Goal: Task Accomplishment & Management: Manage account settings

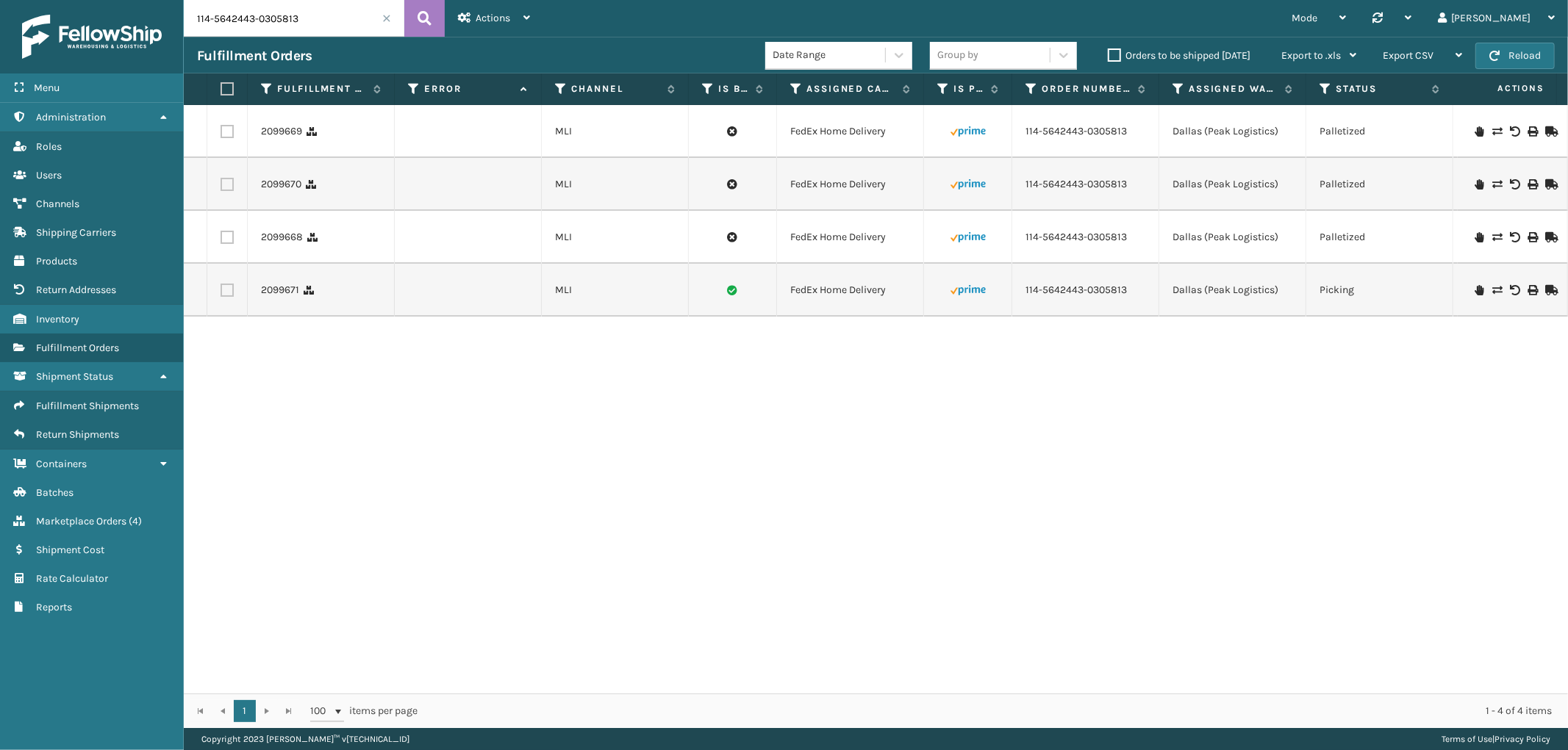
click at [383, 16] on span at bounding box center [387, 19] width 9 height 9
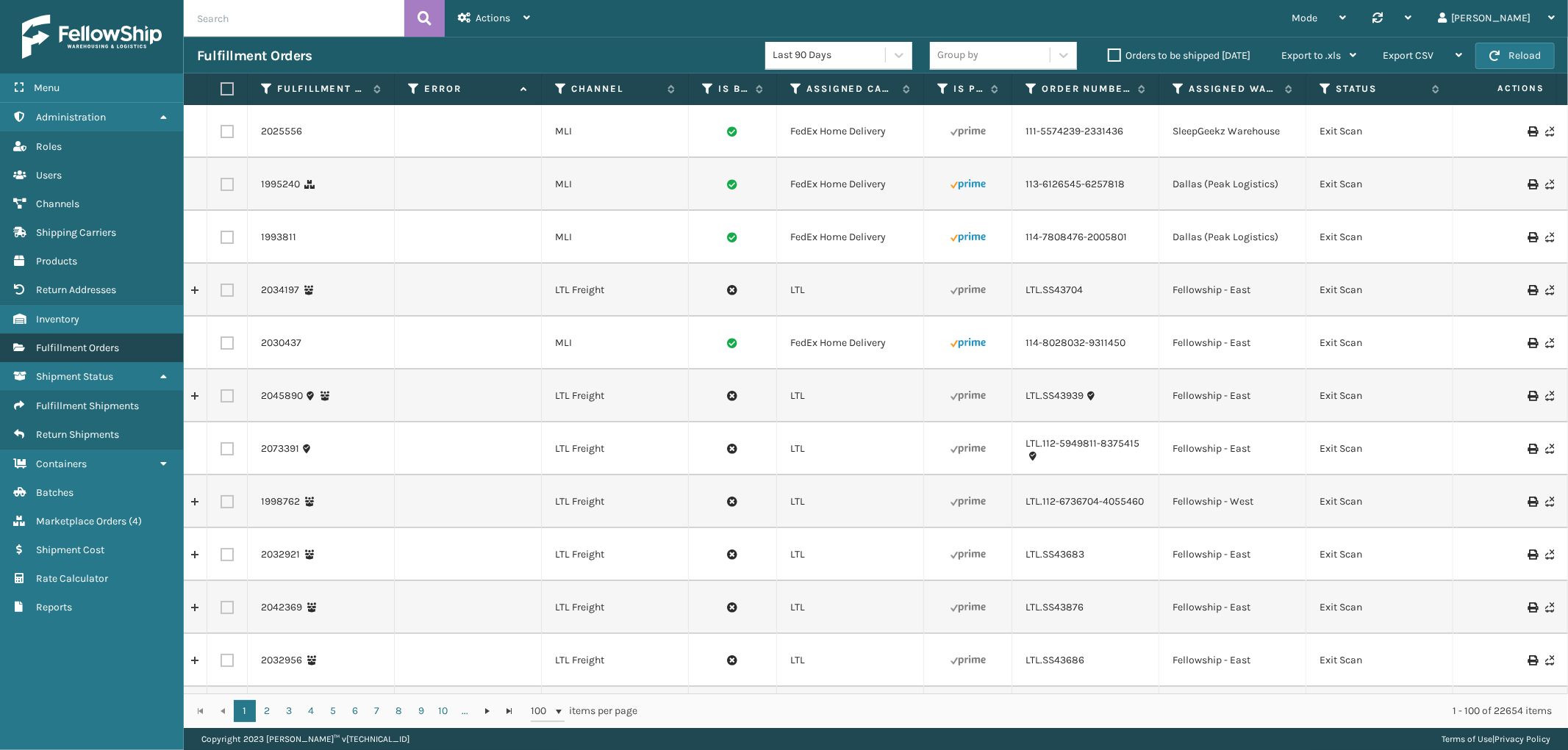
click at [87, 342] on span "Fulfillment Orders" at bounding box center [78, 347] width 83 height 12
click at [415, 90] on icon at bounding box center [413, 89] width 12 height 13
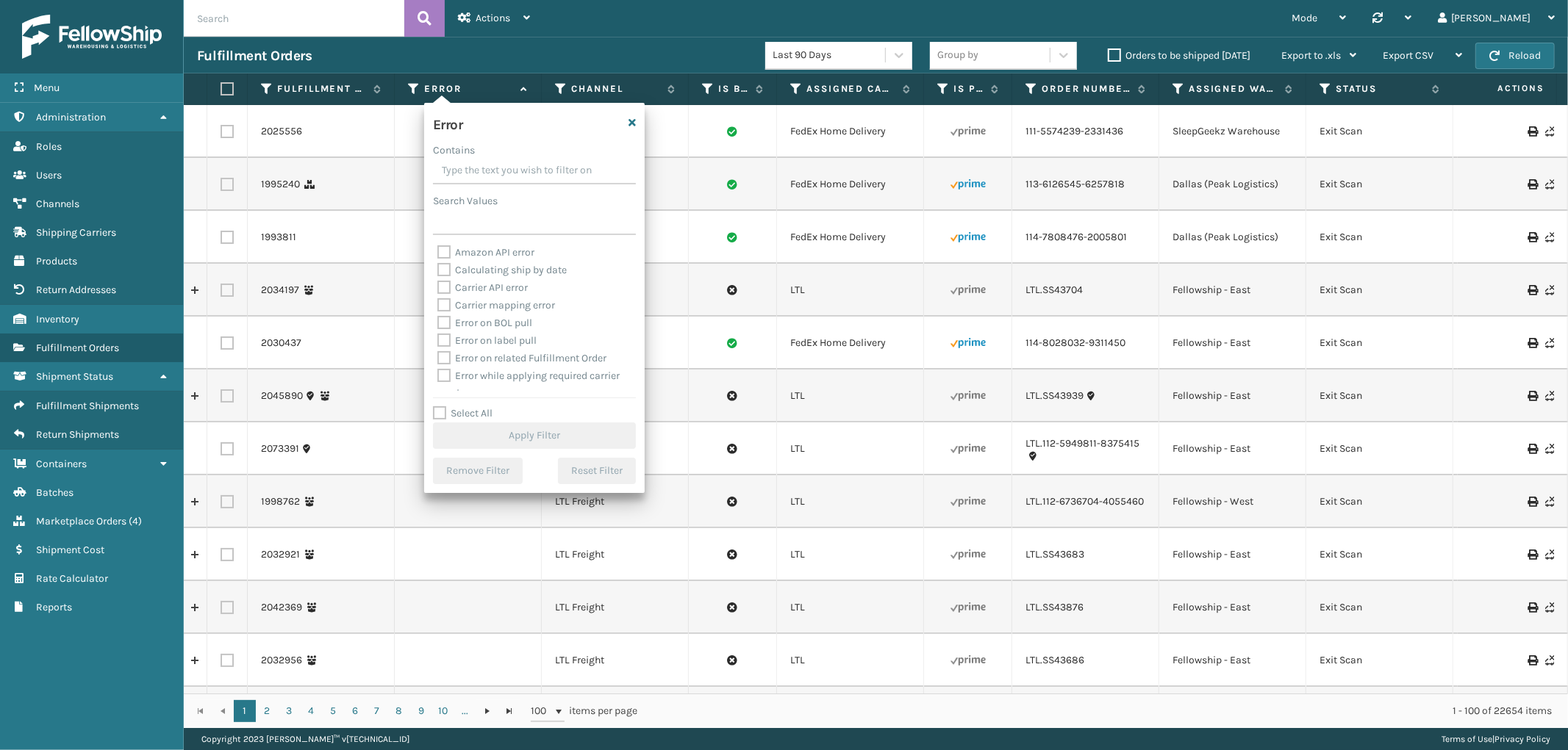
click at [443, 412] on label "Select All" at bounding box center [462, 413] width 59 height 12
click at [443, 406] on input "Select All" at bounding box center [543, 406] width 220 height 2
checkbox input "true"
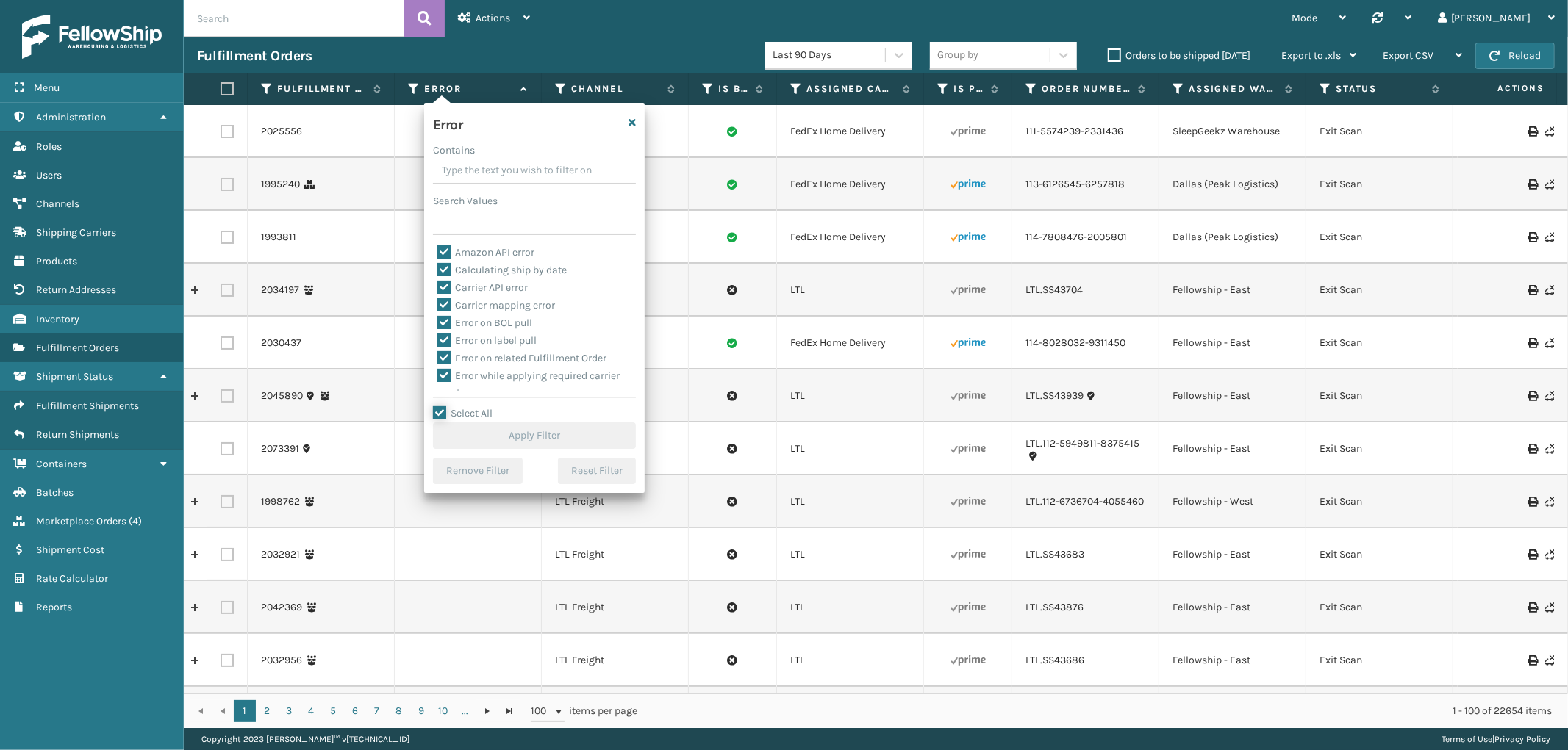
checkbox input "true"
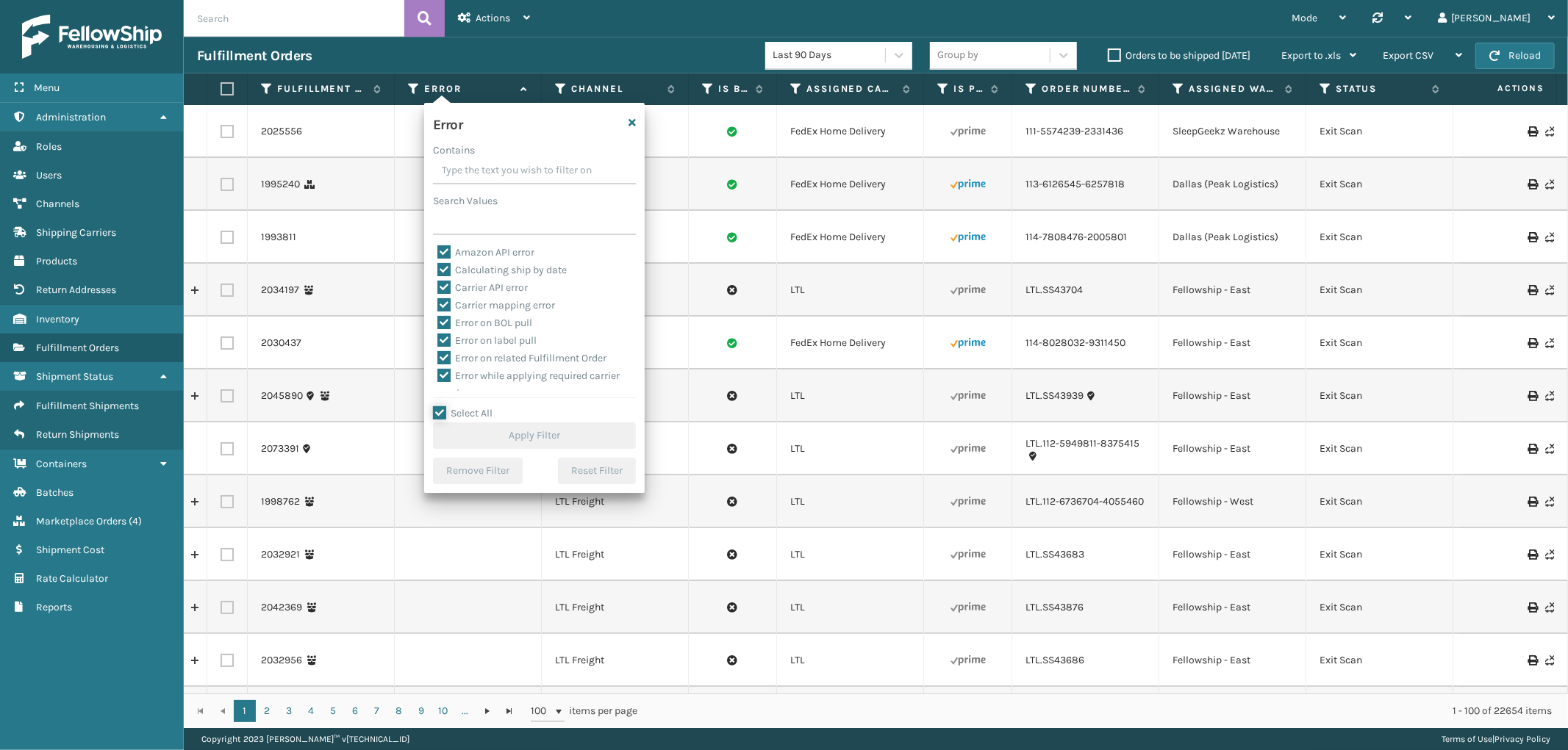
checkbox input "true"
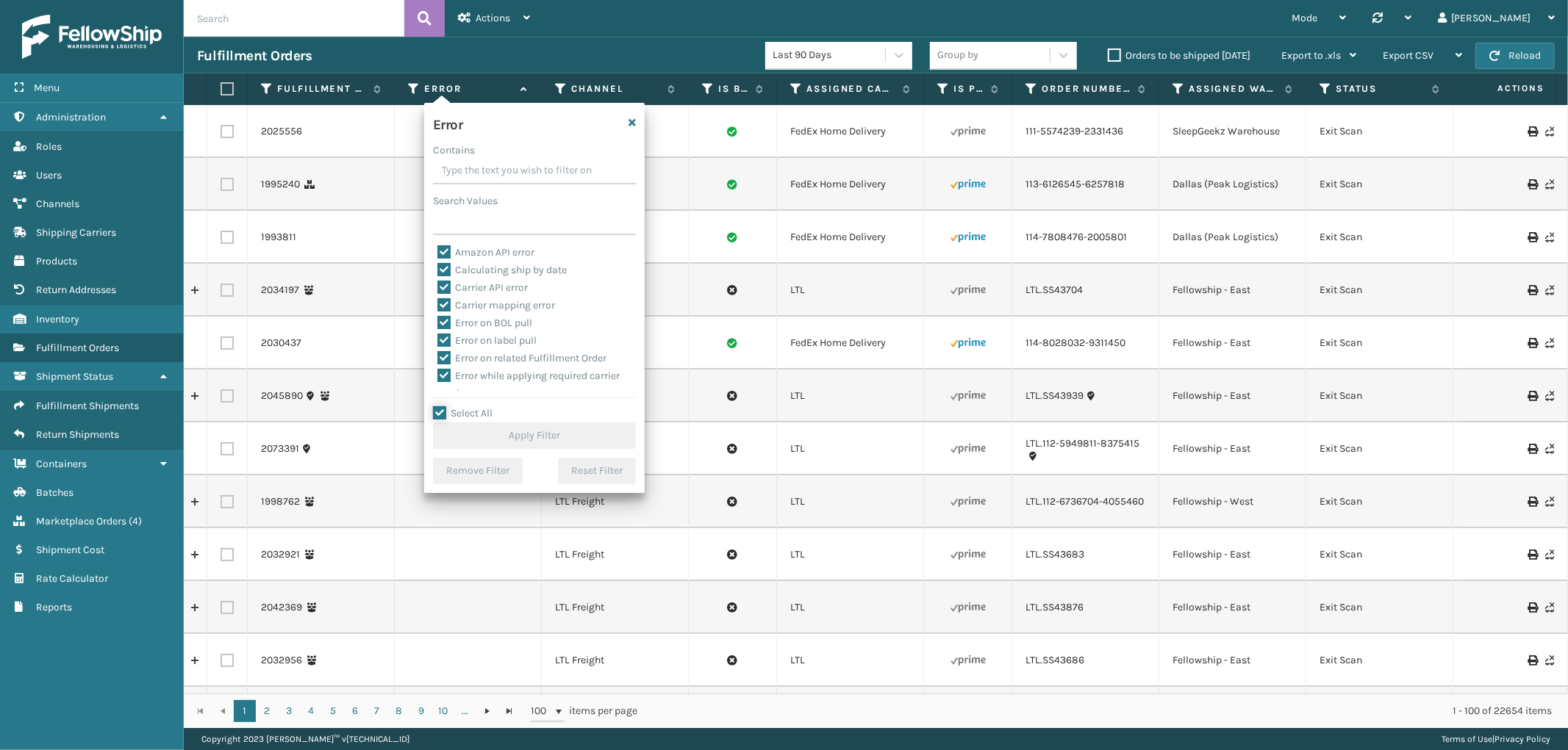
checkbox input "true"
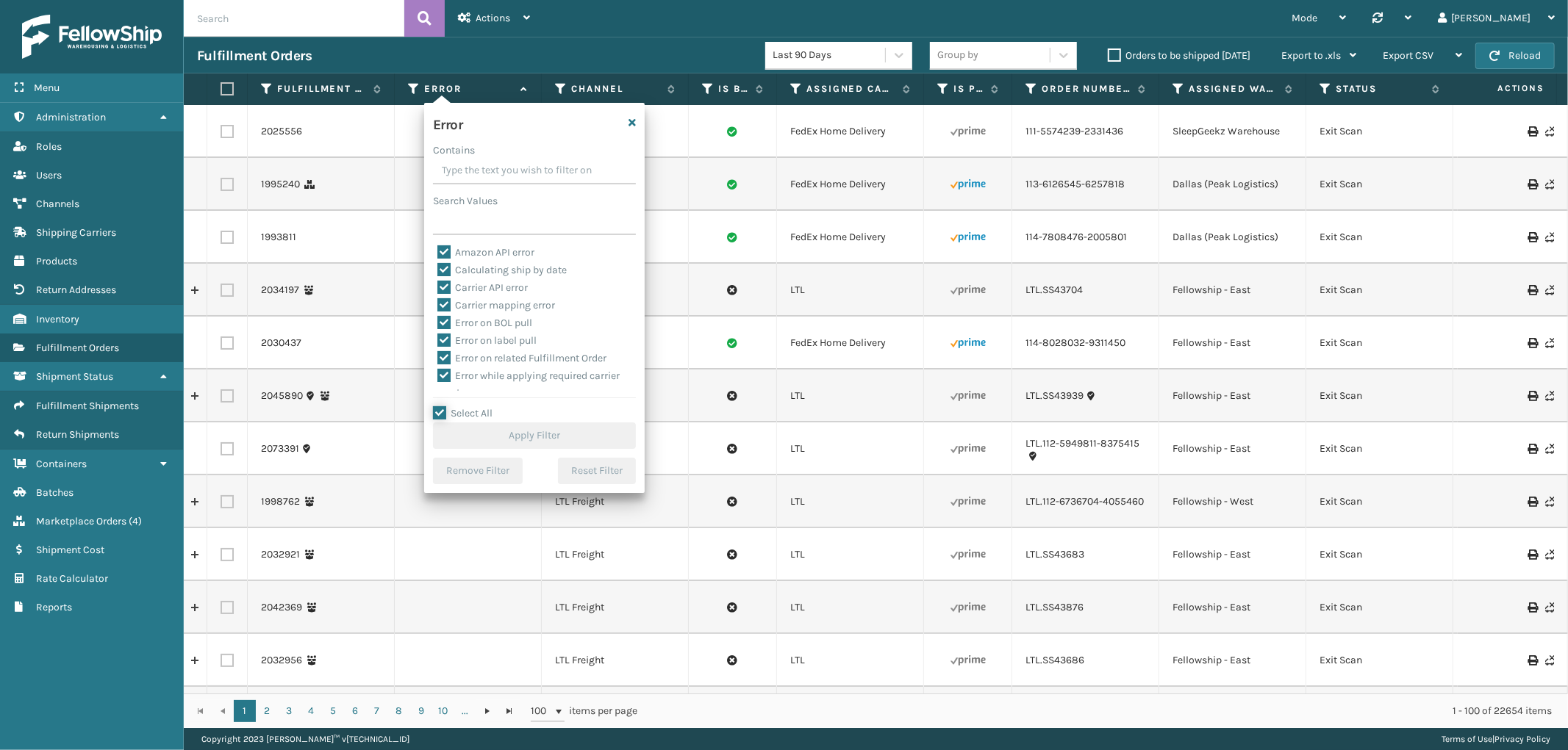
checkbox input "true"
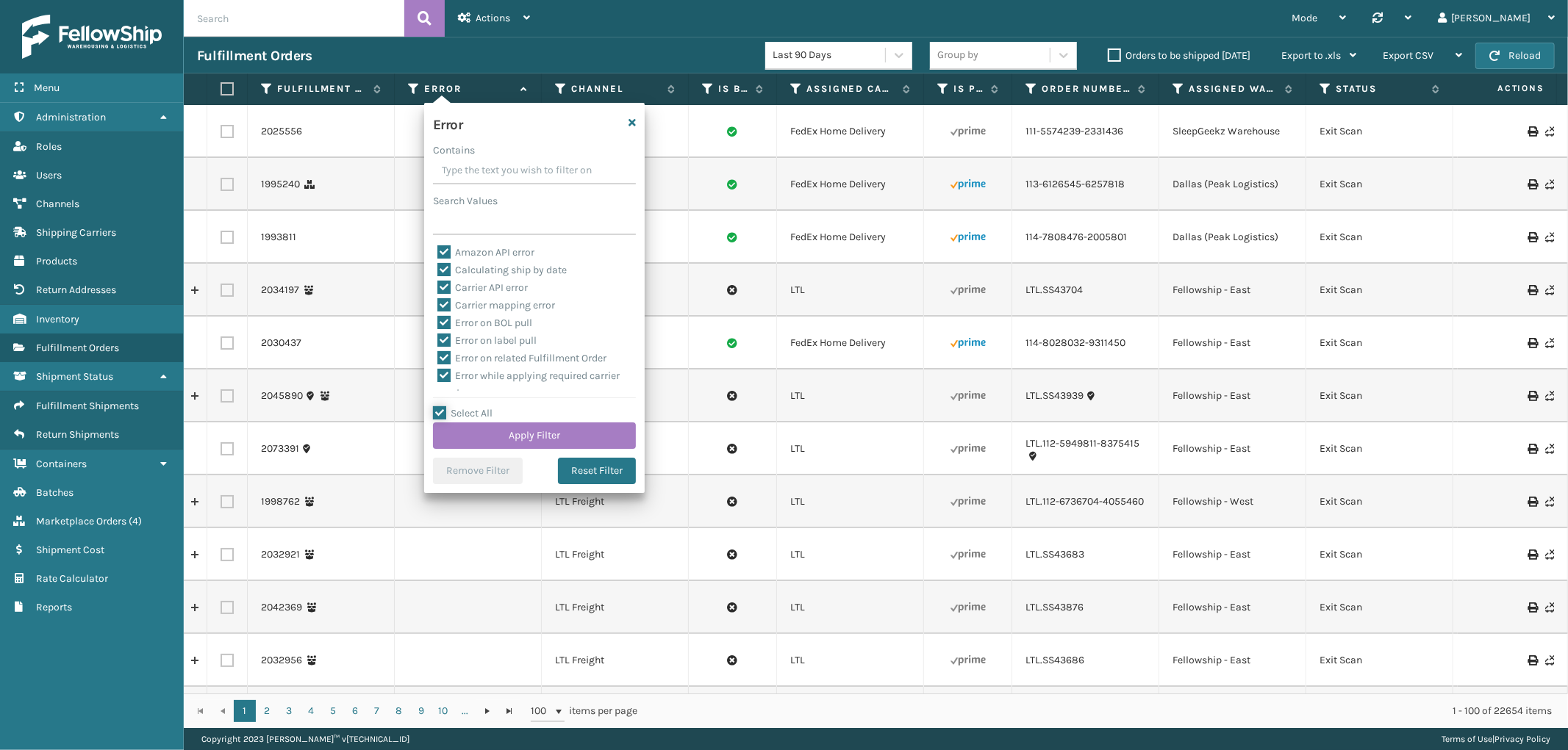
scroll to position [329, 0]
click at [474, 381] on label "To be cancelled" at bounding box center [481, 381] width 87 height 12
click at [438, 381] on input "To be cancelled" at bounding box center [437, 379] width 1 height 9
checkbox input "false"
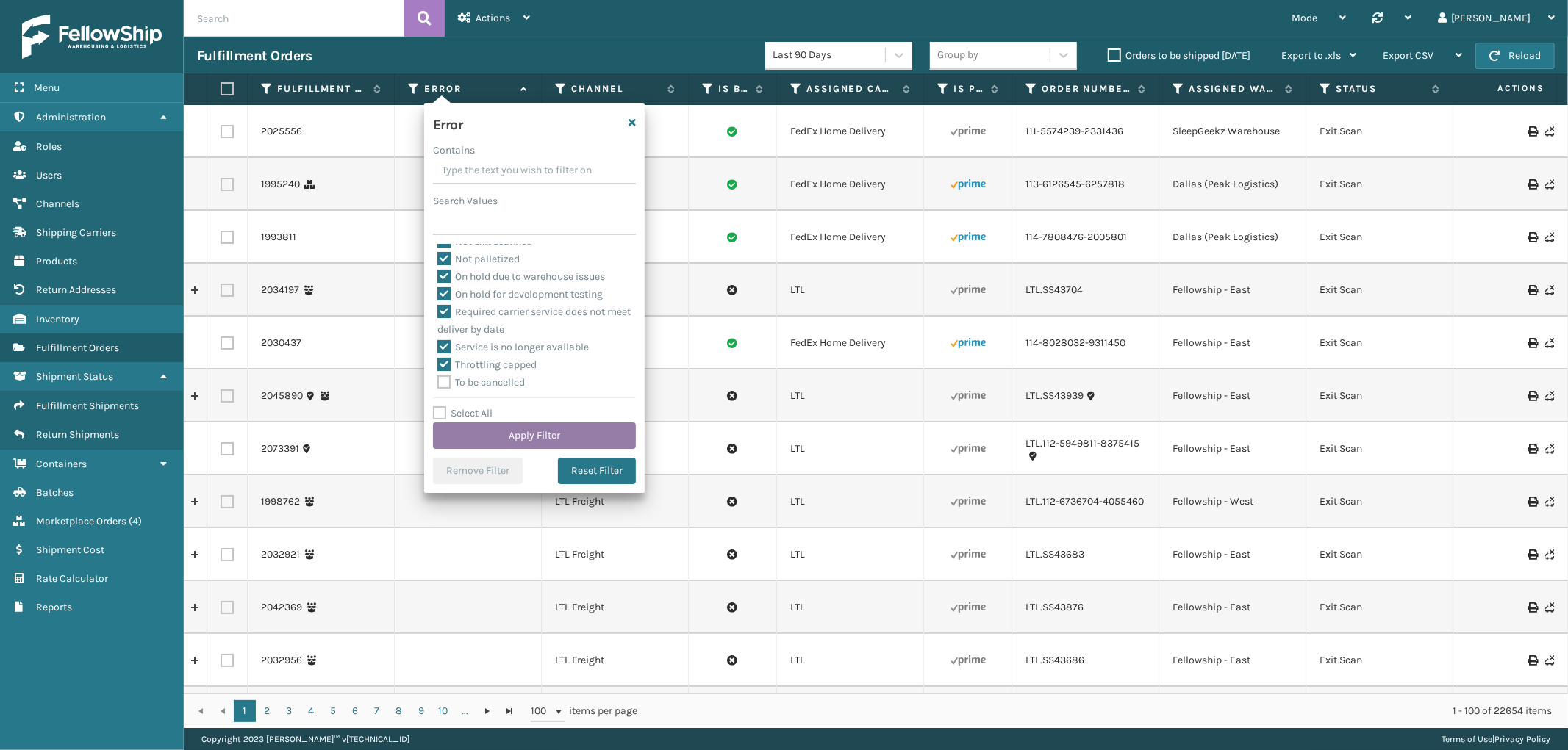
click at [485, 435] on button "Apply Filter" at bounding box center [533, 435] width 203 height 27
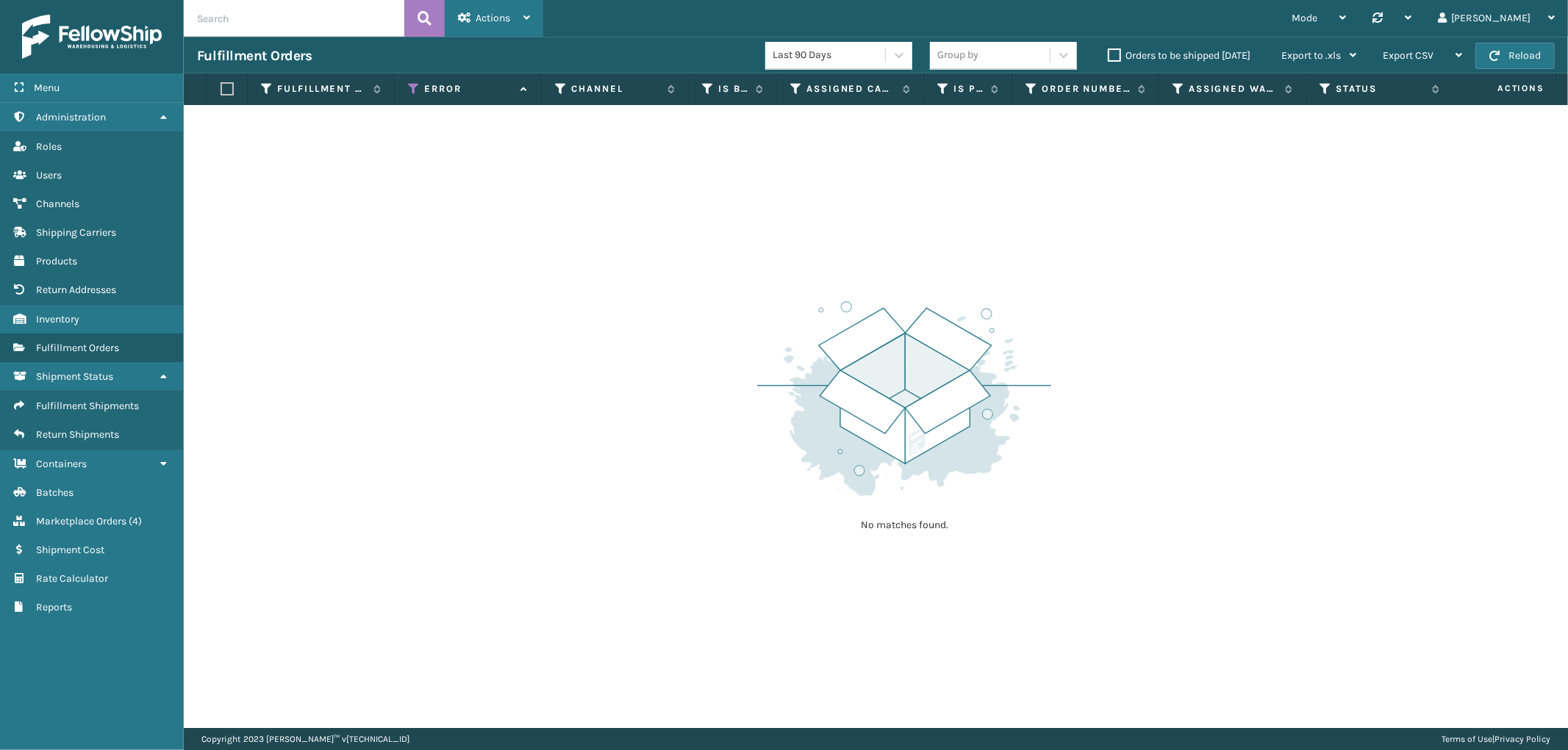
click at [474, 19] on div "Actions" at bounding box center [494, 19] width 72 height 37
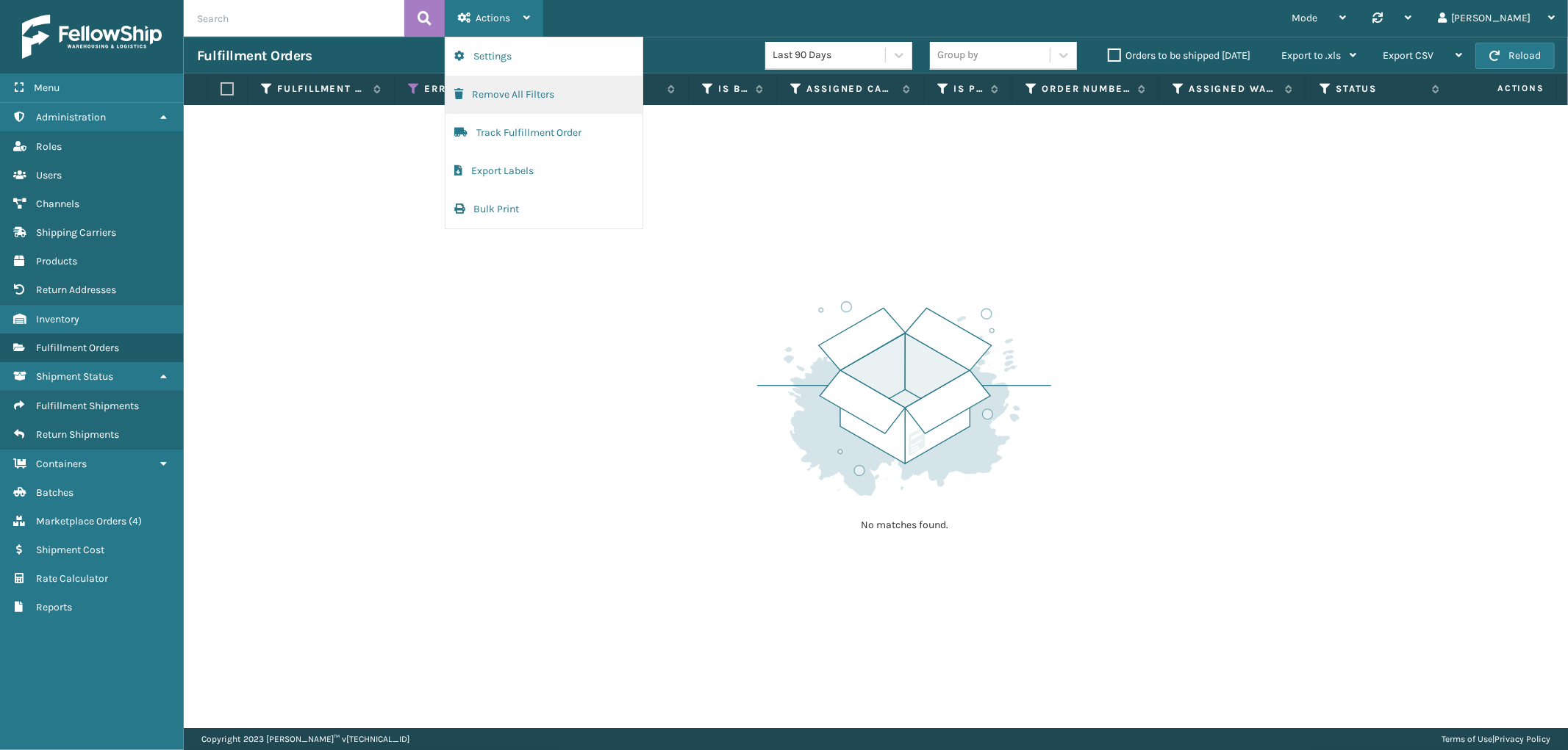
click at [493, 105] on button "Remove All Filters" at bounding box center [544, 94] width 197 height 38
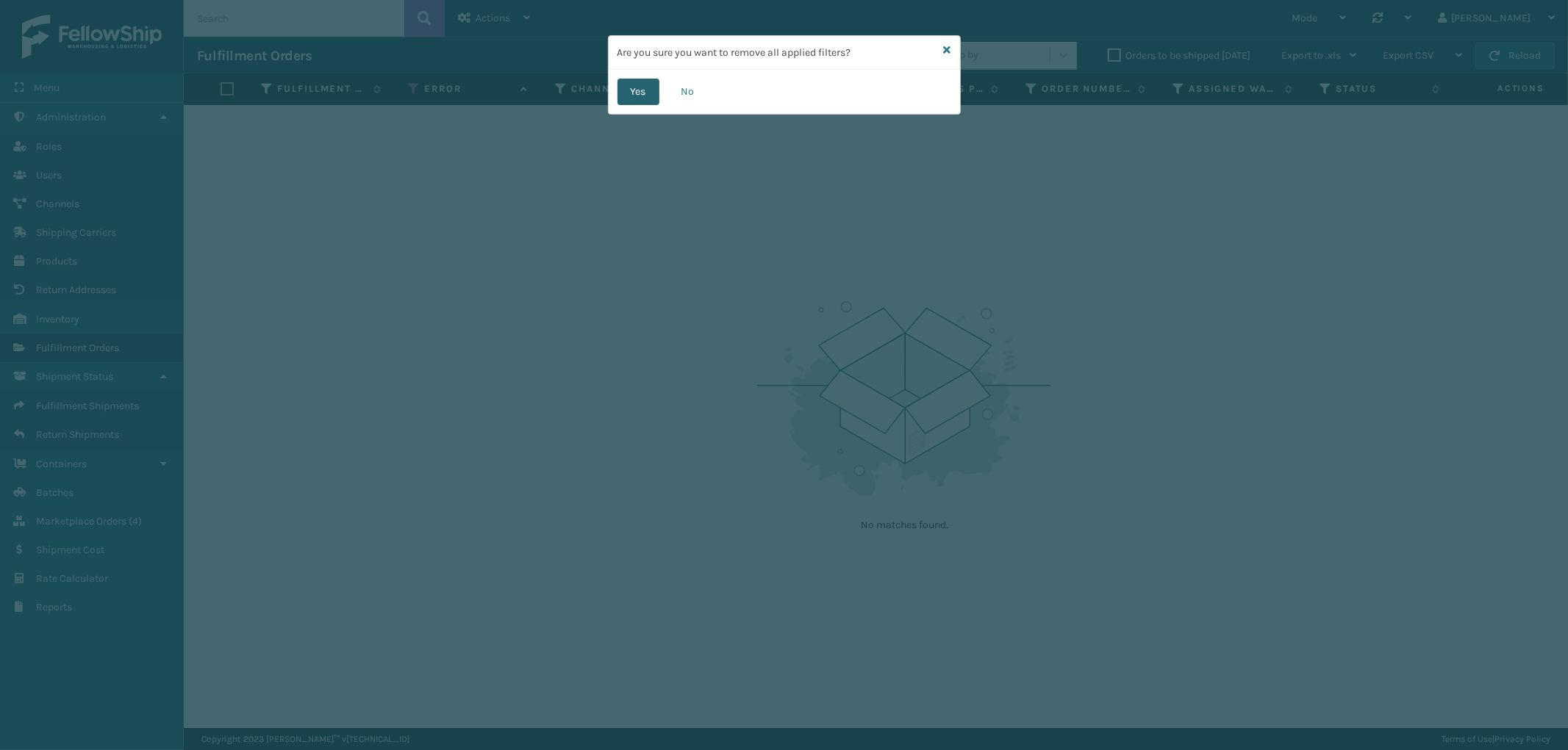
click at [649, 92] on button "Yes" at bounding box center [638, 92] width 42 height 27
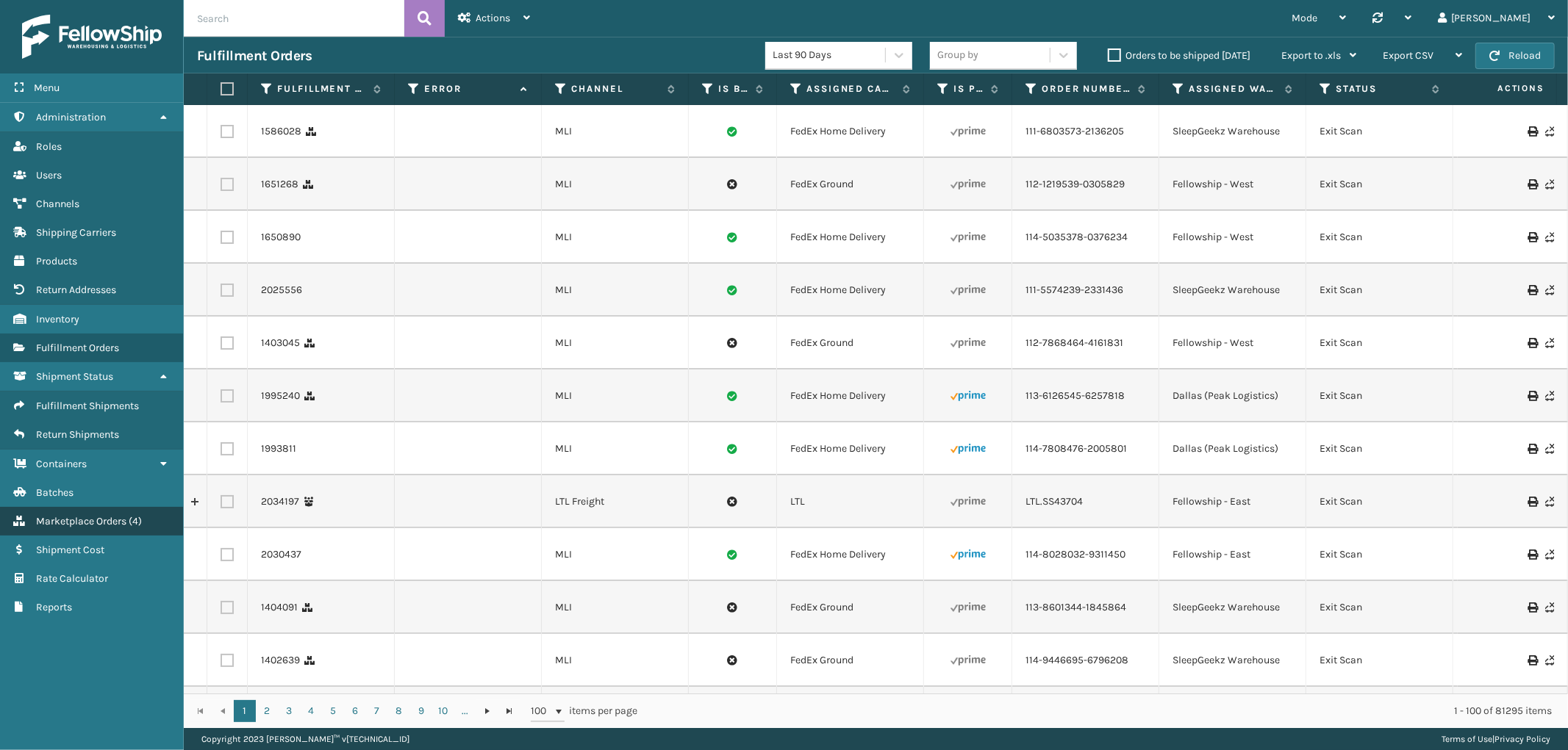
click at [78, 515] on span "Marketplace Orders" at bounding box center [82, 520] width 91 height 12
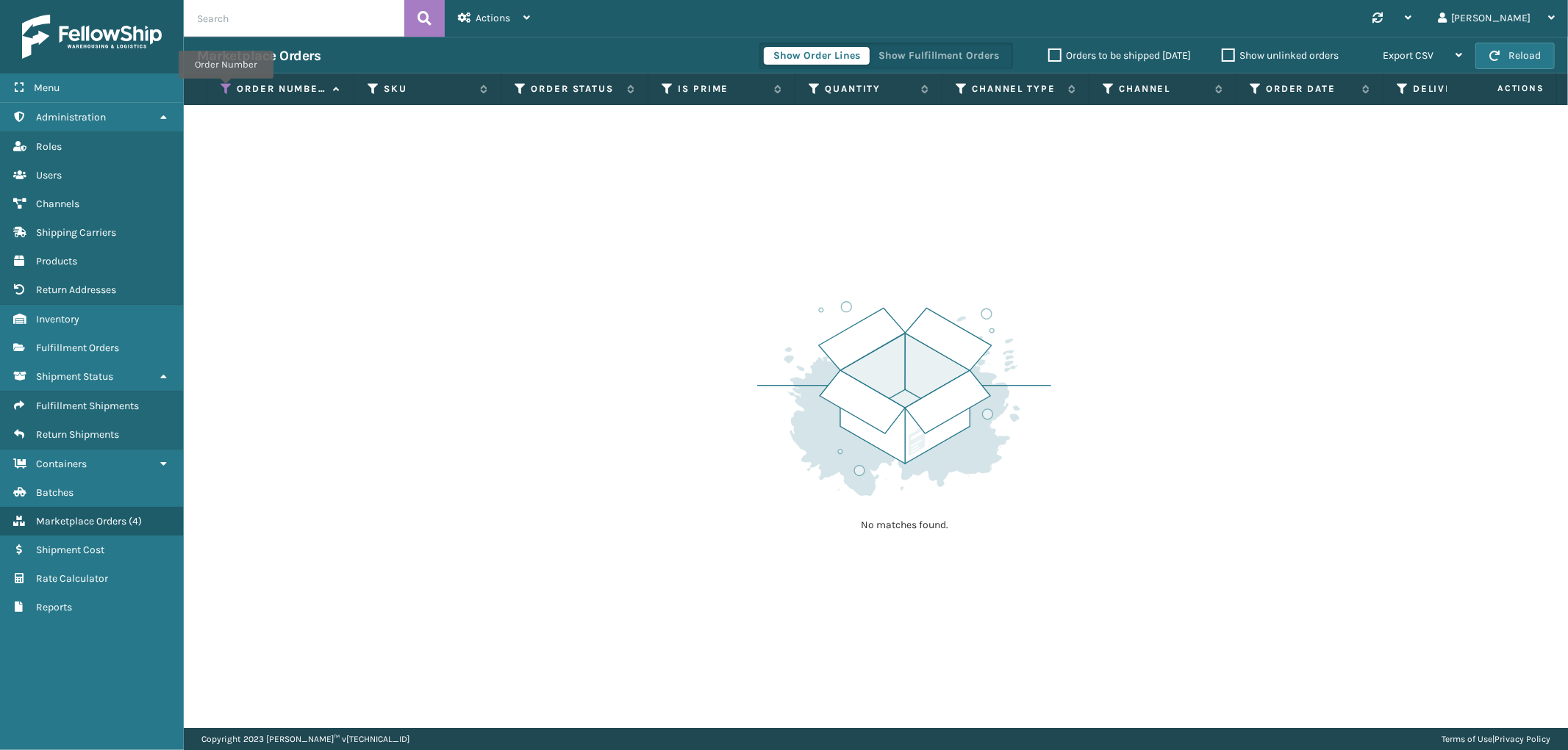
click at [226, 89] on icon at bounding box center [226, 89] width 12 height 13
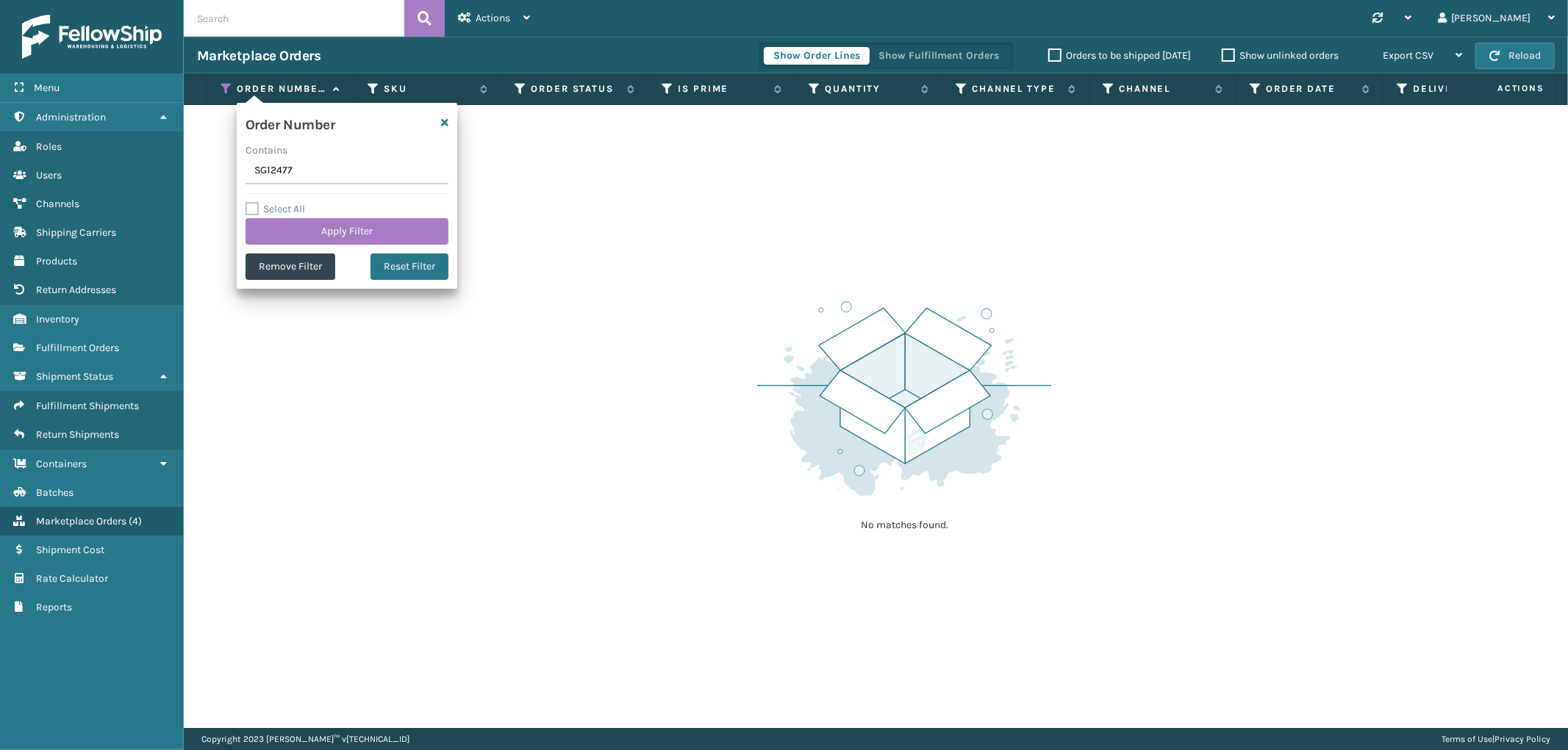
click at [265, 169] on input "SG12477" at bounding box center [346, 171] width 203 height 27
type input "SG12465"
click at [297, 237] on button "Apply Filter" at bounding box center [346, 231] width 203 height 27
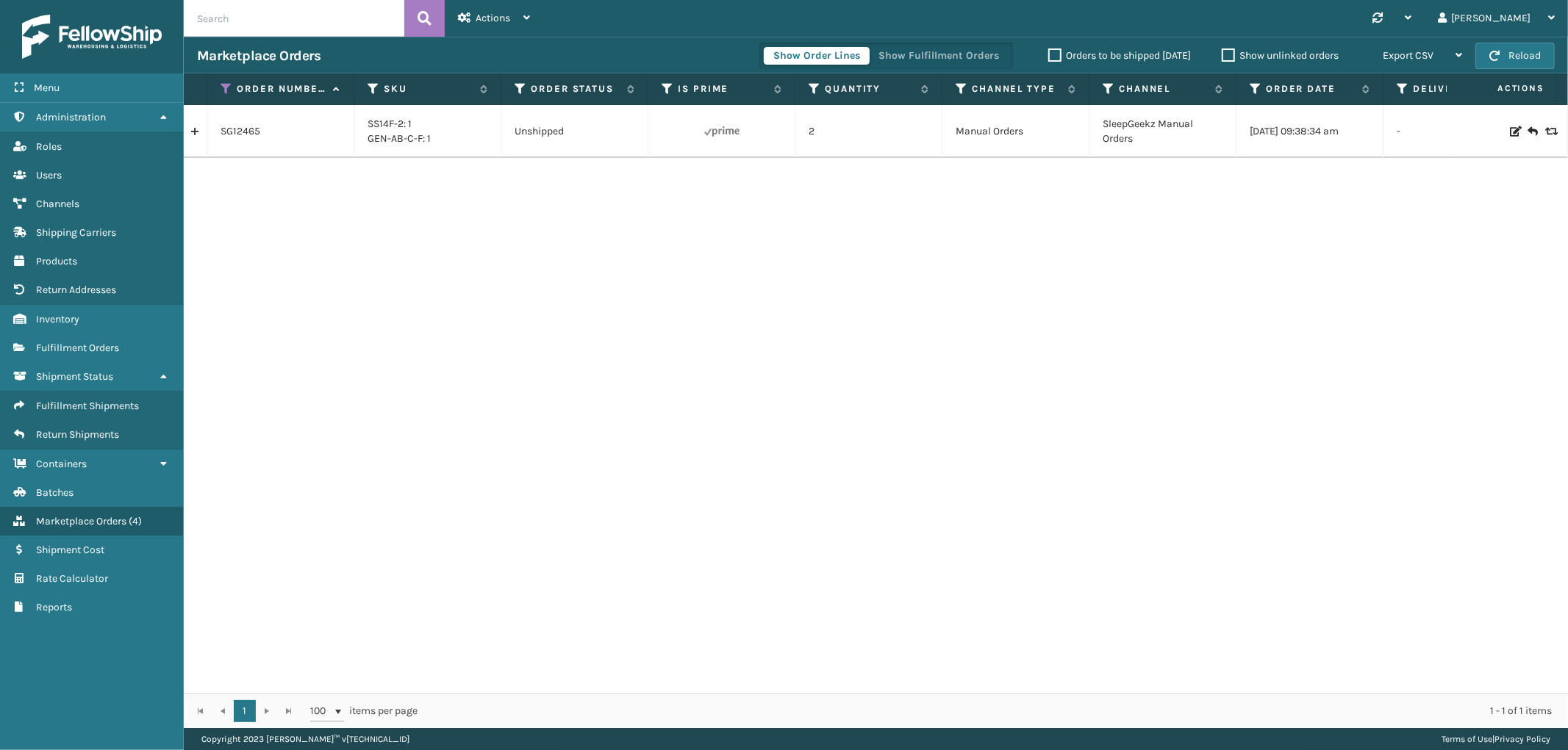
click at [1510, 131] on icon at bounding box center [1514, 131] width 9 height 10
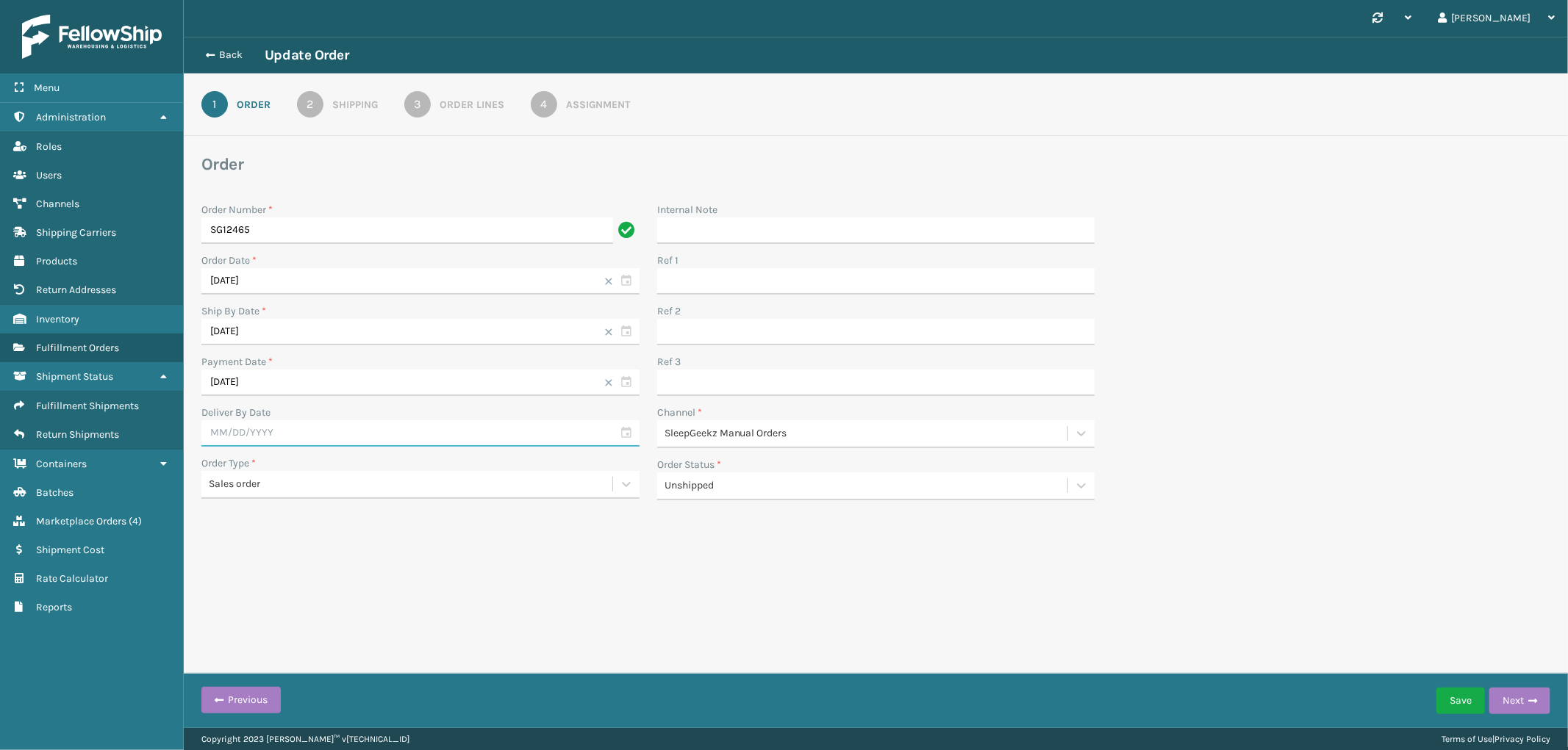
click at [289, 428] on input "text" at bounding box center [420, 433] width 438 height 27
click at [365, 592] on div "27" at bounding box center [370, 591] width 22 height 22
type input "[DATE]"
click at [1461, 704] on button "Save" at bounding box center [1461, 701] width 48 height 27
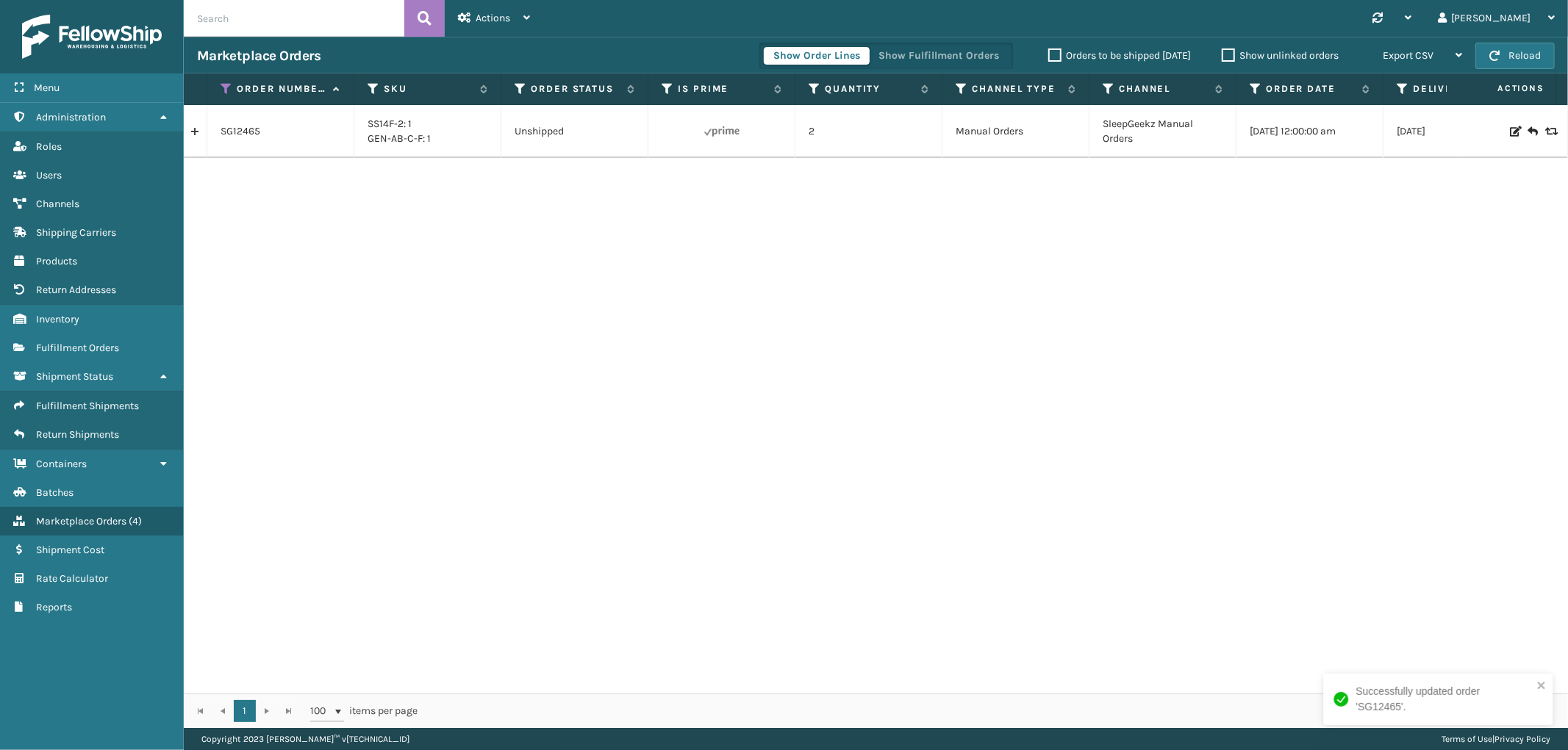
click at [1510, 134] on icon at bounding box center [1514, 131] width 9 height 10
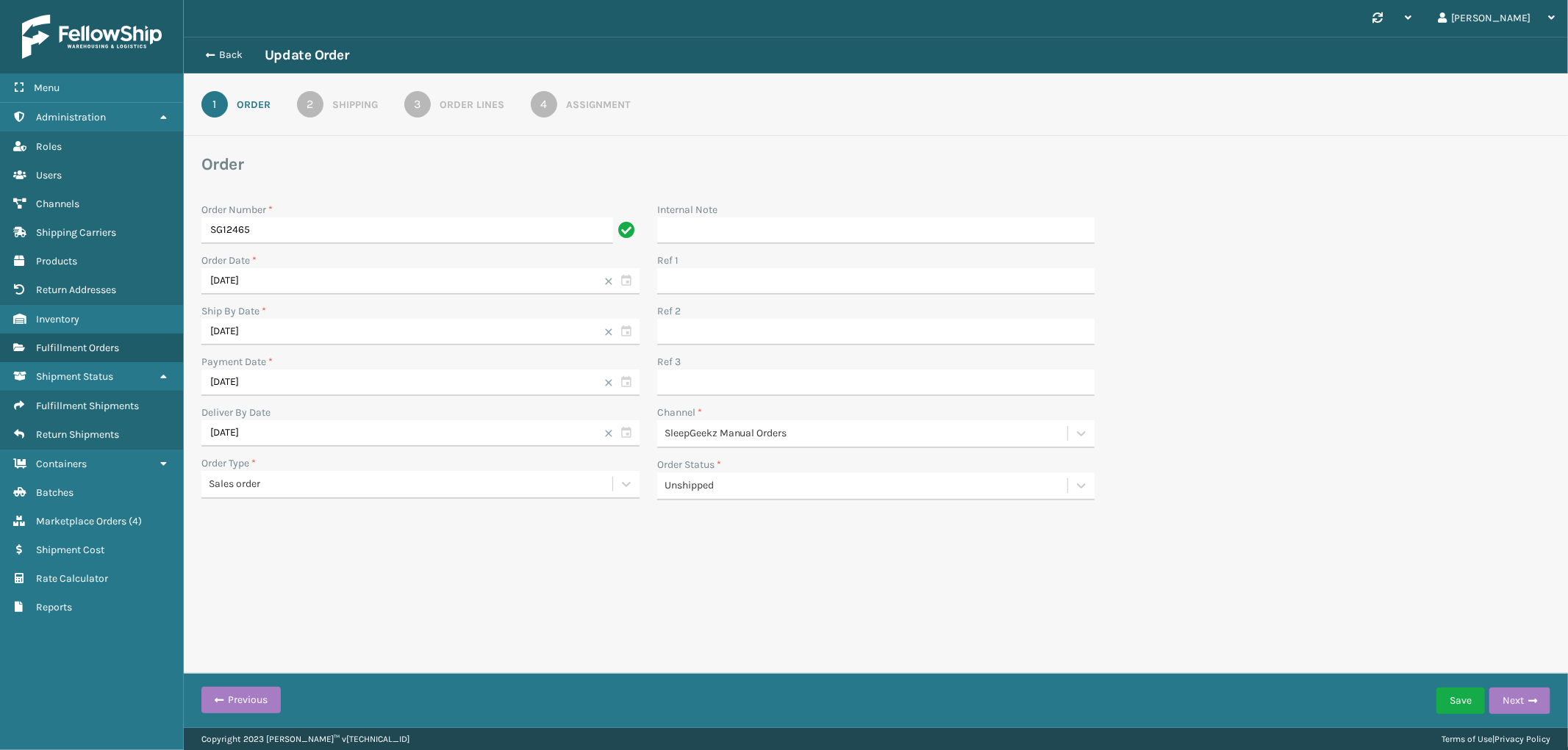
click at [603, 105] on div "Assignment" at bounding box center [597, 105] width 64 height 16
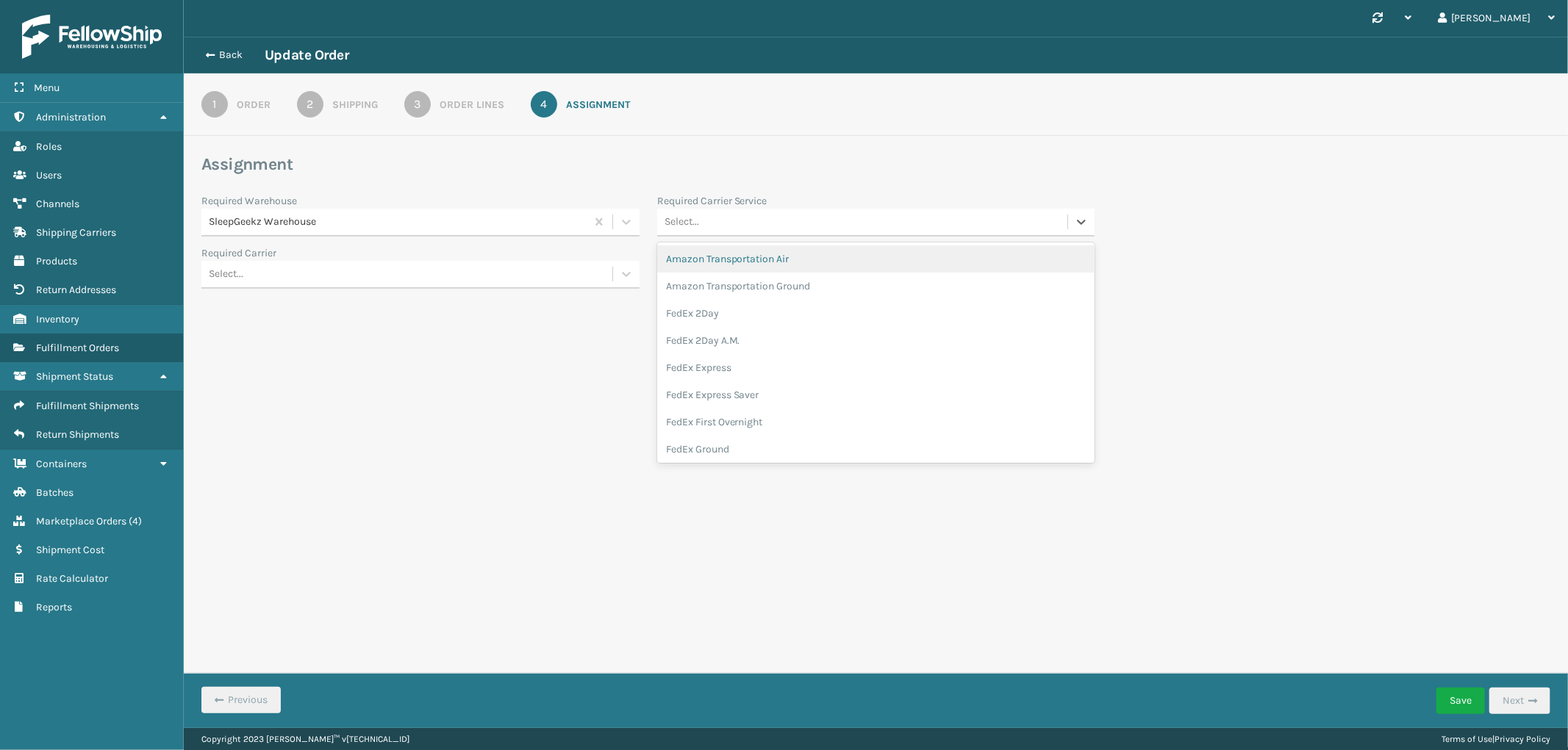
click at [842, 232] on div "Select..." at bounding box center [862, 222] width 411 height 24
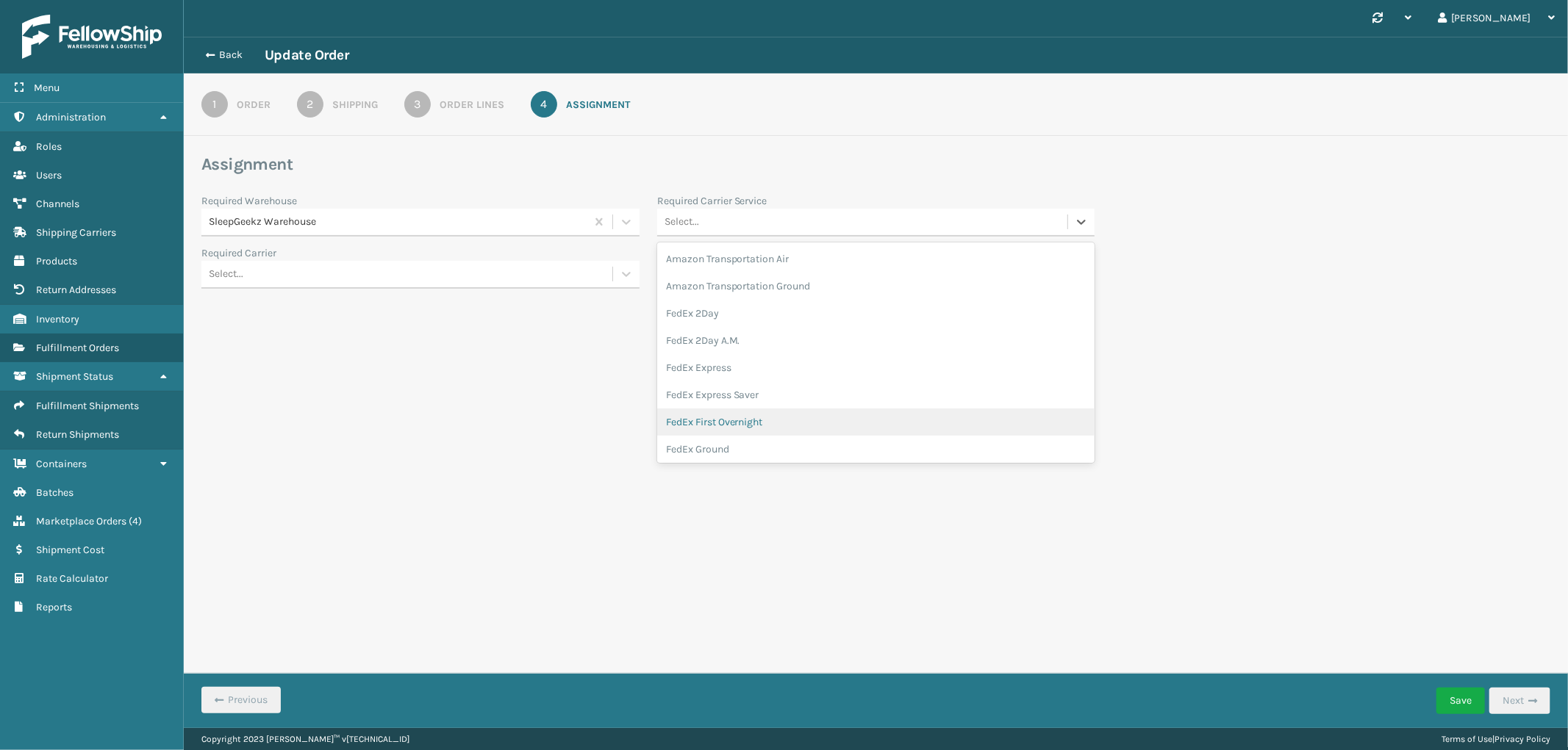
scroll to position [163, 0]
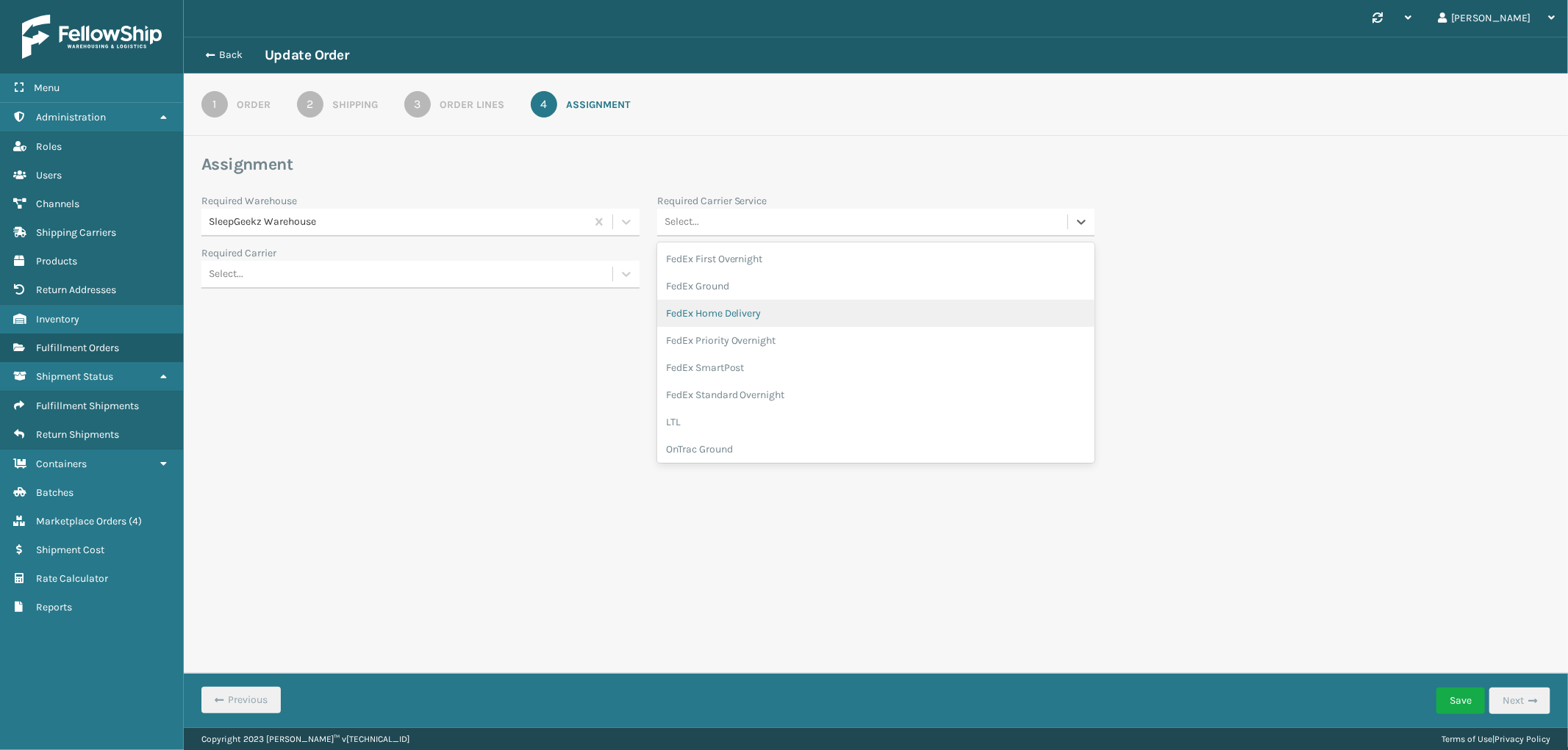
click at [772, 313] on div "FedEx Home Delivery" at bounding box center [875, 313] width 438 height 27
click at [1474, 696] on button "Save" at bounding box center [1461, 701] width 48 height 27
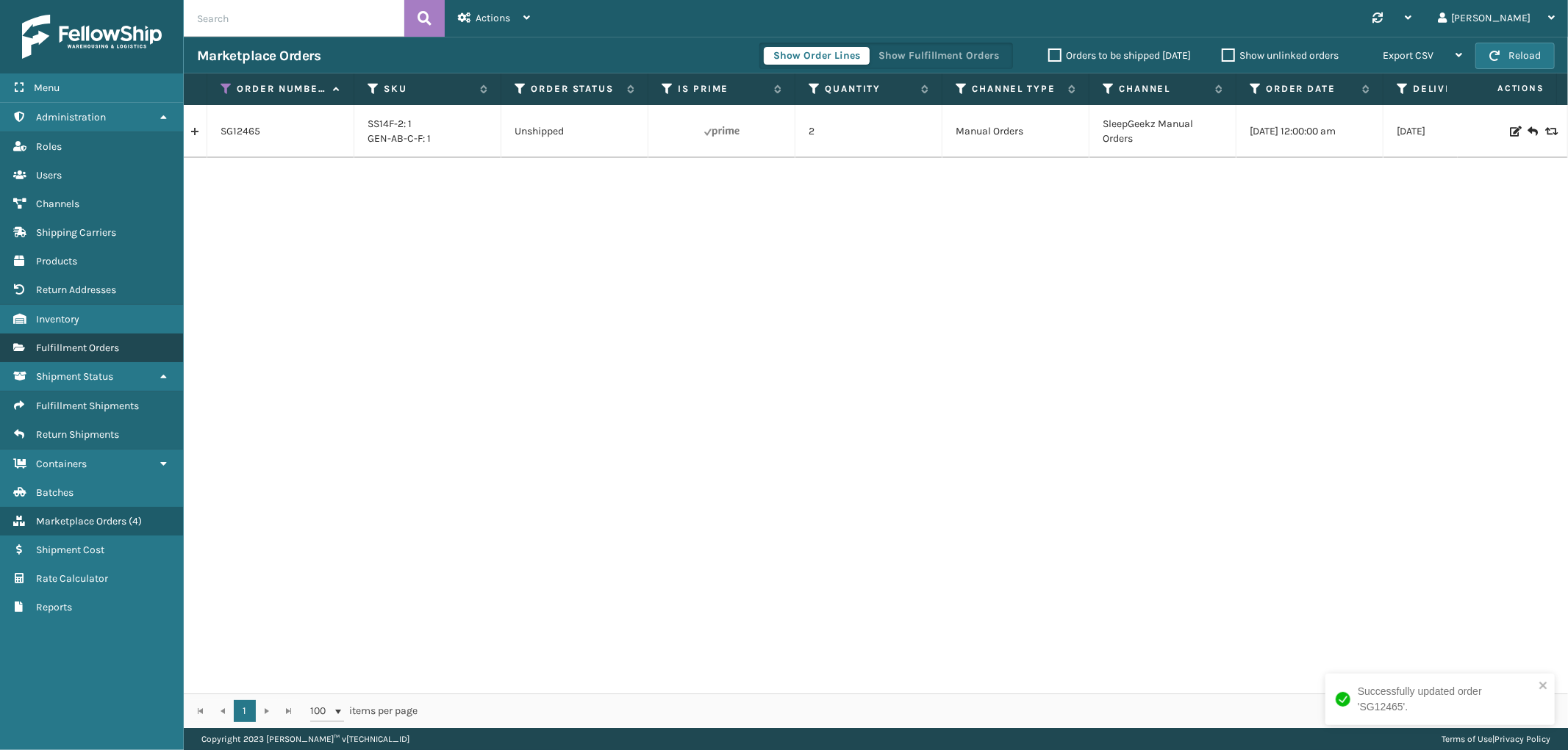
click at [97, 342] on span "Fulfillment Orders" at bounding box center [78, 347] width 83 height 12
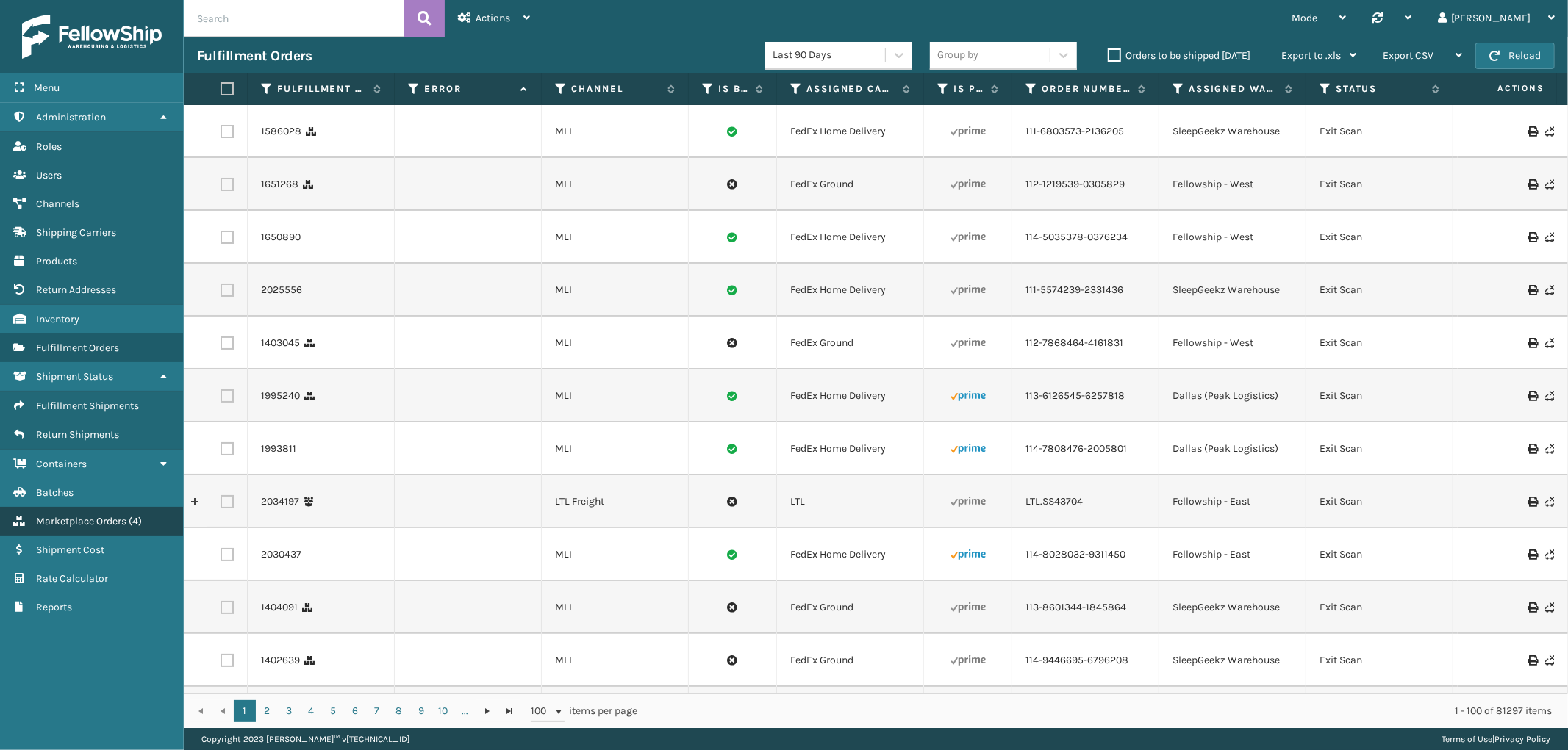
click at [93, 515] on span "Marketplace Orders" at bounding box center [82, 520] width 91 height 12
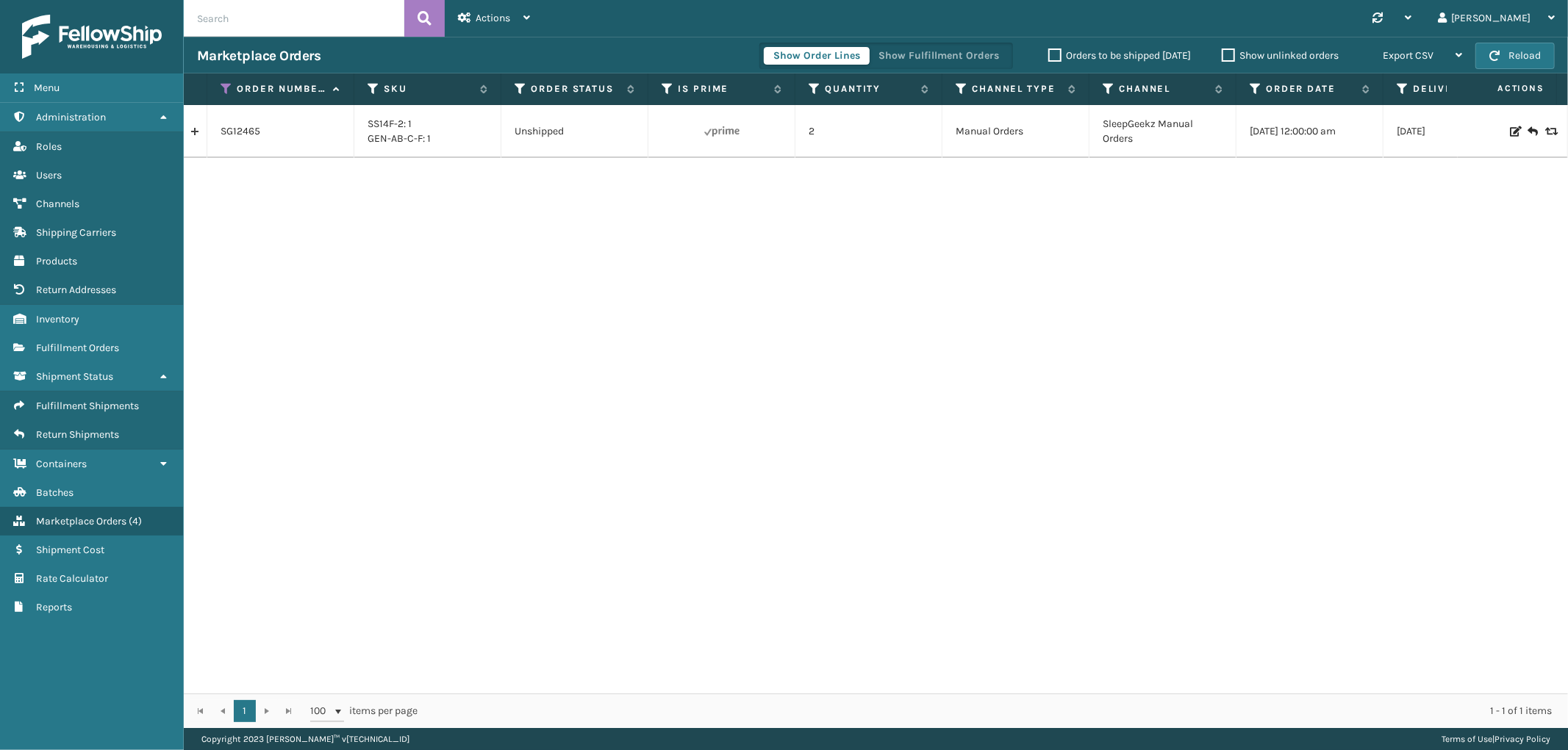
click at [195, 121] on link at bounding box center [194, 131] width 23 height 23
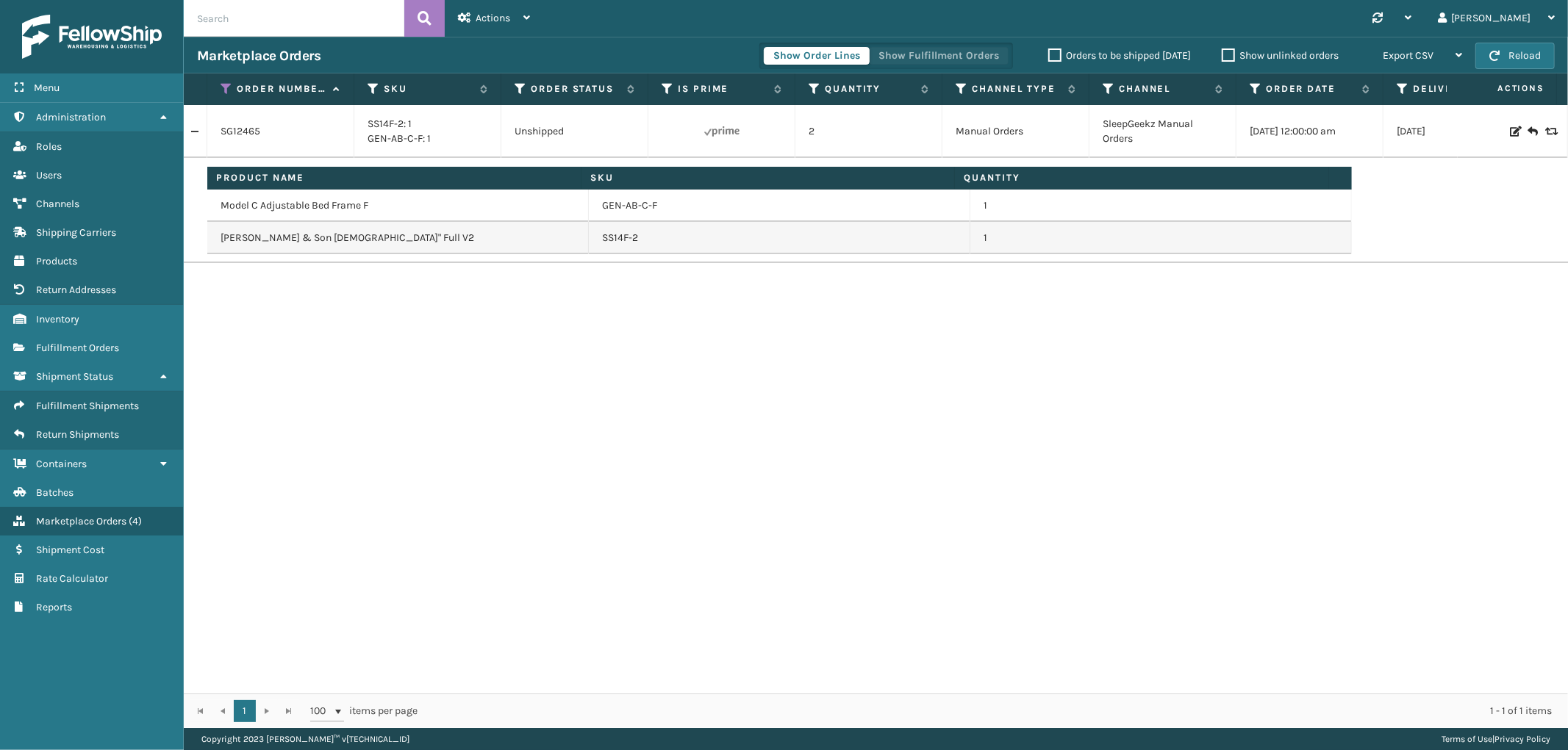
click at [905, 56] on button "Show Fulfillment Orders" at bounding box center [938, 56] width 140 height 18
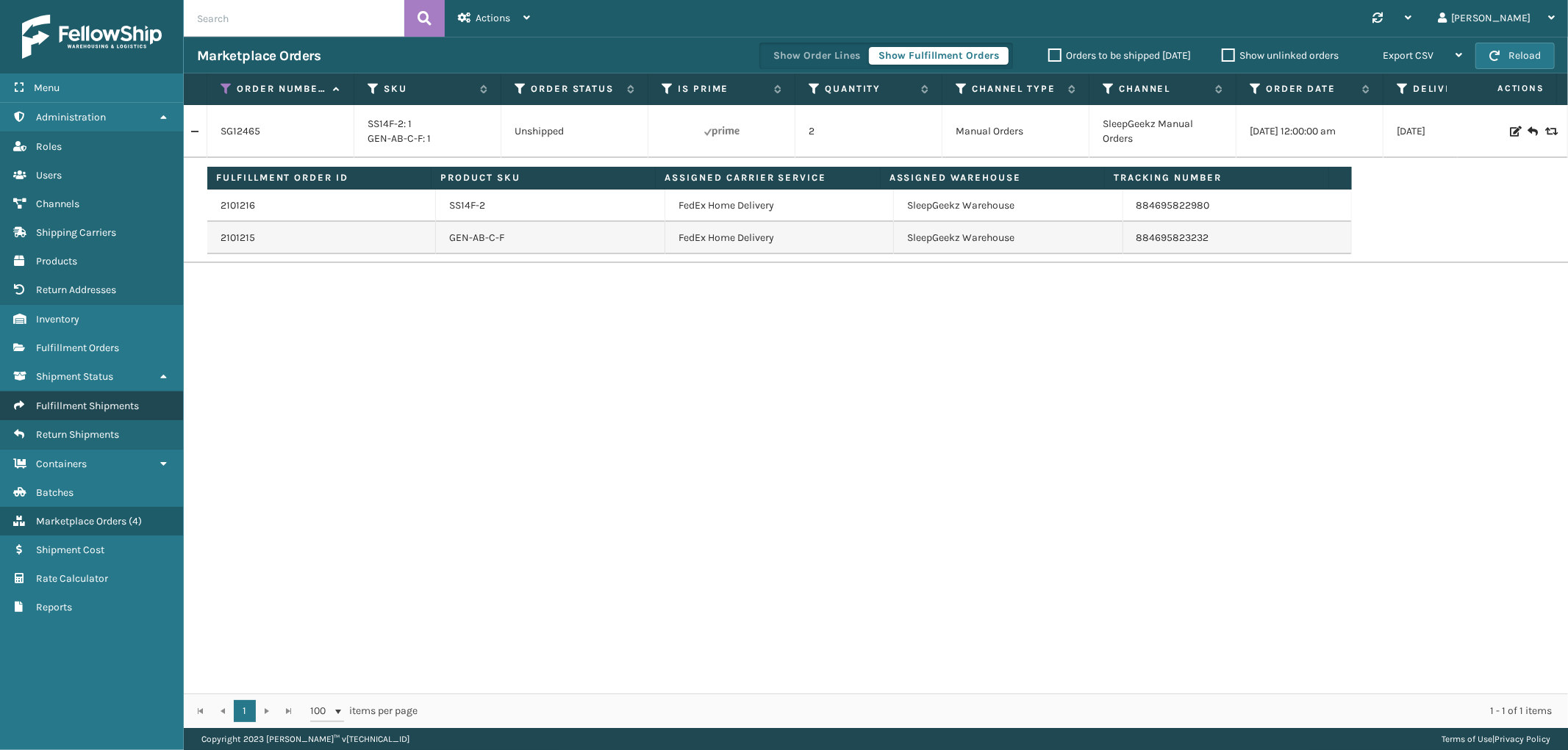
click at [70, 400] on span "Fulfillment Shipments" at bounding box center [87, 406] width 103 height 12
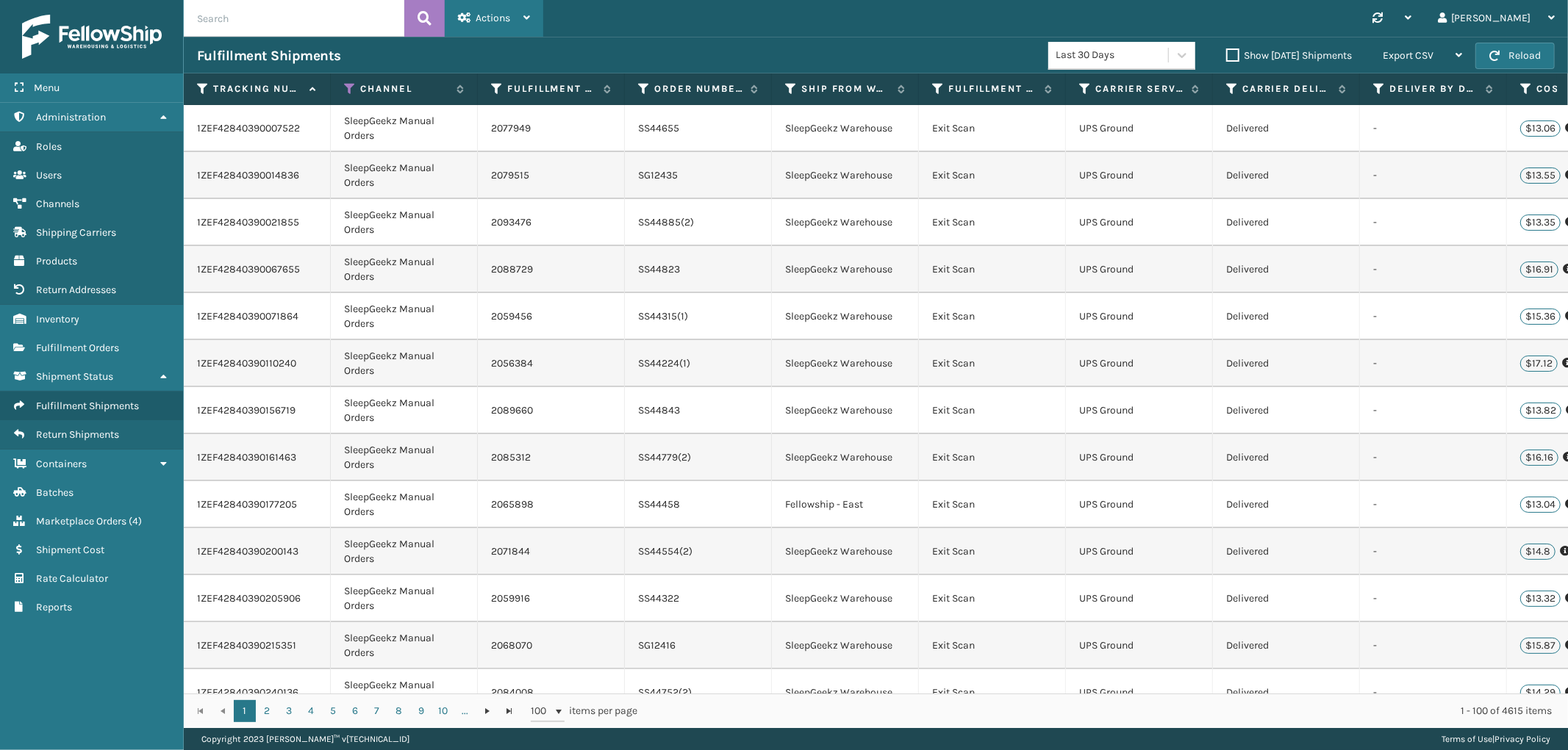
click at [488, 25] on div "Actions" at bounding box center [494, 19] width 72 height 37
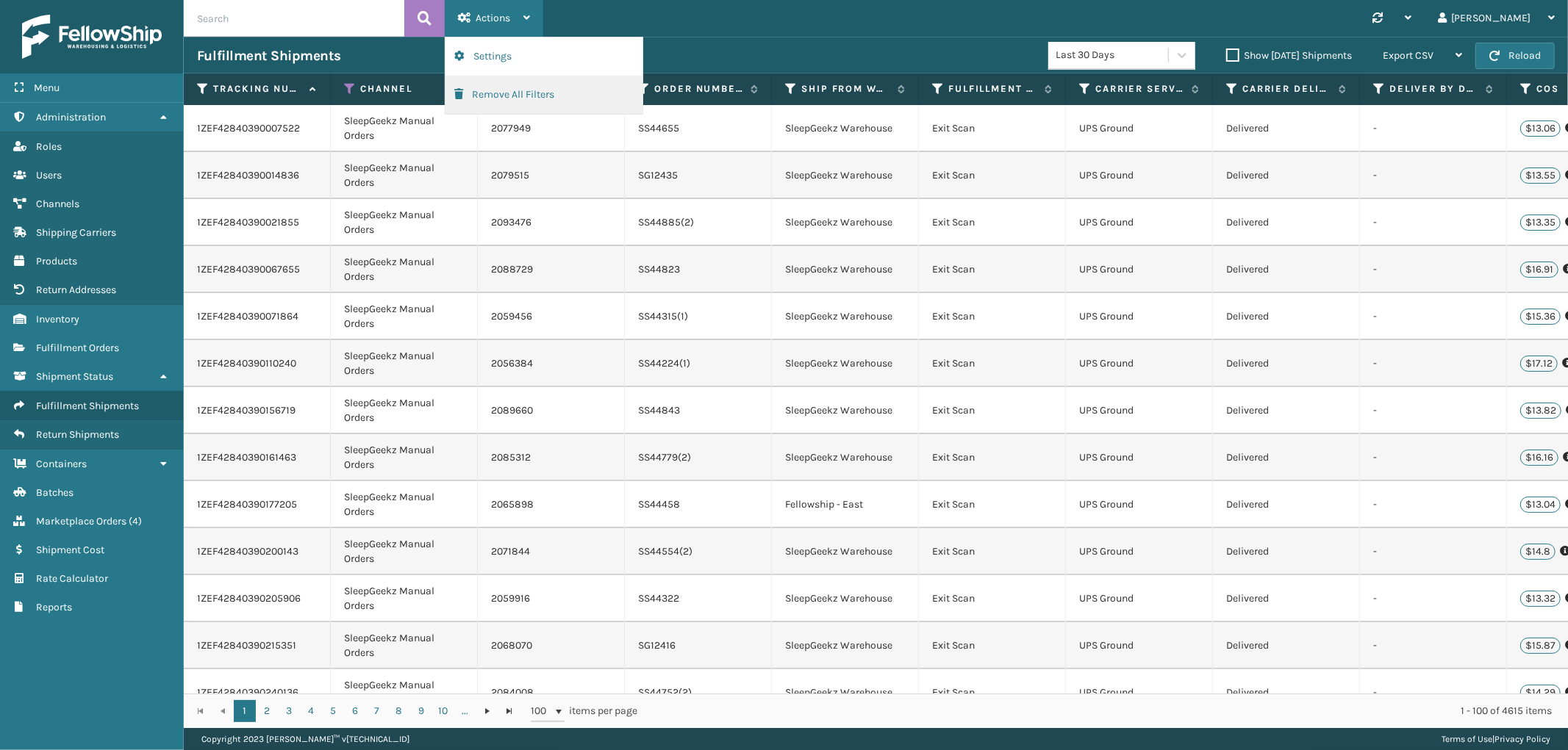
click at [490, 95] on button "Remove All Filters" at bounding box center [544, 94] width 197 height 38
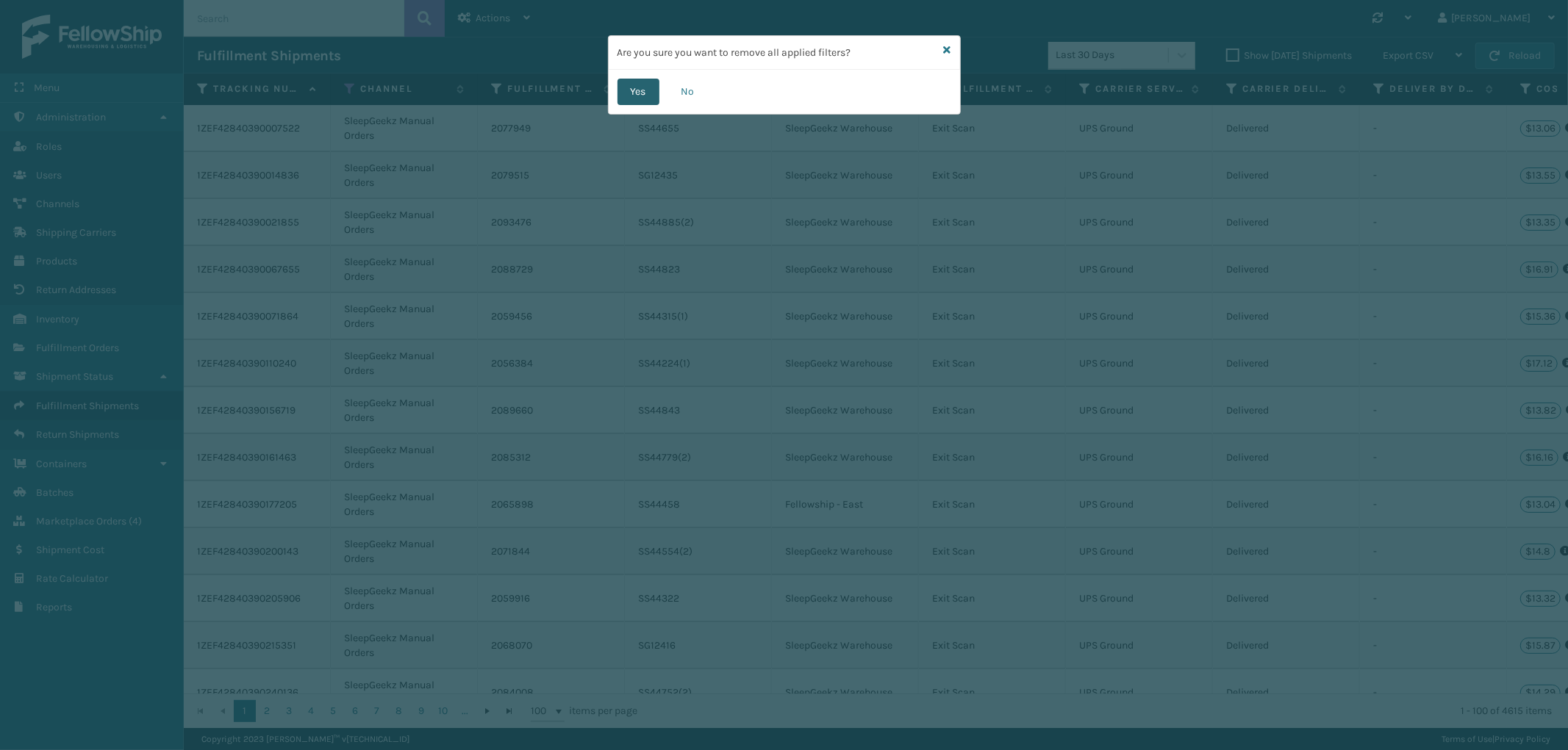
click at [627, 87] on button "Yes" at bounding box center [638, 92] width 42 height 27
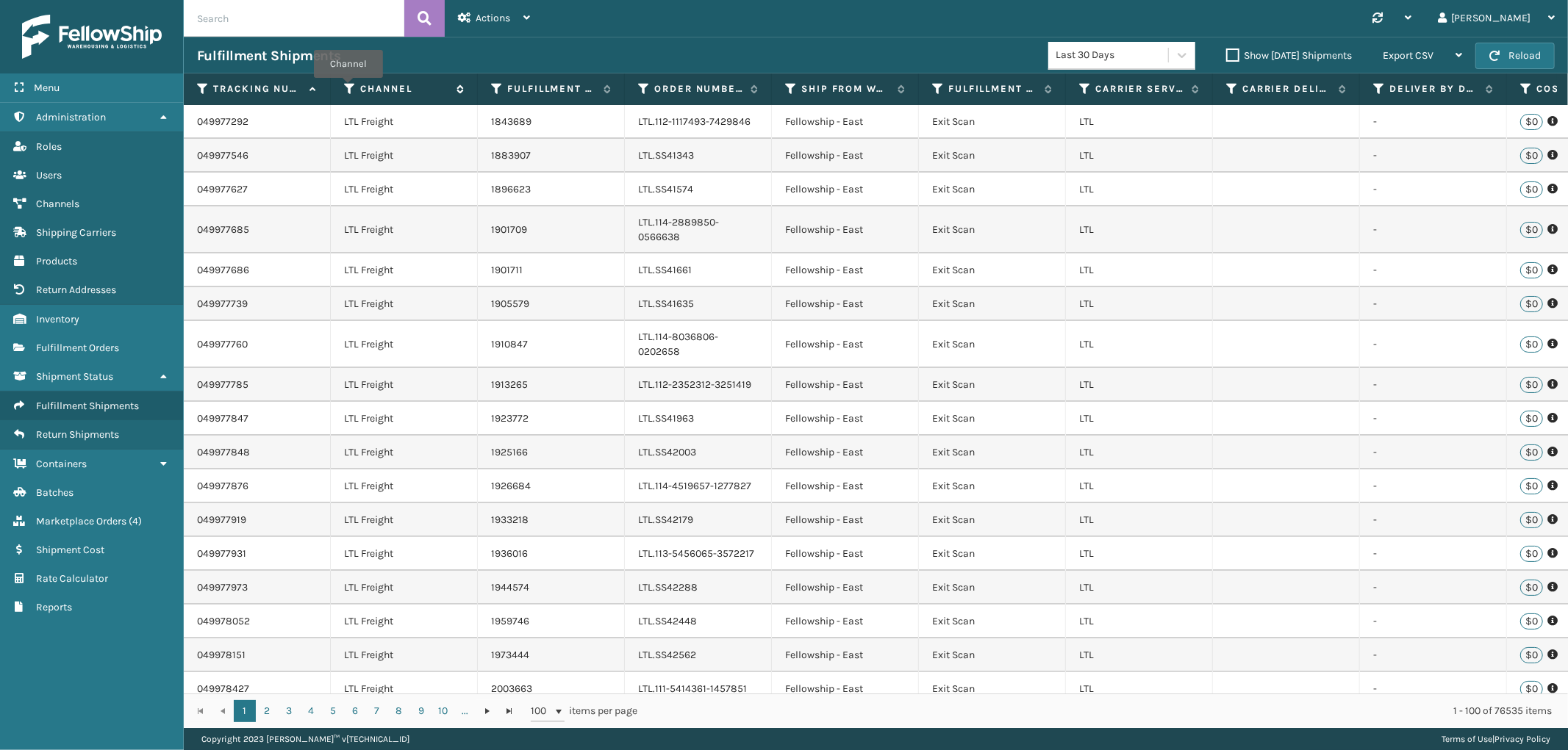
click at [348, 88] on icon at bounding box center [349, 89] width 12 height 13
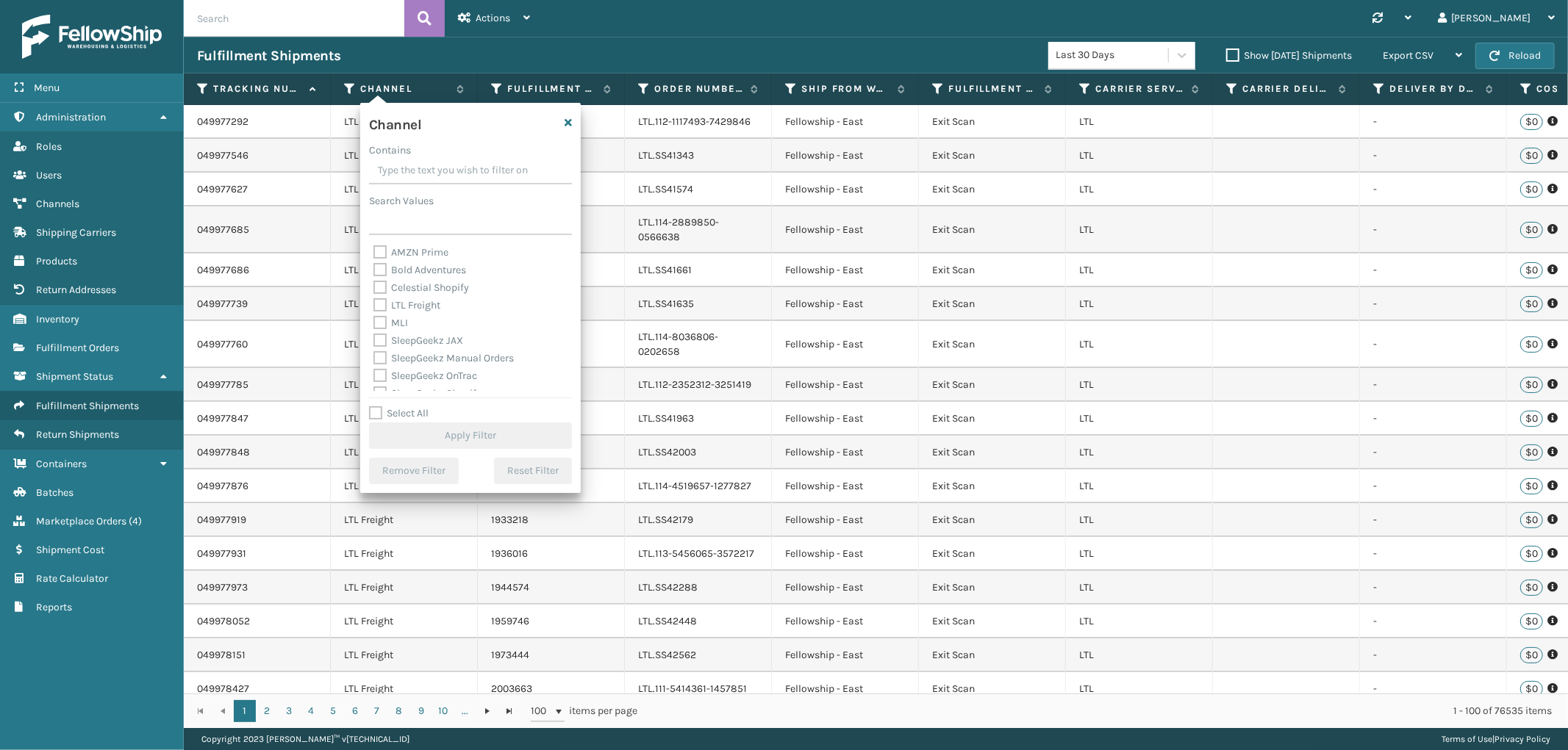
click at [379, 410] on label "Select All" at bounding box center [398, 413] width 59 height 12
click at [379, 406] on input "Select All" at bounding box center [479, 406] width 220 height 2
checkbox input "true"
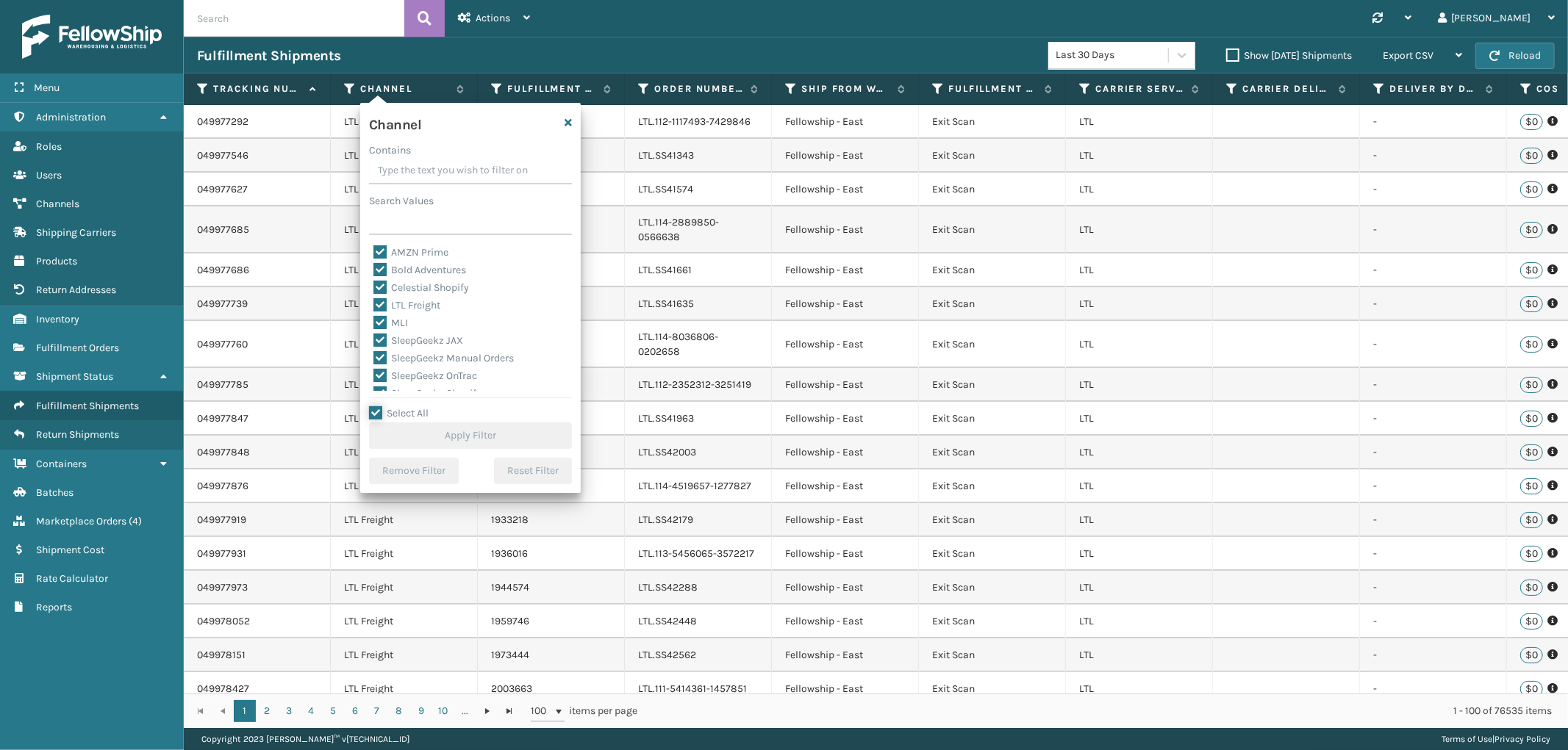
checkbox input "true"
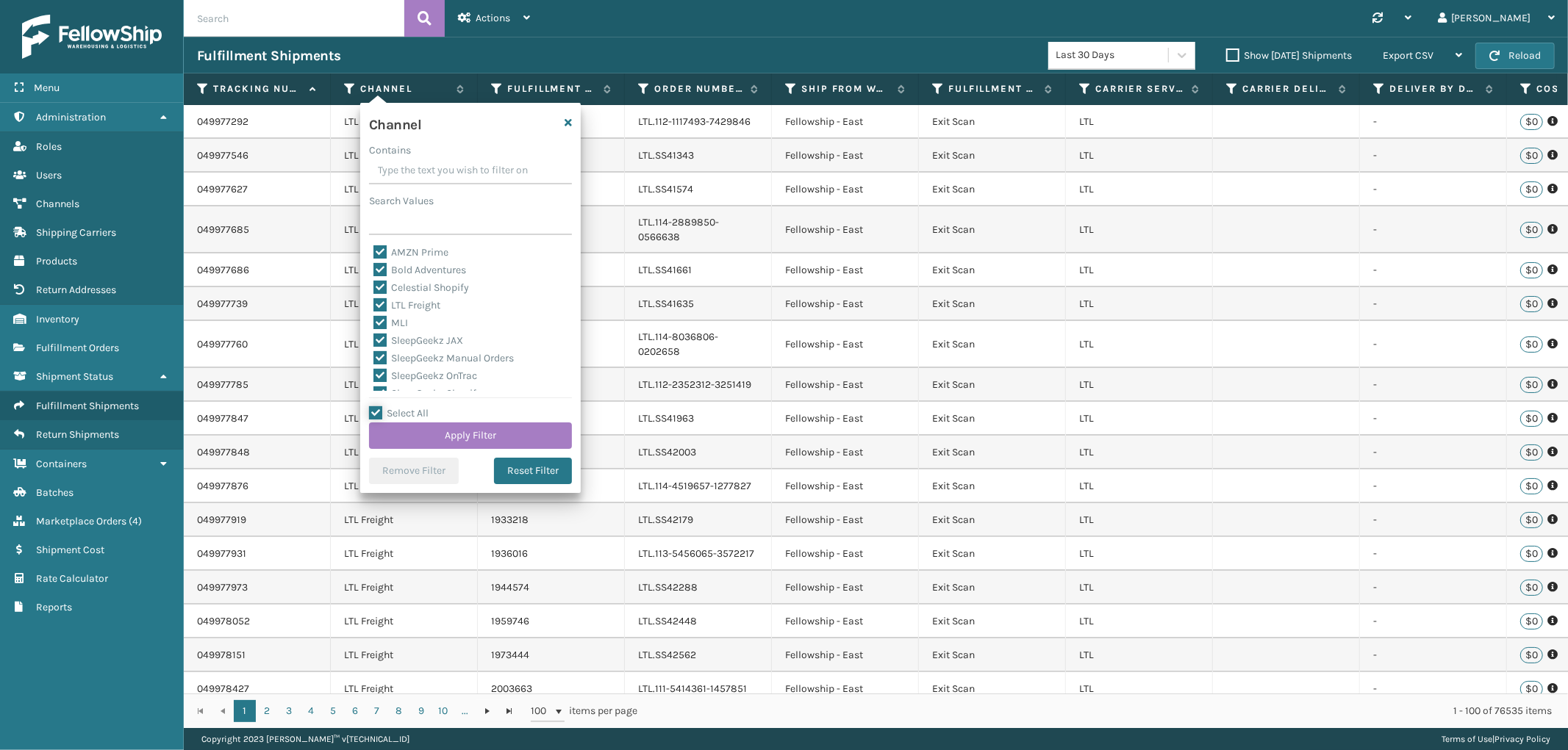
checkbox input "true"
click at [380, 304] on label "LTL Freight" at bounding box center [407, 305] width 67 height 12
click at [374, 304] on input "LTL Freight" at bounding box center [373, 302] width 1 height 9
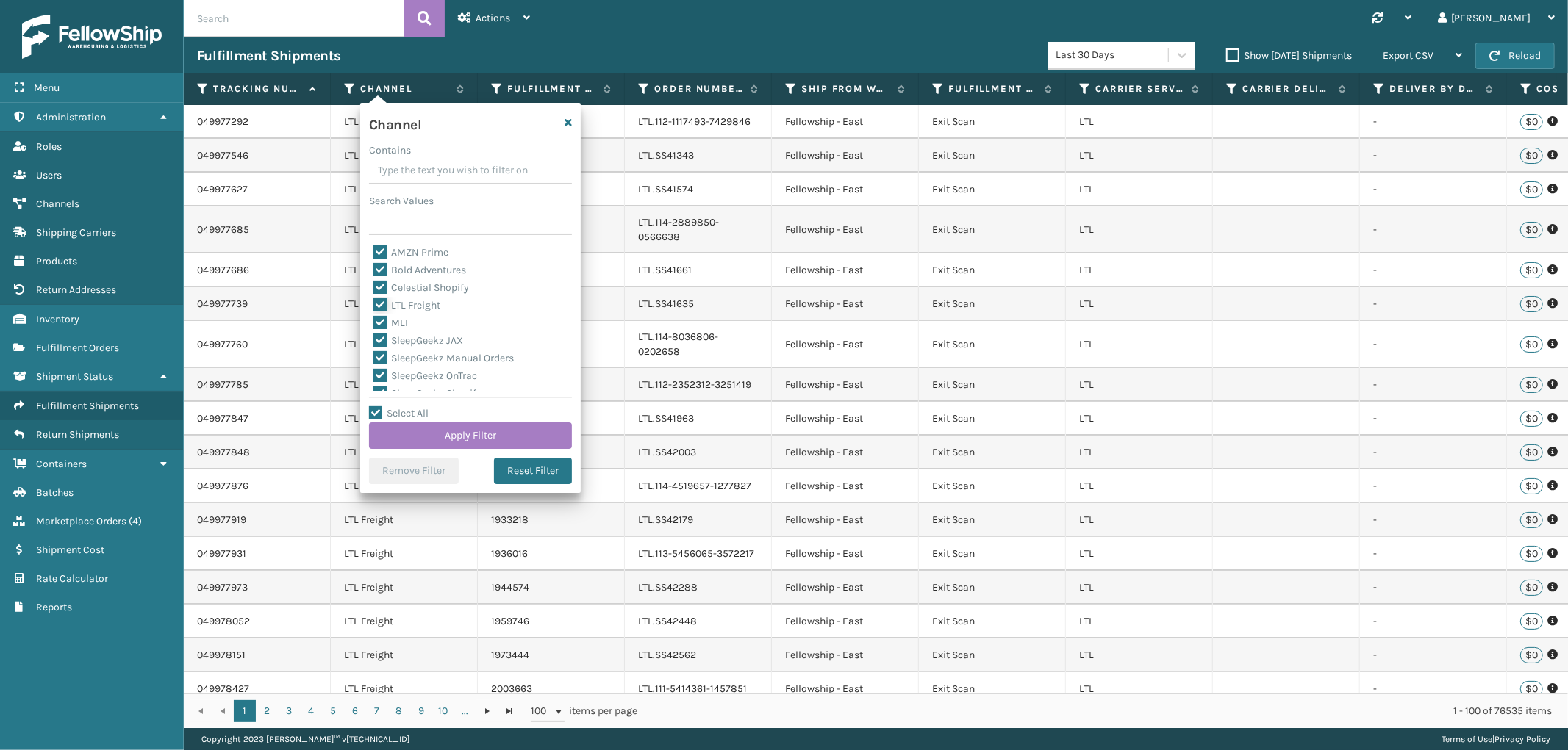
checkbox input "false"
click at [458, 431] on button "Apply Filter" at bounding box center [470, 435] width 203 height 27
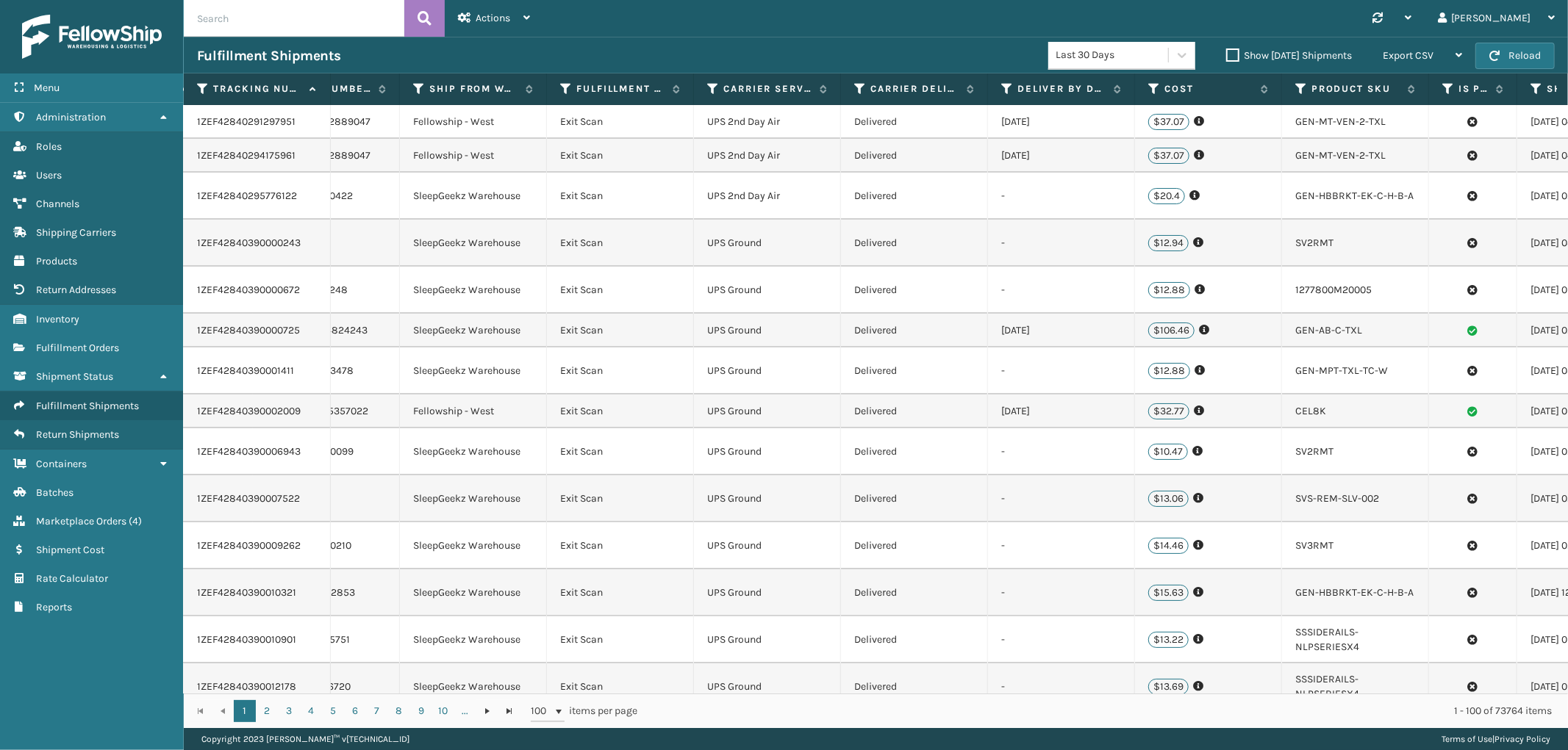
scroll to position [0, 714]
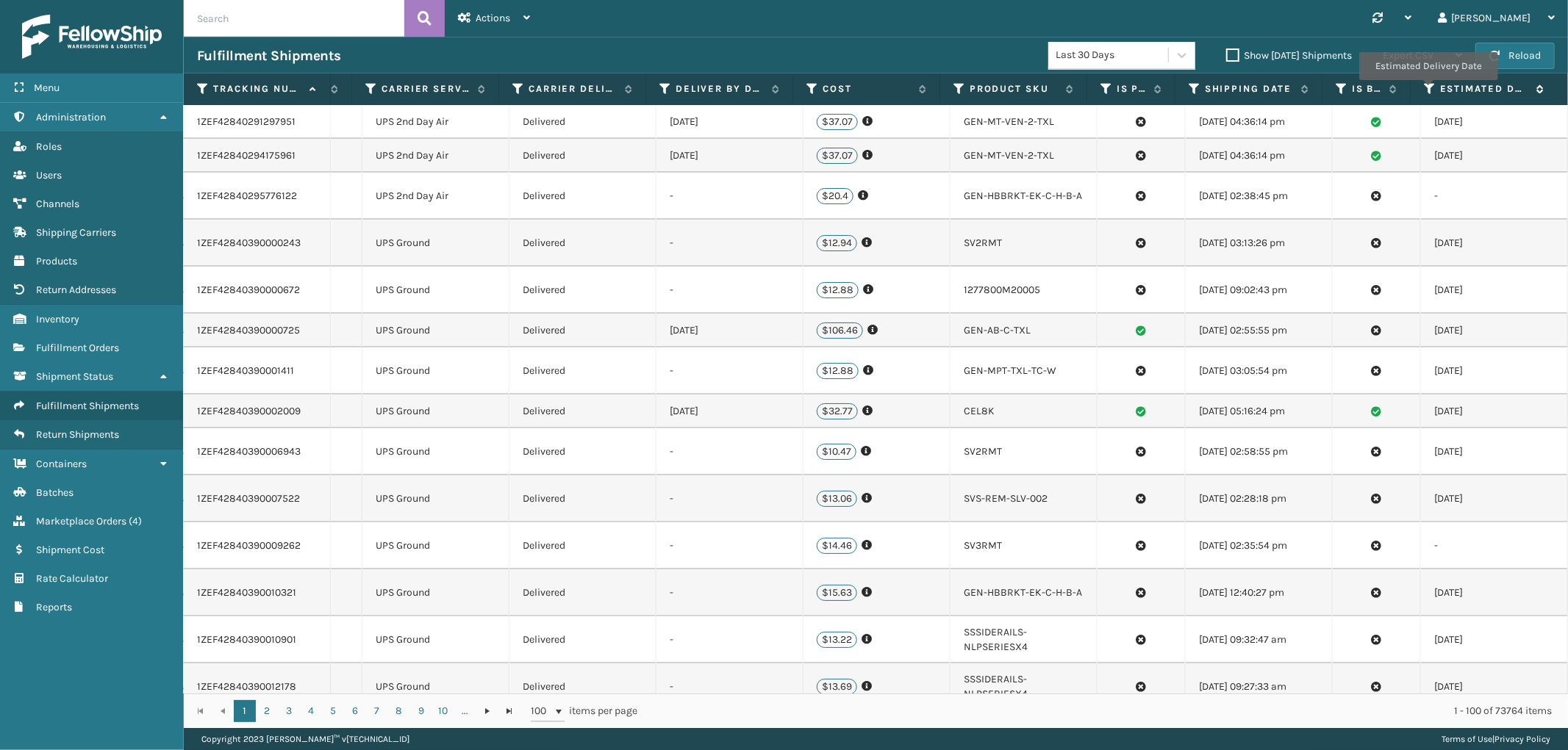
click at [1427, 91] on icon at bounding box center [1429, 89] width 12 height 13
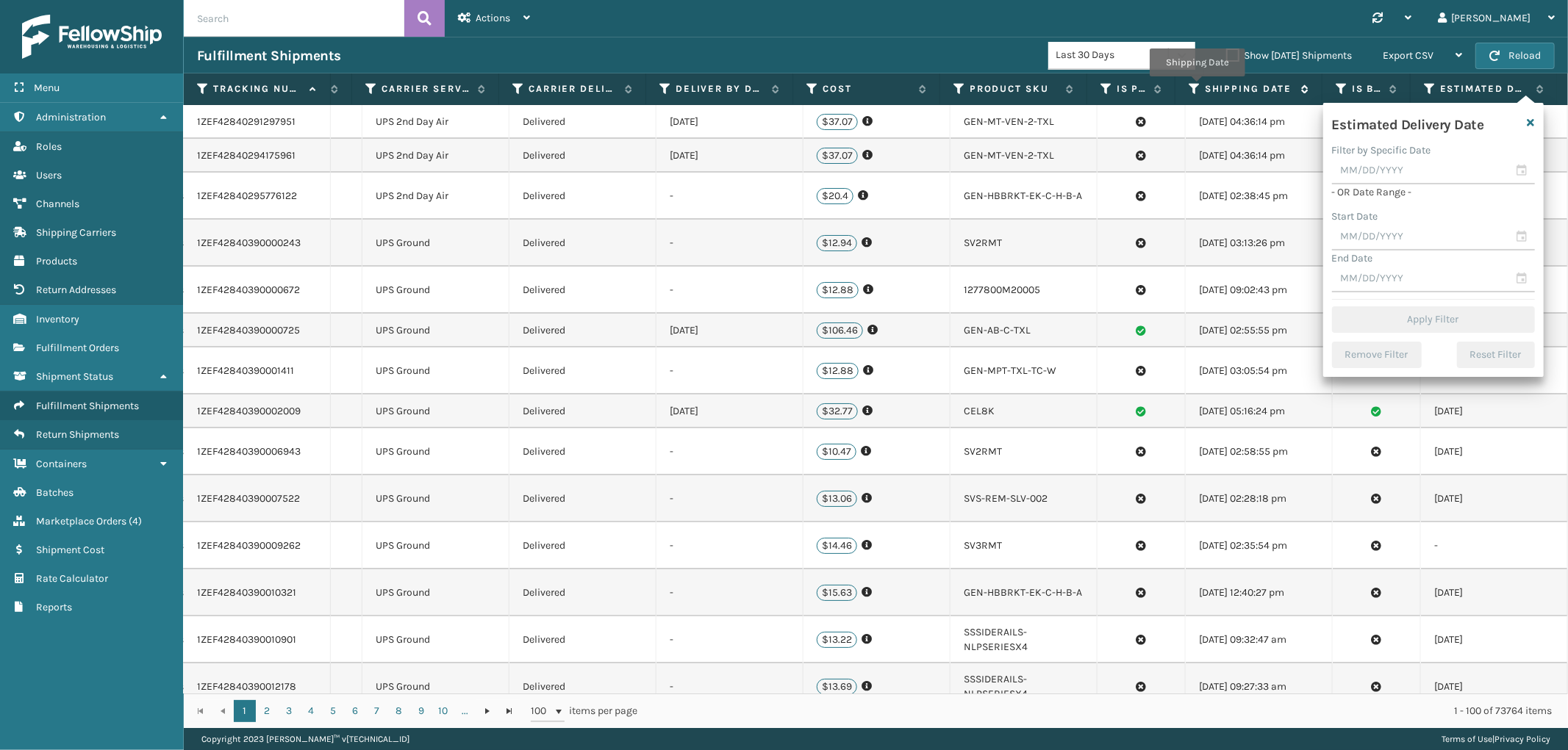
click at [1197, 87] on icon at bounding box center [1194, 89] width 12 height 13
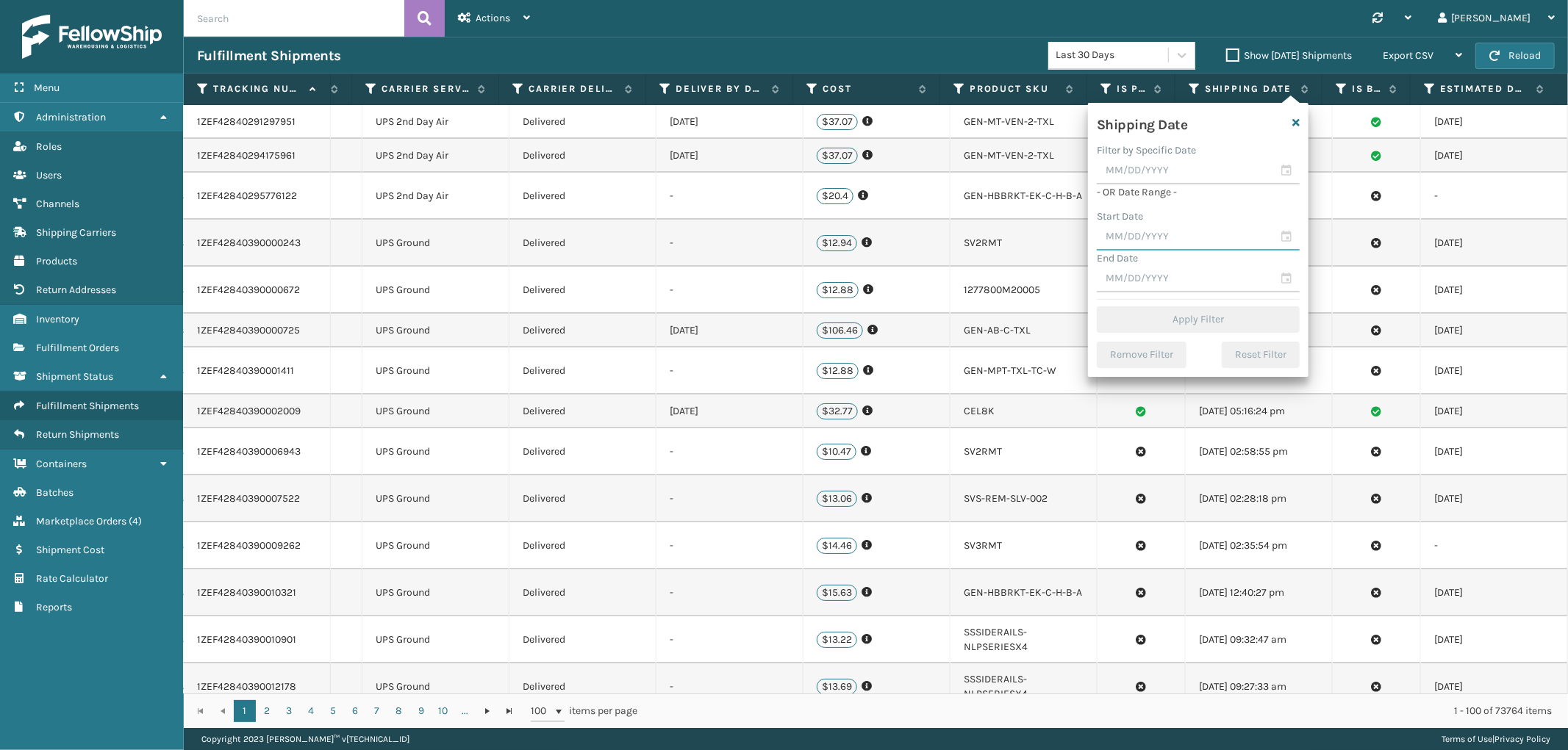
click at [1143, 231] on input "text" at bounding box center [1198, 237] width 203 height 27
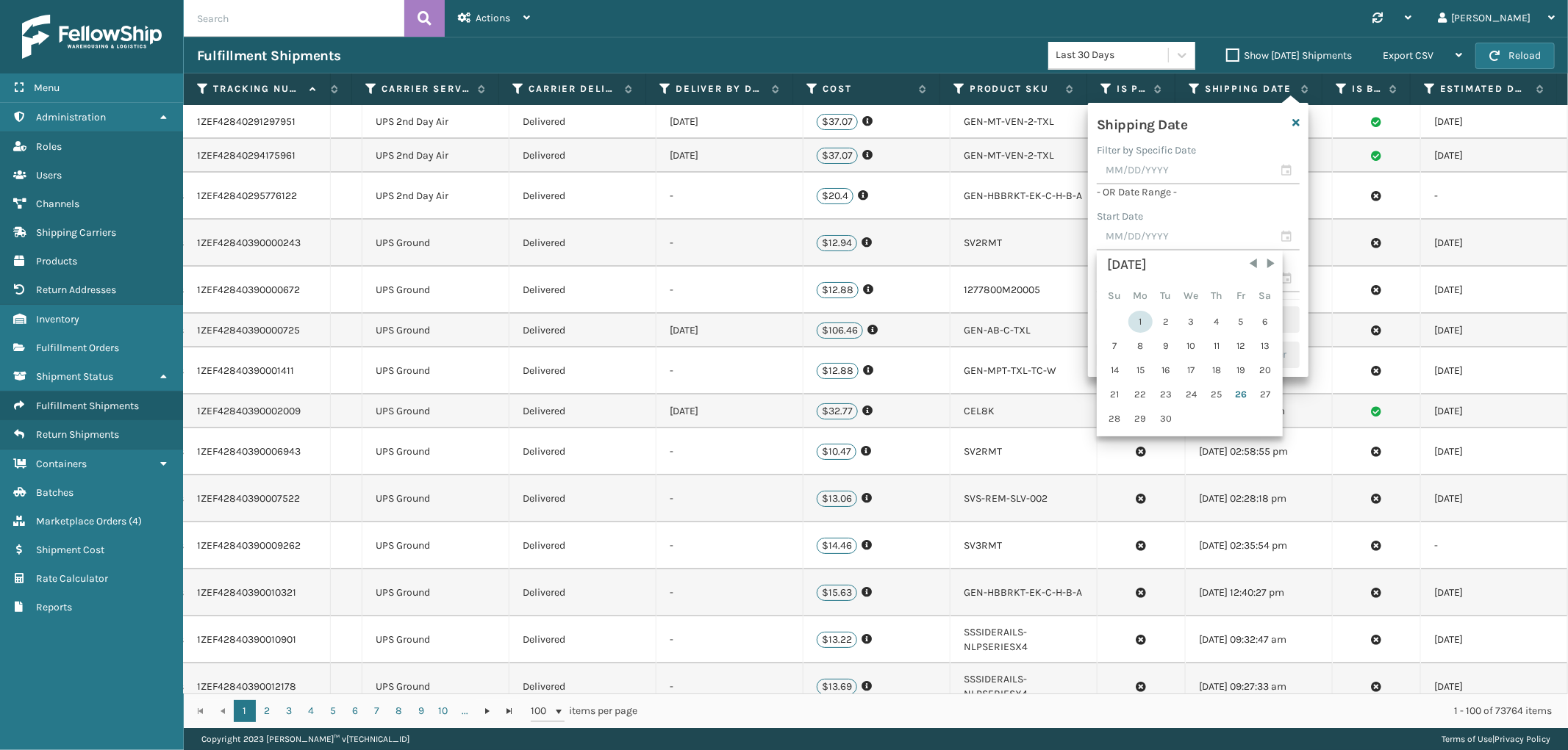
click at [1136, 311] on div "1" at bounding box center [1140, 322] width 24 height 22
type input "[DATE]"
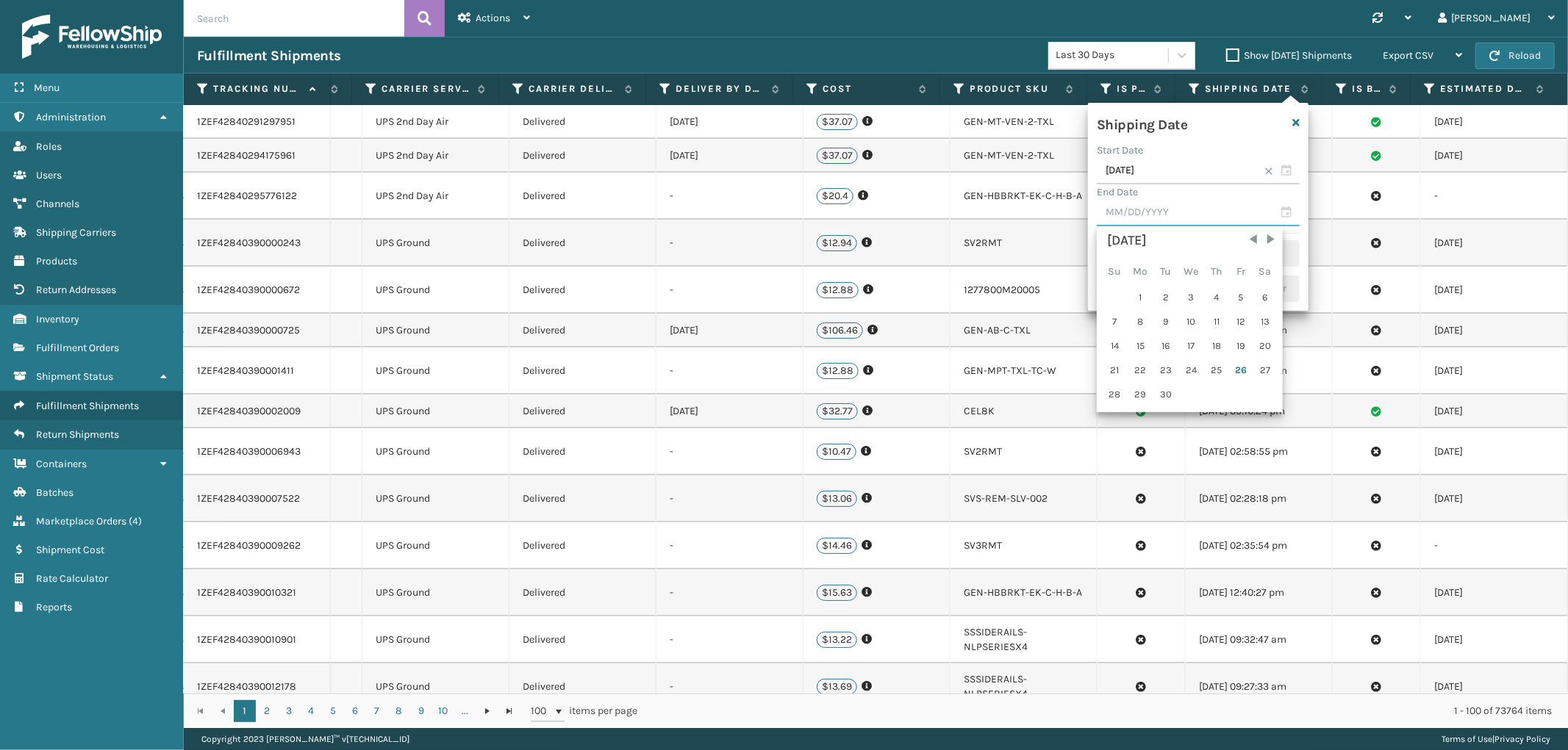
click at [1162, 210] on input "text" at bounding box center [1198, 213] width 203 height 27
click at [1214, 369] on div "25" at bounding box center [1216, 370] width 22 height 22
type input "[DATE]"
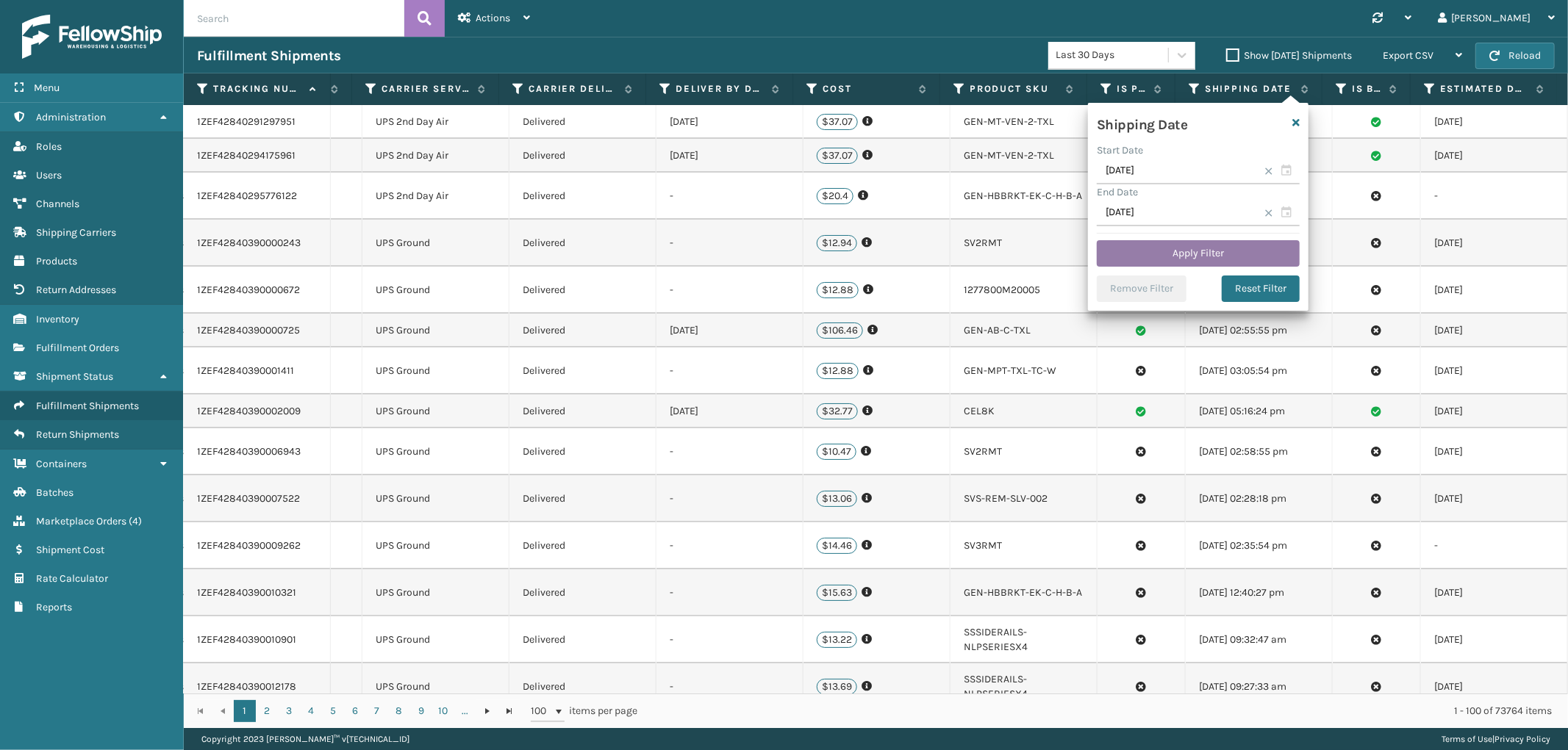
click at [1162, 257] on button "Apply Filter" at bounding box center [1198, 254] width 203 height 27
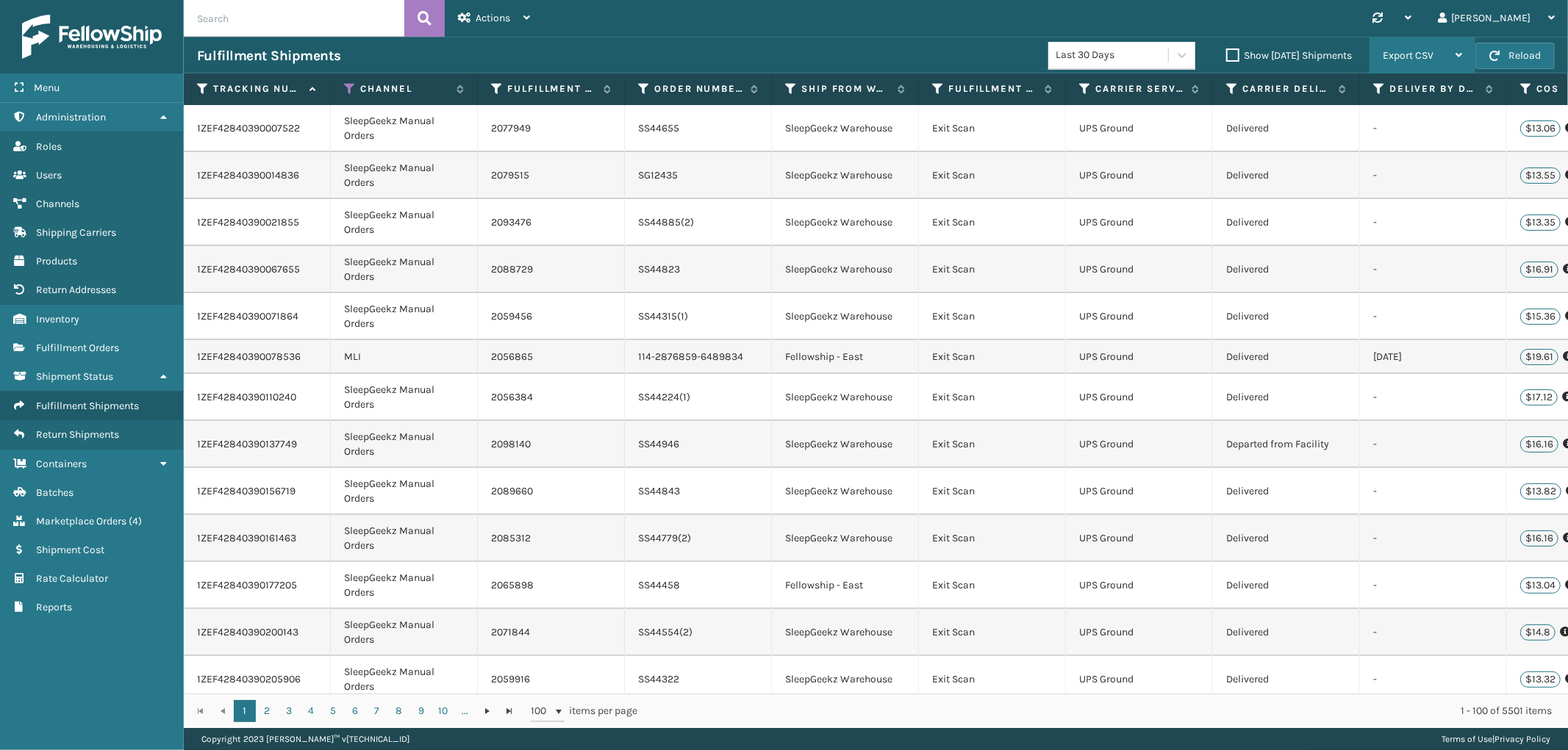
click at [1401, 55] on span "Export CSV" at bounding box center [1408, 55] width 51 height 12
click at [935, 87] on icon at bounding box center [937, 89] width 12 height 13
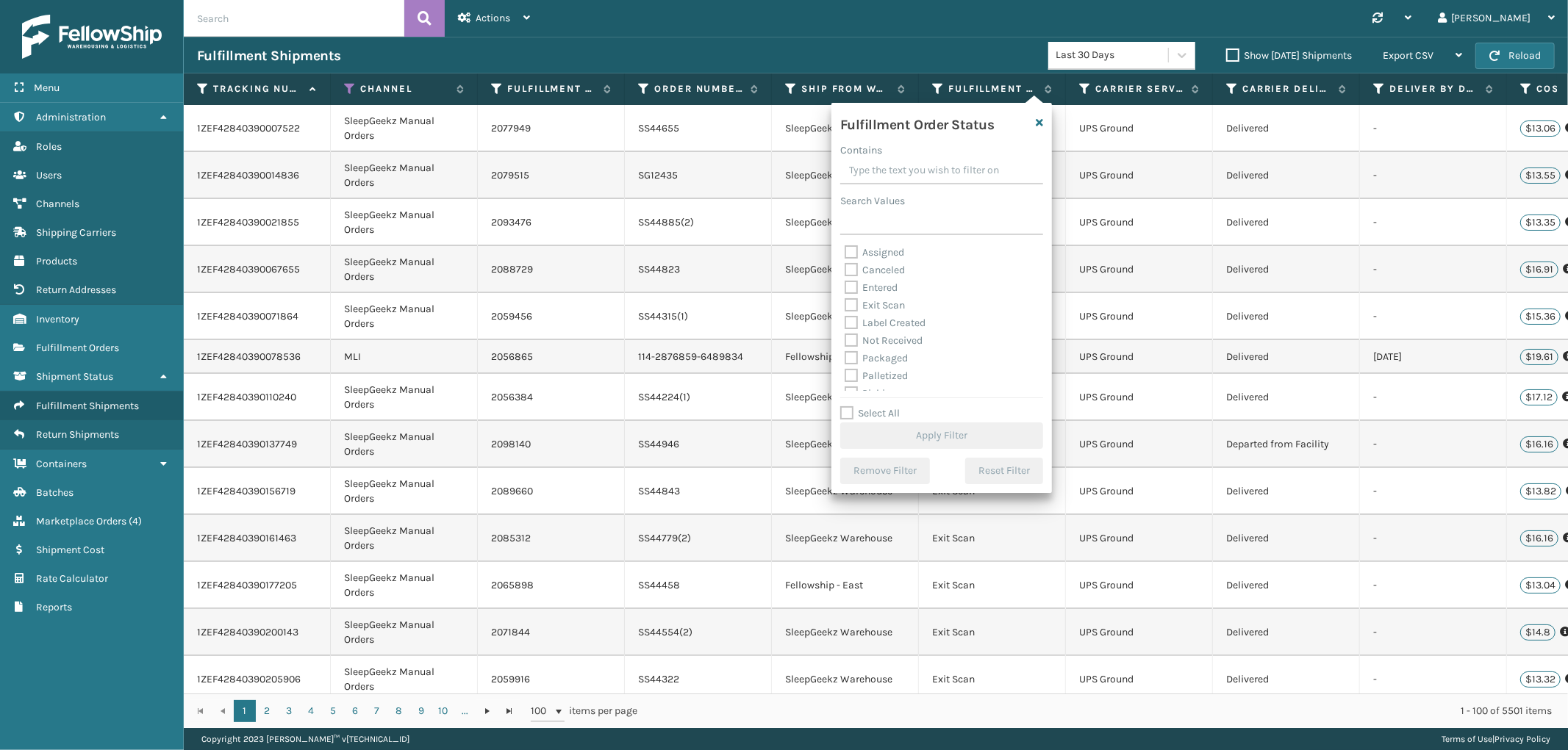
click at [847, 419] on label "Select All" at bounding box center [870, 413] width 59 height 12
click at [847, 406] on input "Select All" at bounding box center [950, 406] width 220 height 2
checkbox input "true"
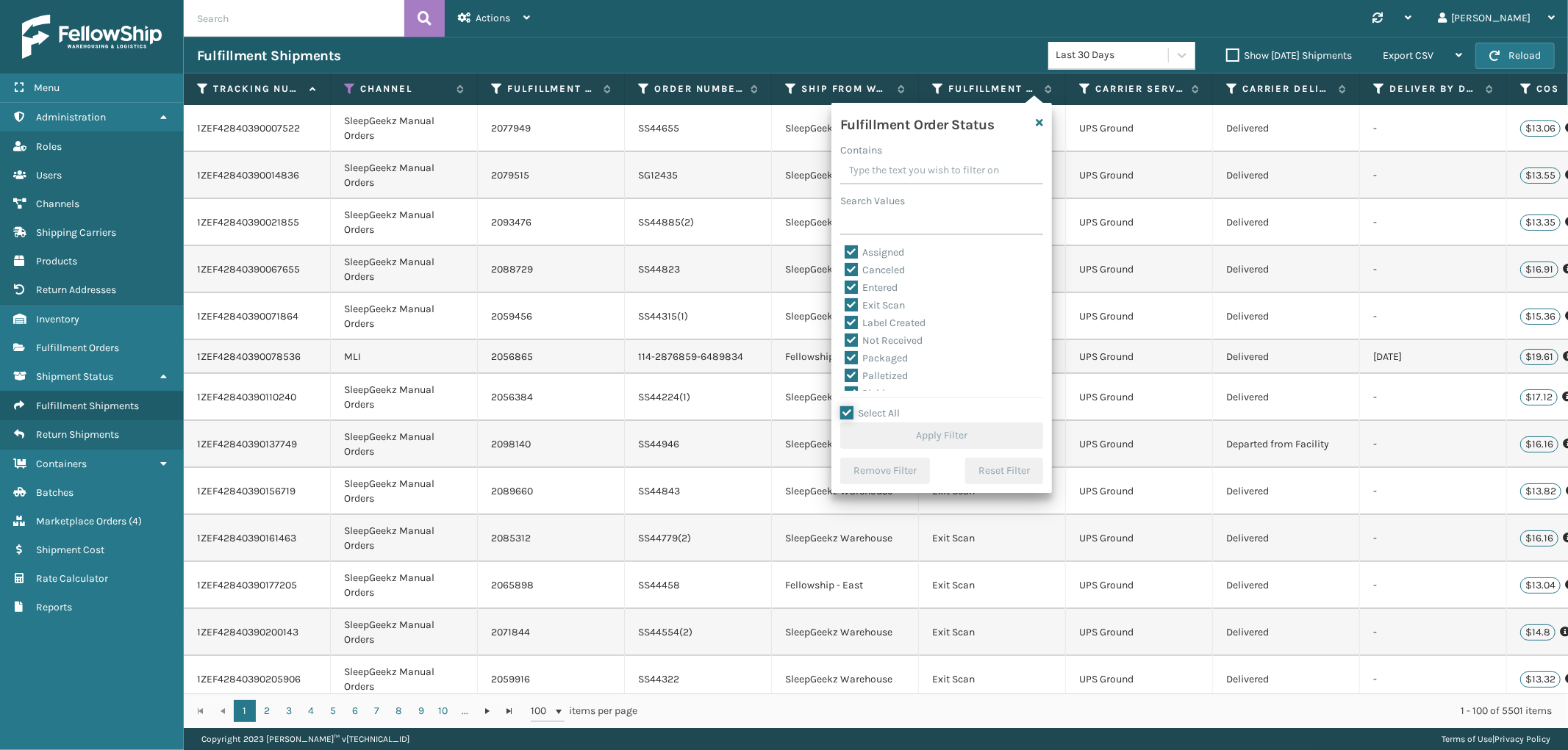
checkbox input "true"
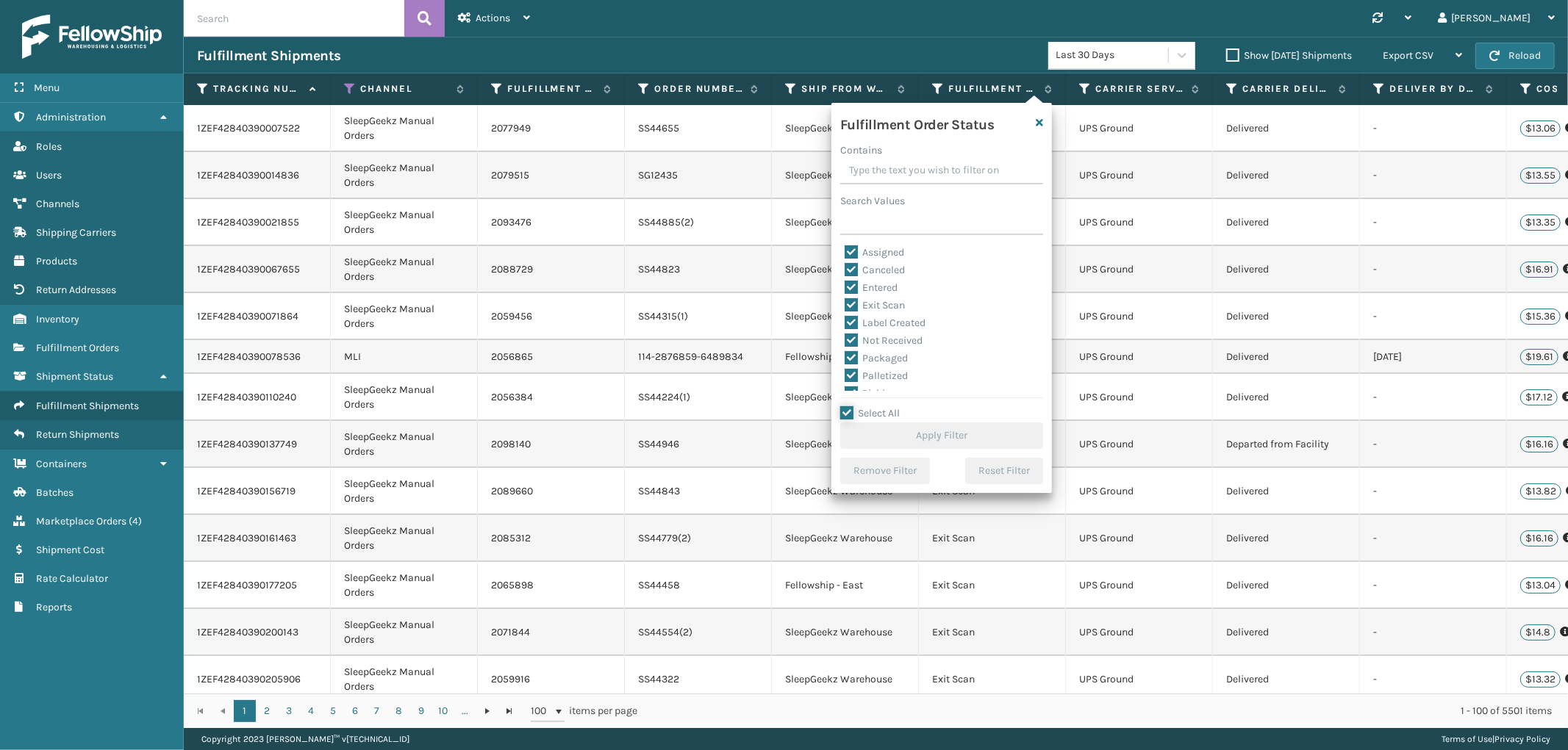
checkbox input "true"
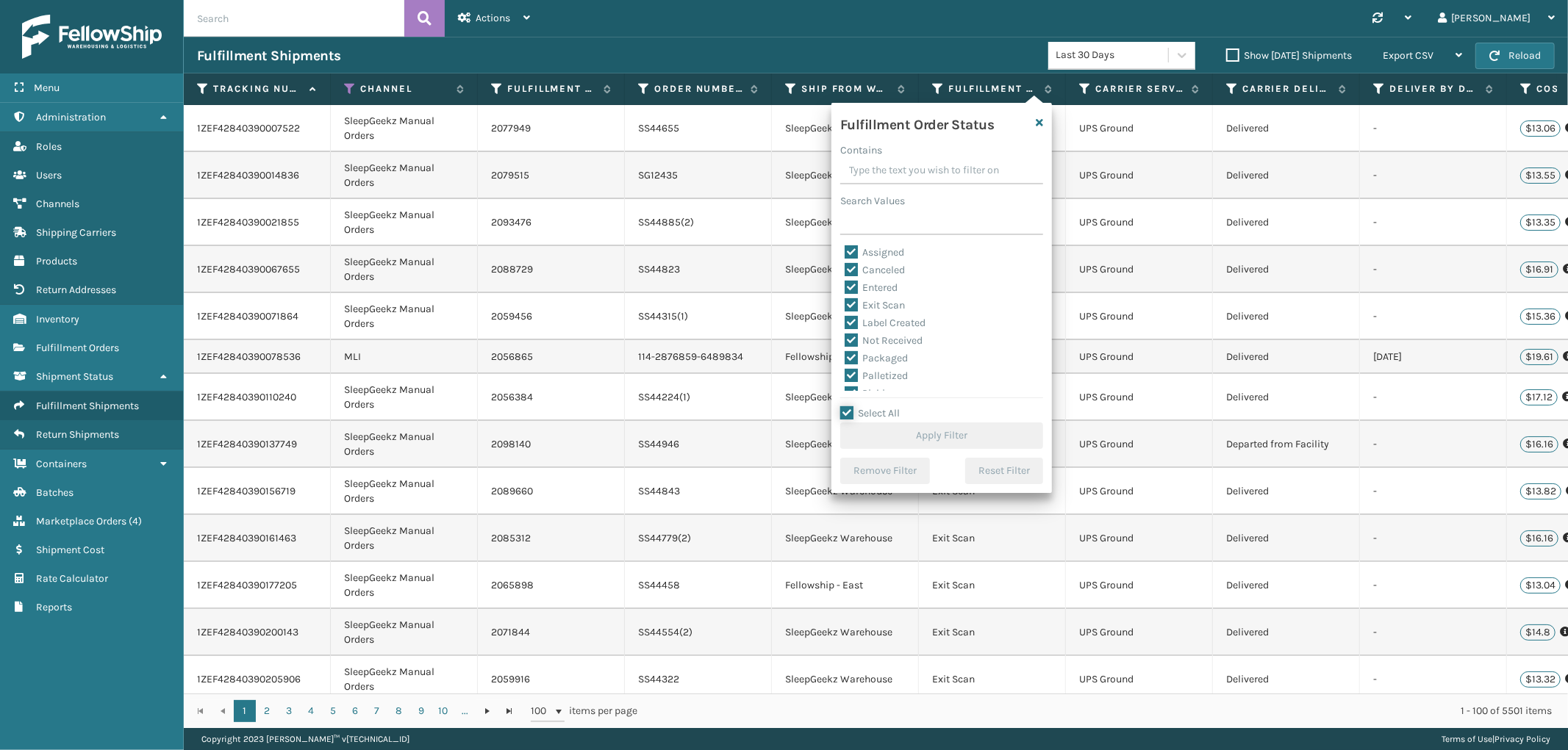
checkbox input "true"
click at [856, 272] on label "Canceled" at bounding box center [874, 269] width 60 height 12
click at [846, 271] on input "Canceled" at bounding box center [845, 267] width 1 height 9
checkbox input "false"
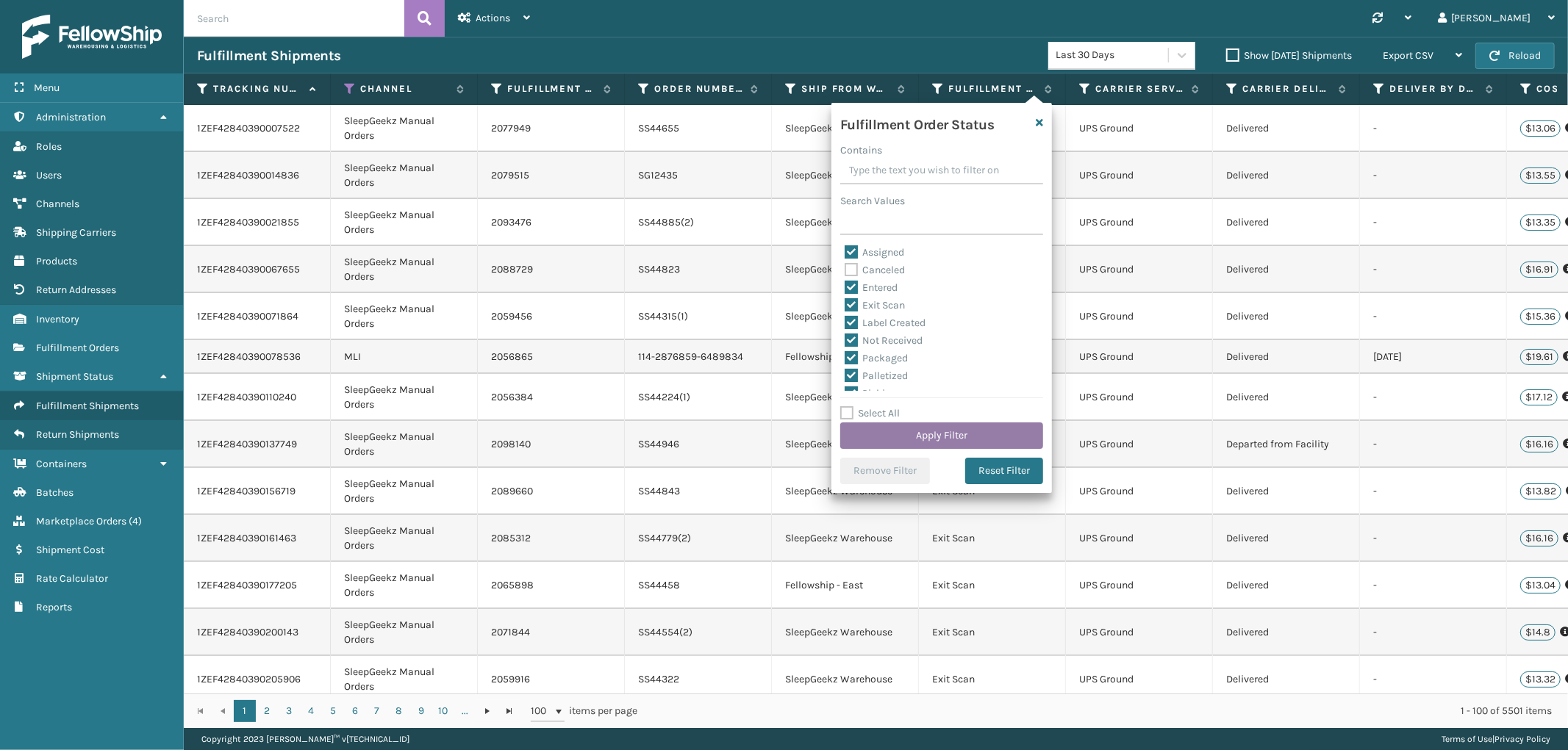
click at [924, 431] on button "Apply Filter" at bounding box center [941, 435] width 203 height 27
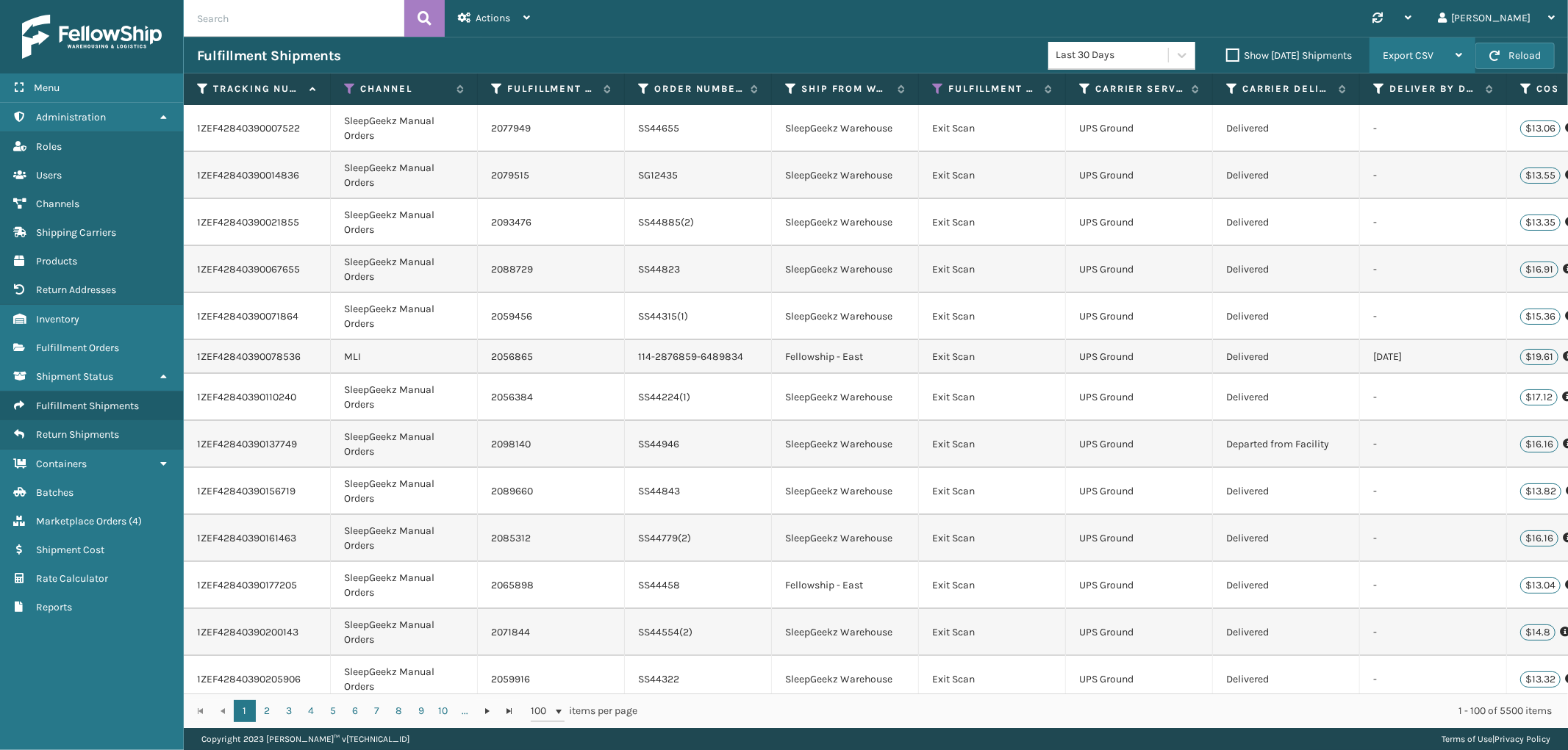
click at [1393, 58] on span "Export CSV" at bounding box center [1408, 55] width 51 height 12
click at [1332, 142] on li "Export All Pages" at bounding box center [1375, 134] width 197 height 40
click at [113, 507] on link "Marketplace Orders ( 4 )" at bounding box center [92, 521] width 183 height 29
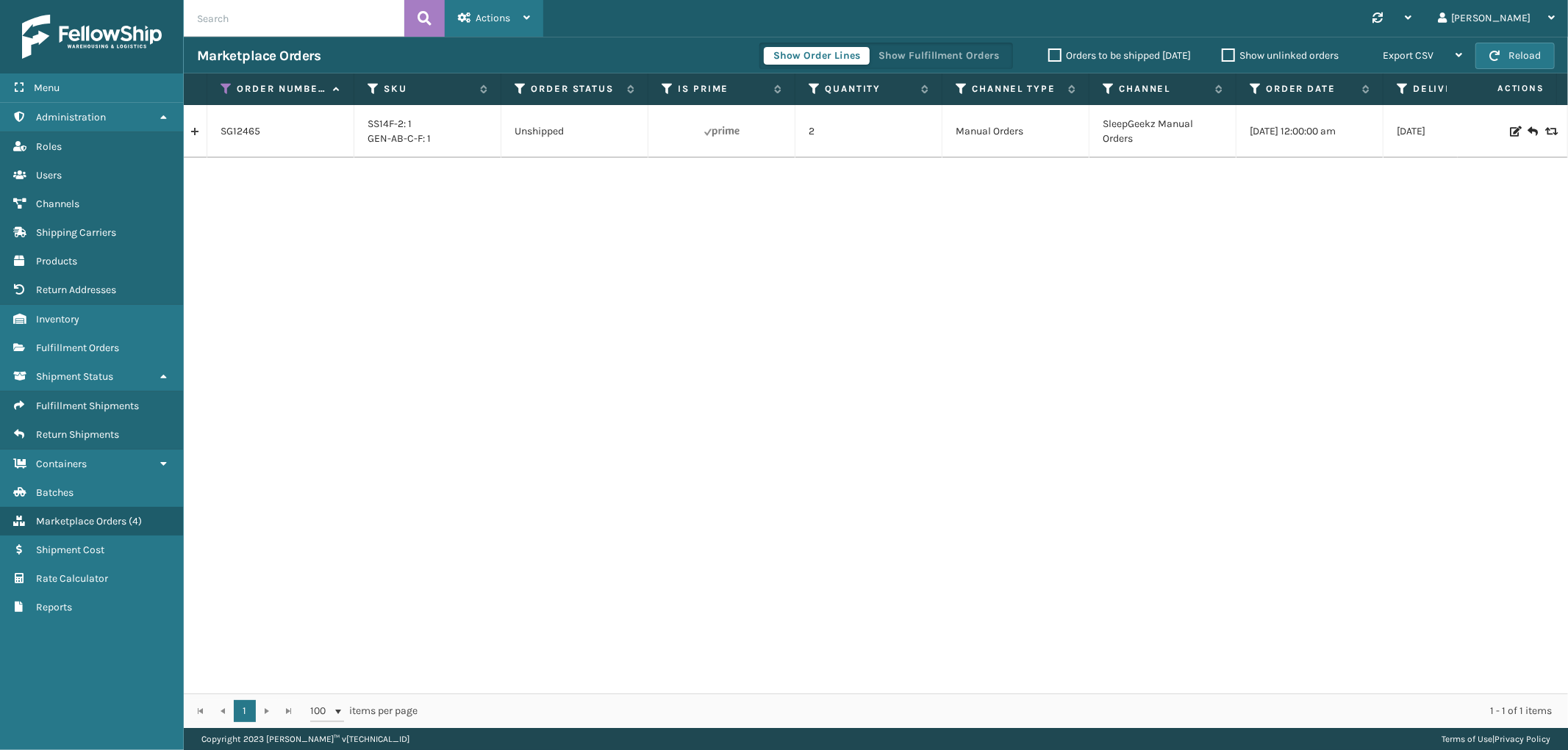
click at [475, 18] on span "Actions" at bounding box center [492, 18] width 34 height 12
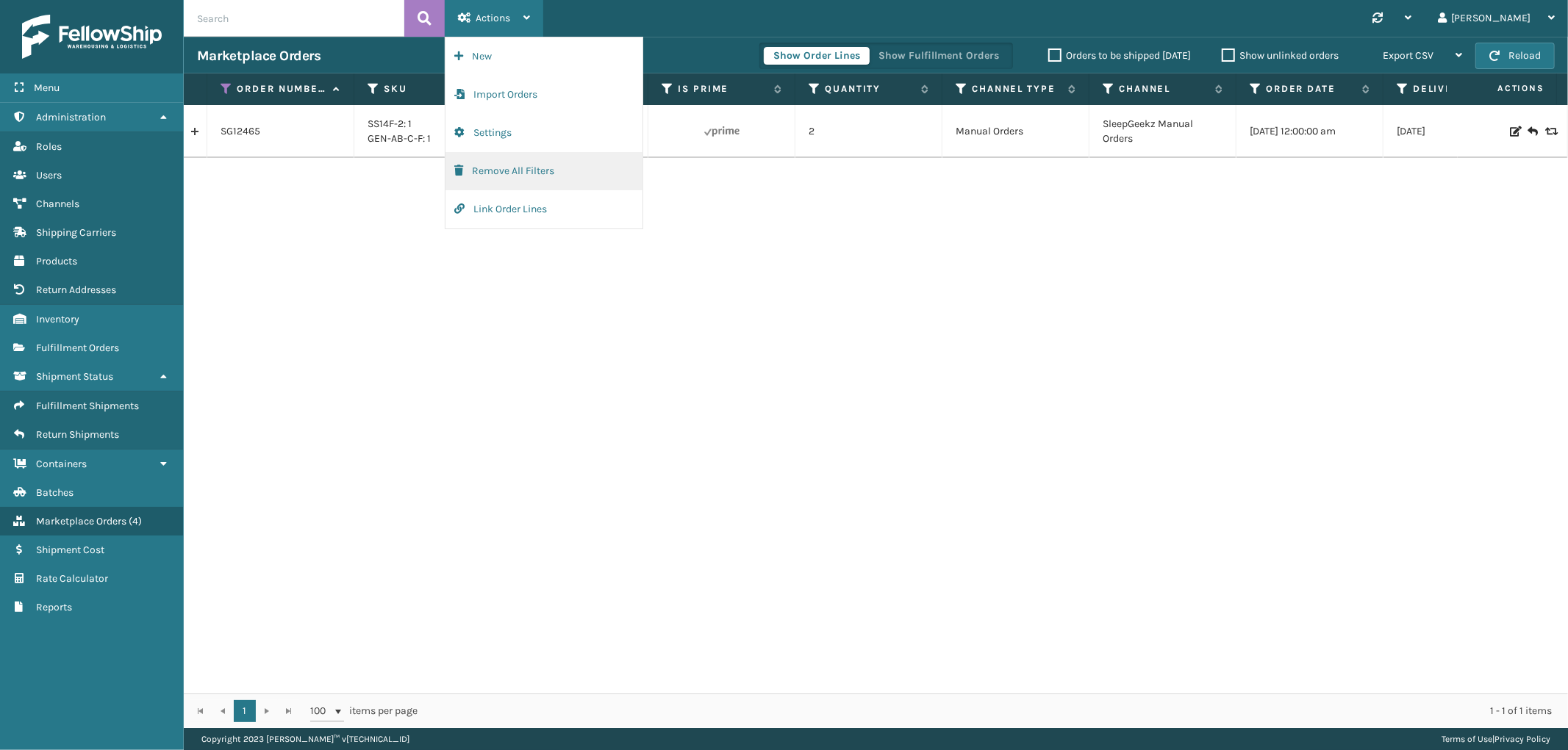
click at [481, 169] on button "Remove All Filters" at bounding box center [544, 170] width 197 height 38
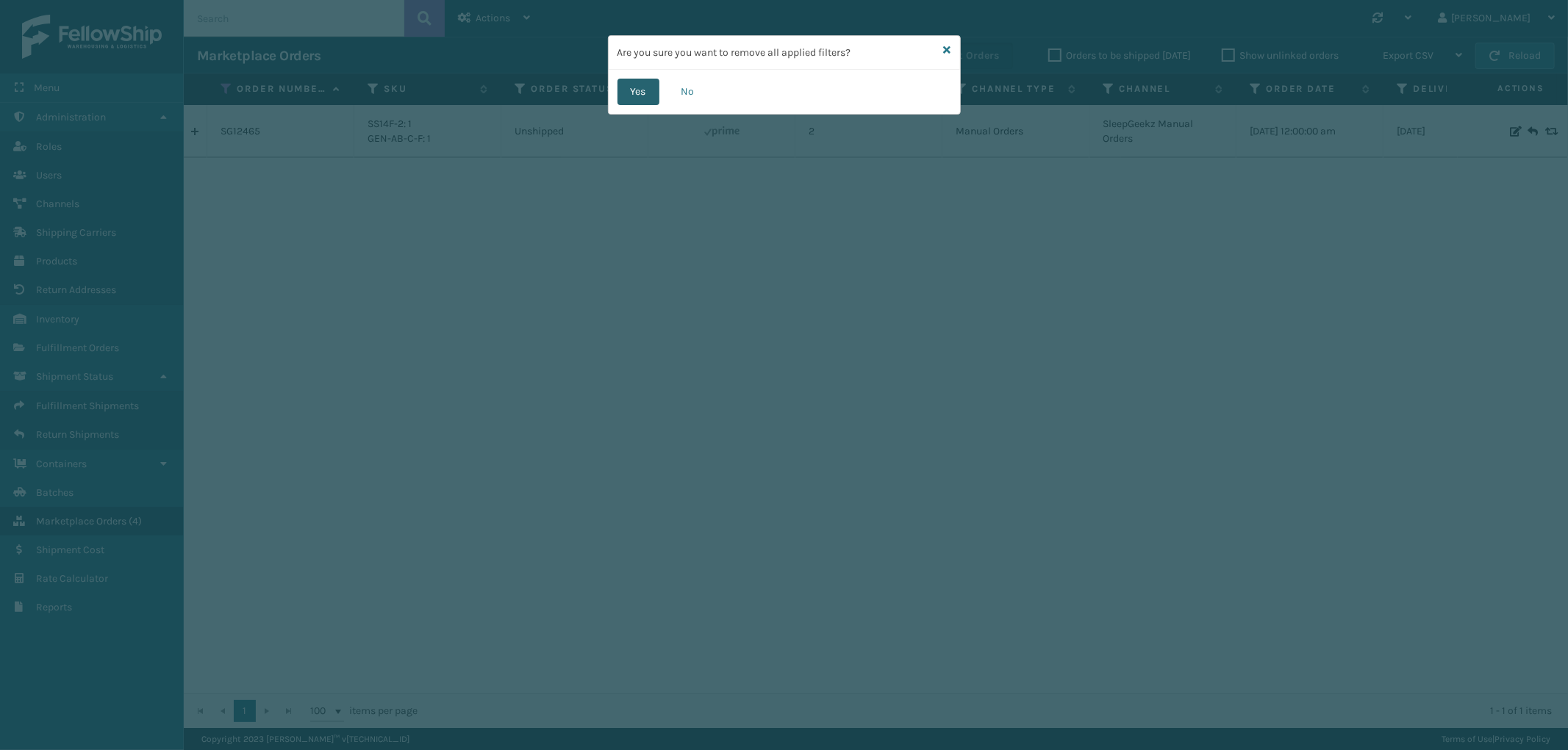
click at [631, 83] on button "Yes" at bounding box center [638, 92] width 42 height 27
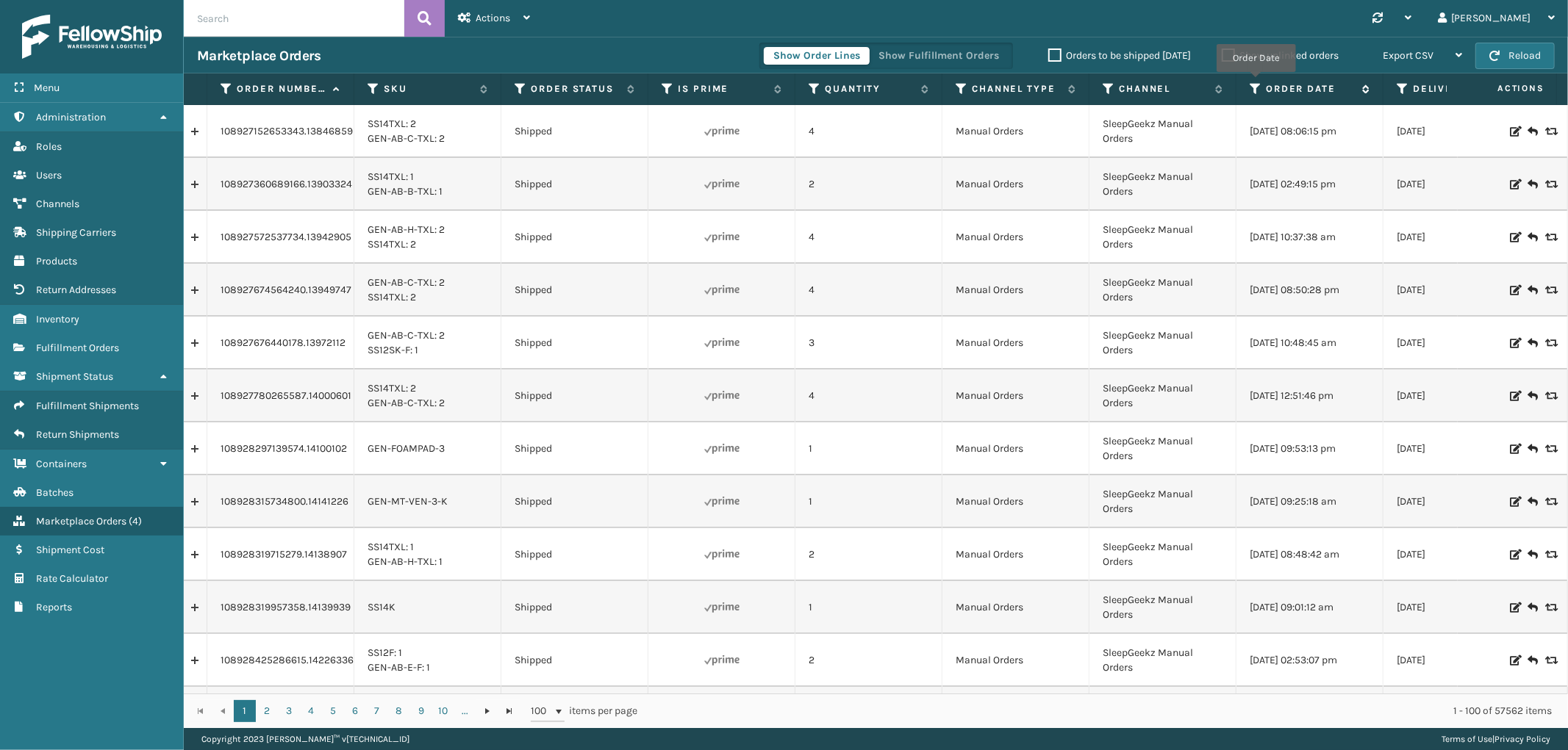
click at [1255, 82] on icon at bounding box center [1255, 89] width 12 height 13
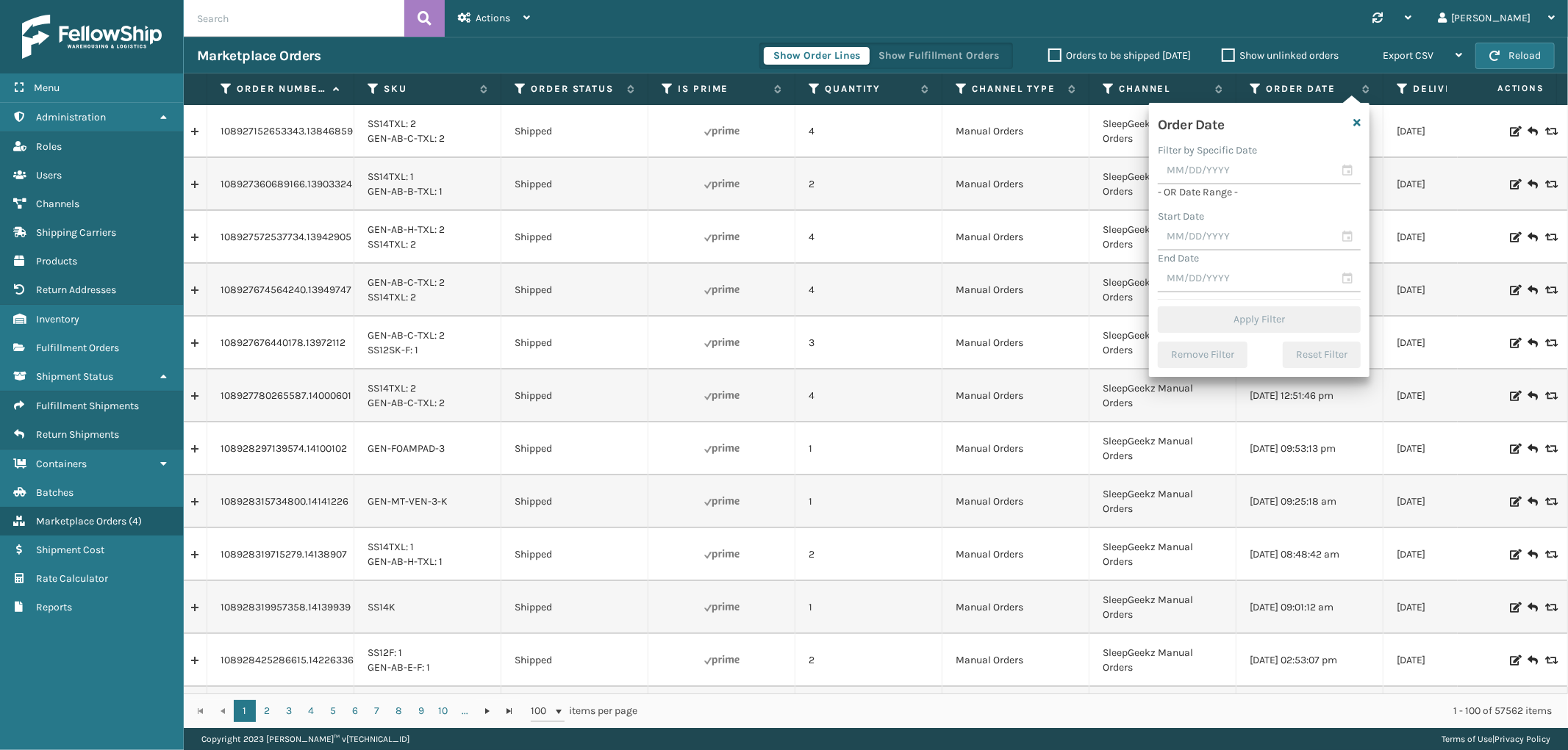
click at [1233, 151] on label "Filter by Specific Date" at bounding box center [1207, 150] width 99 height 12
click at [1231, 171] on input "text" at bounding box center [1259, 171] width 203 height 27
click at [1273, 331] on div "25" at bounding box center [1277, 329] width 22 height 22
type input "[DATE]"
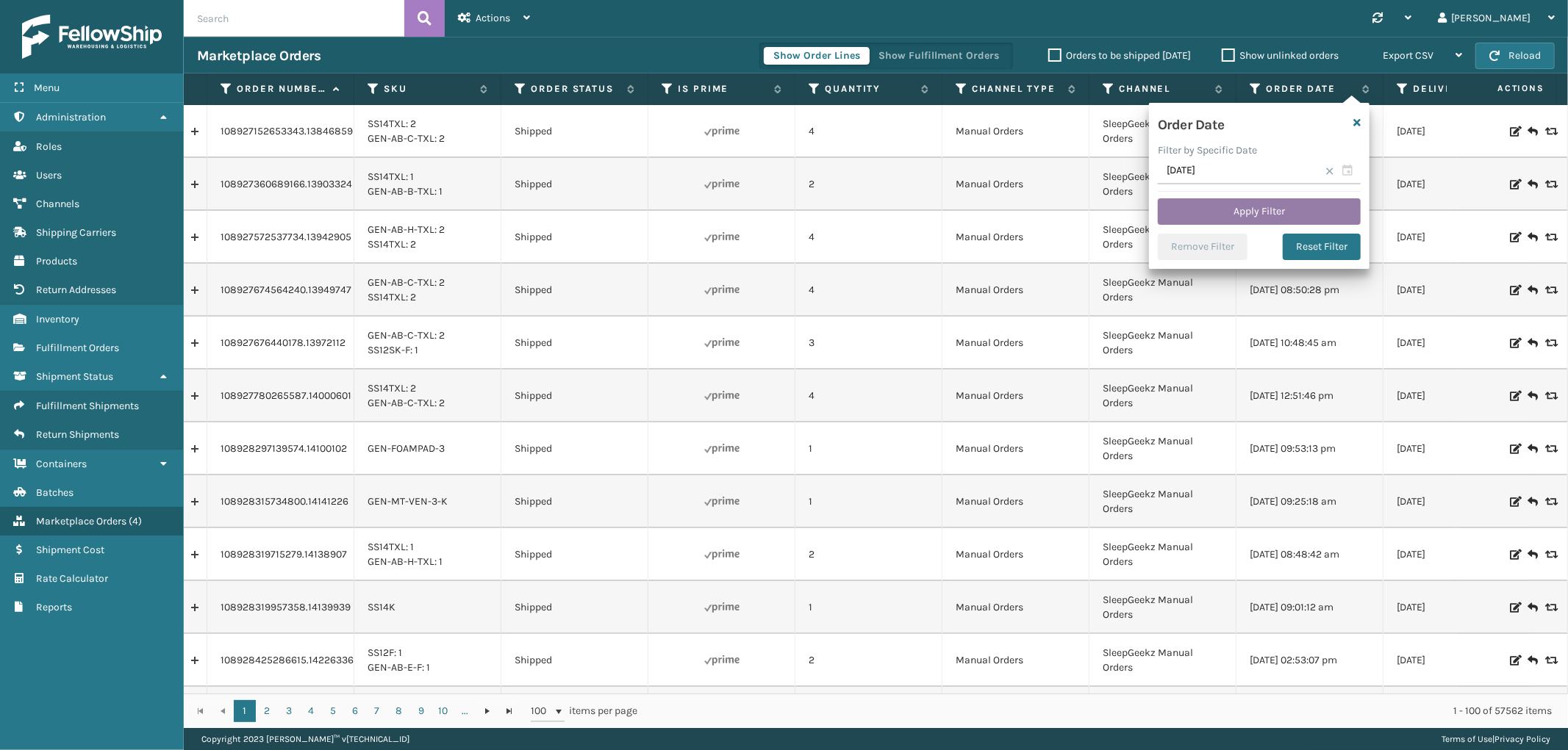
click at [1237, 213] on button "Apply Filter" at bounding box center [1259, 211] width 203 height 27
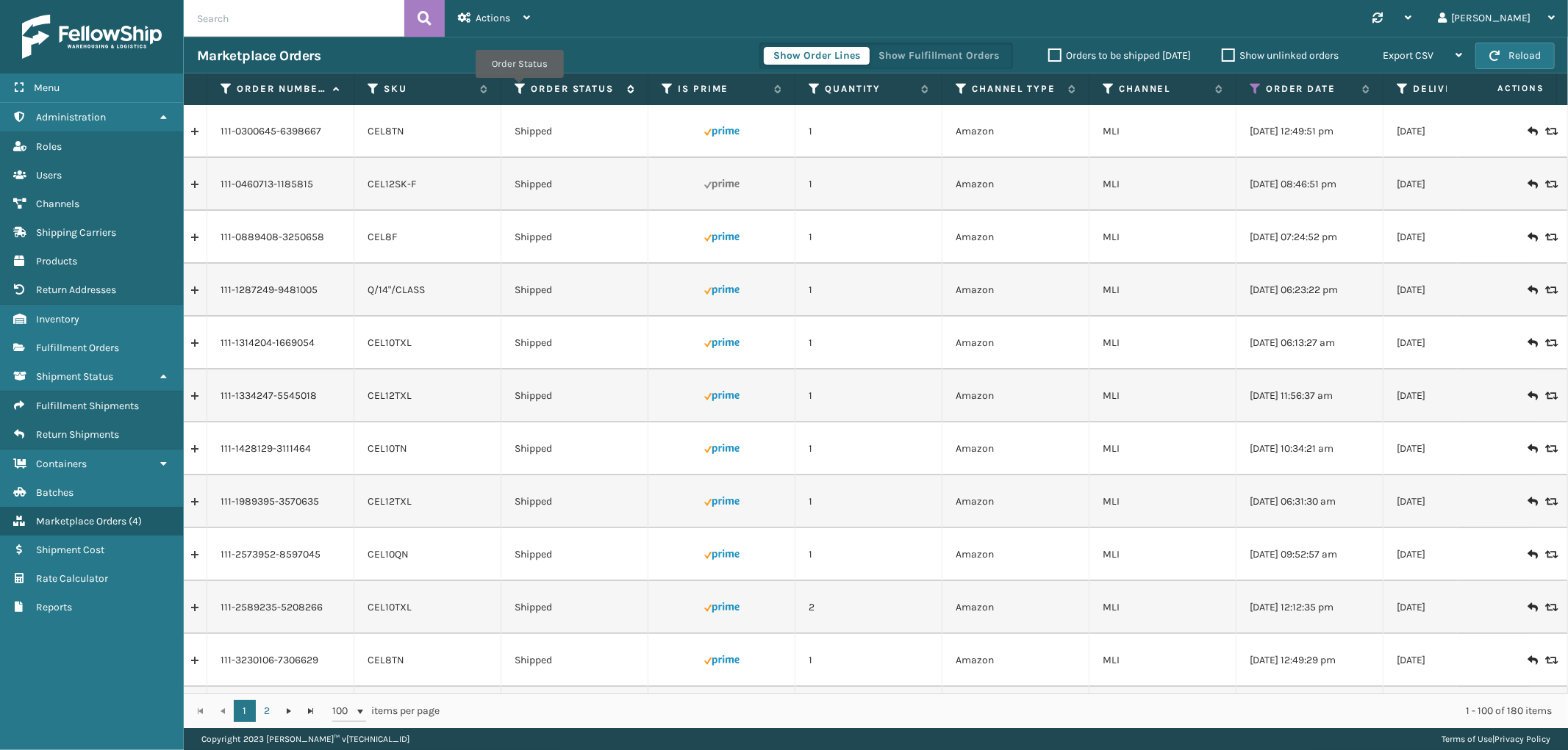
click at [519, 88] on icon at bounding box center [521, 89] width 12 height 13
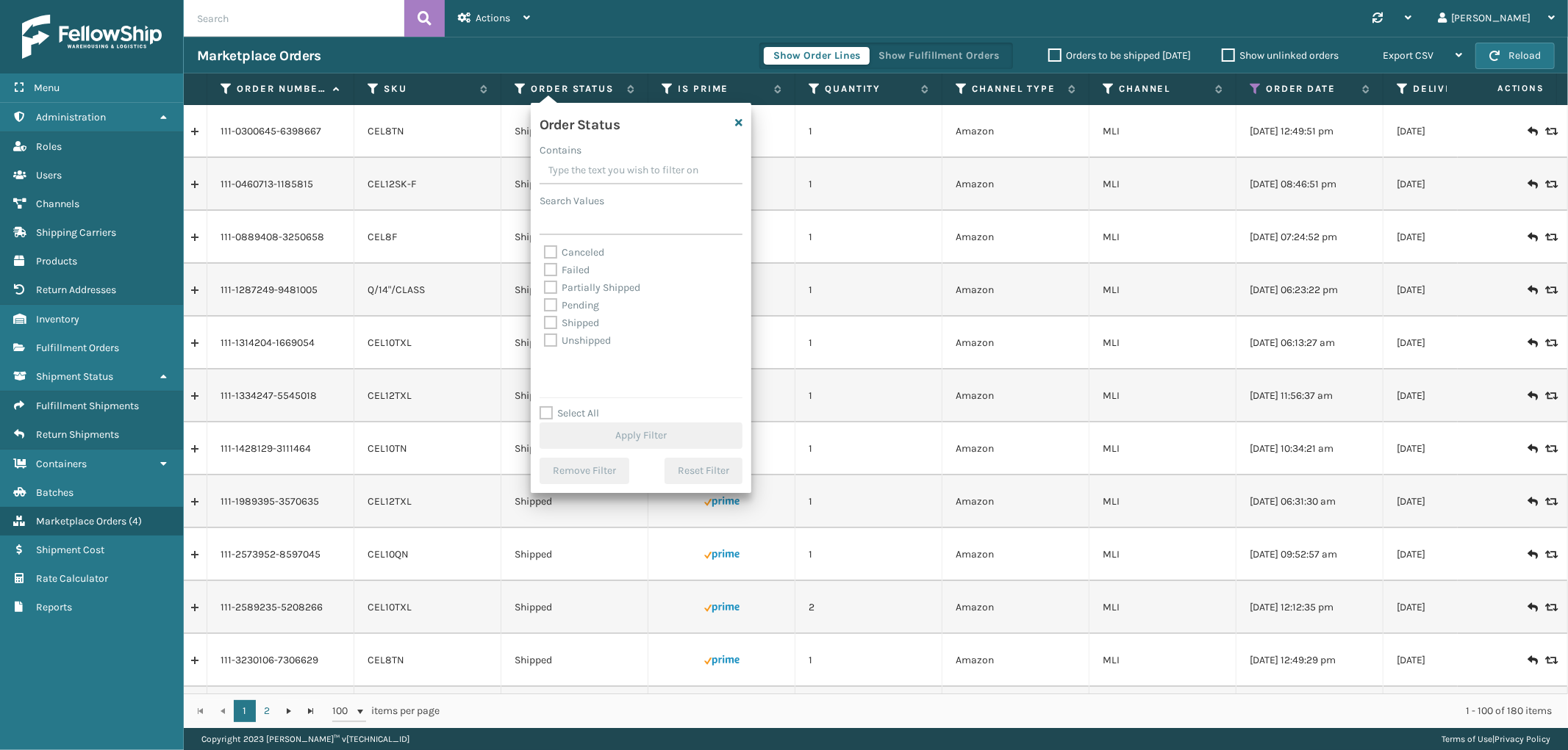
click at [546, 419] on label "Select All" at bounding box center [569, 413] width 59 height 12
click at [546, 406] on input "Select All" at bounding box center [649, 406] width 220 height 2
checkbox input "true"
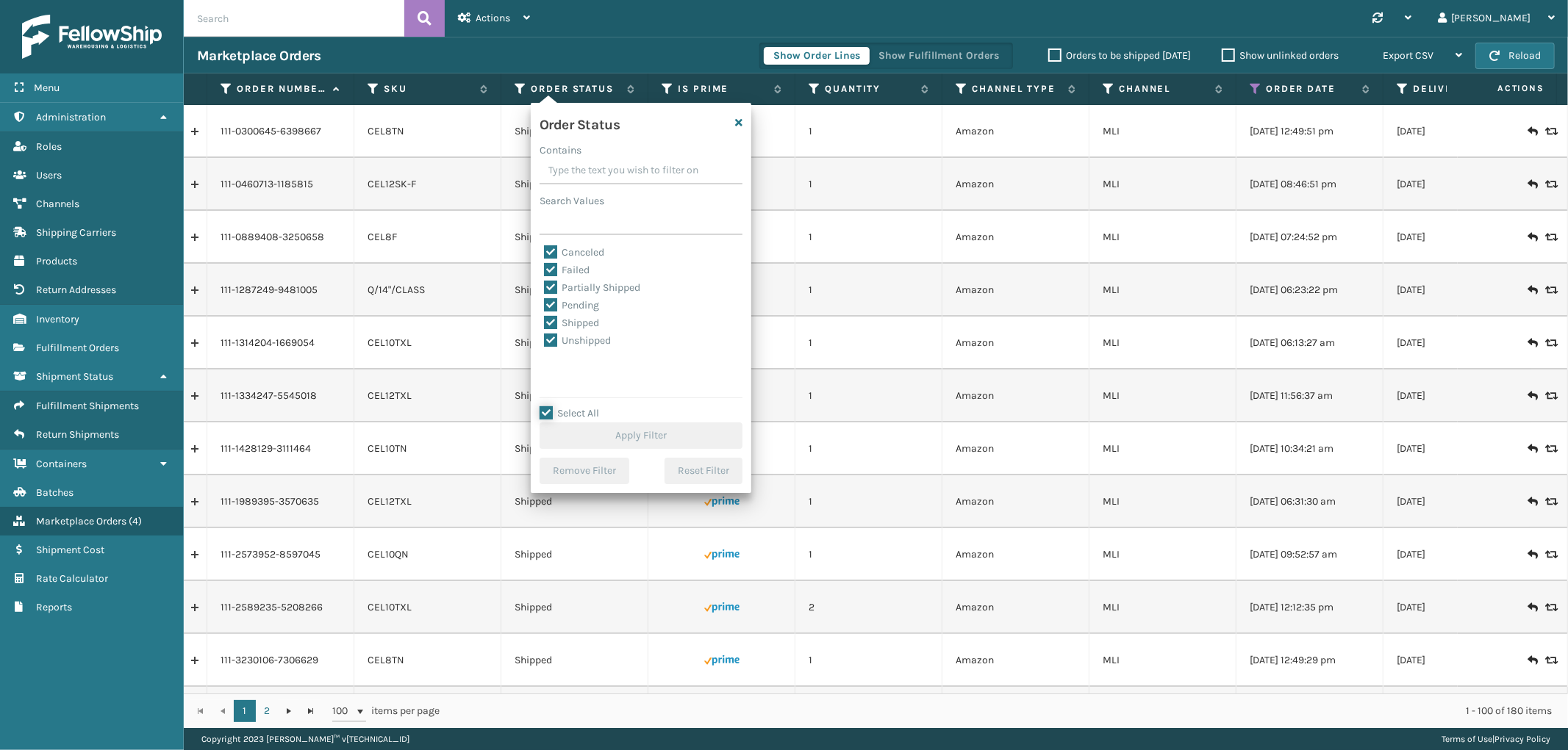
checkbox input "true"
click at [549, 253] on label "Canceled" at bounding box center [573, 252] width 60 height 12
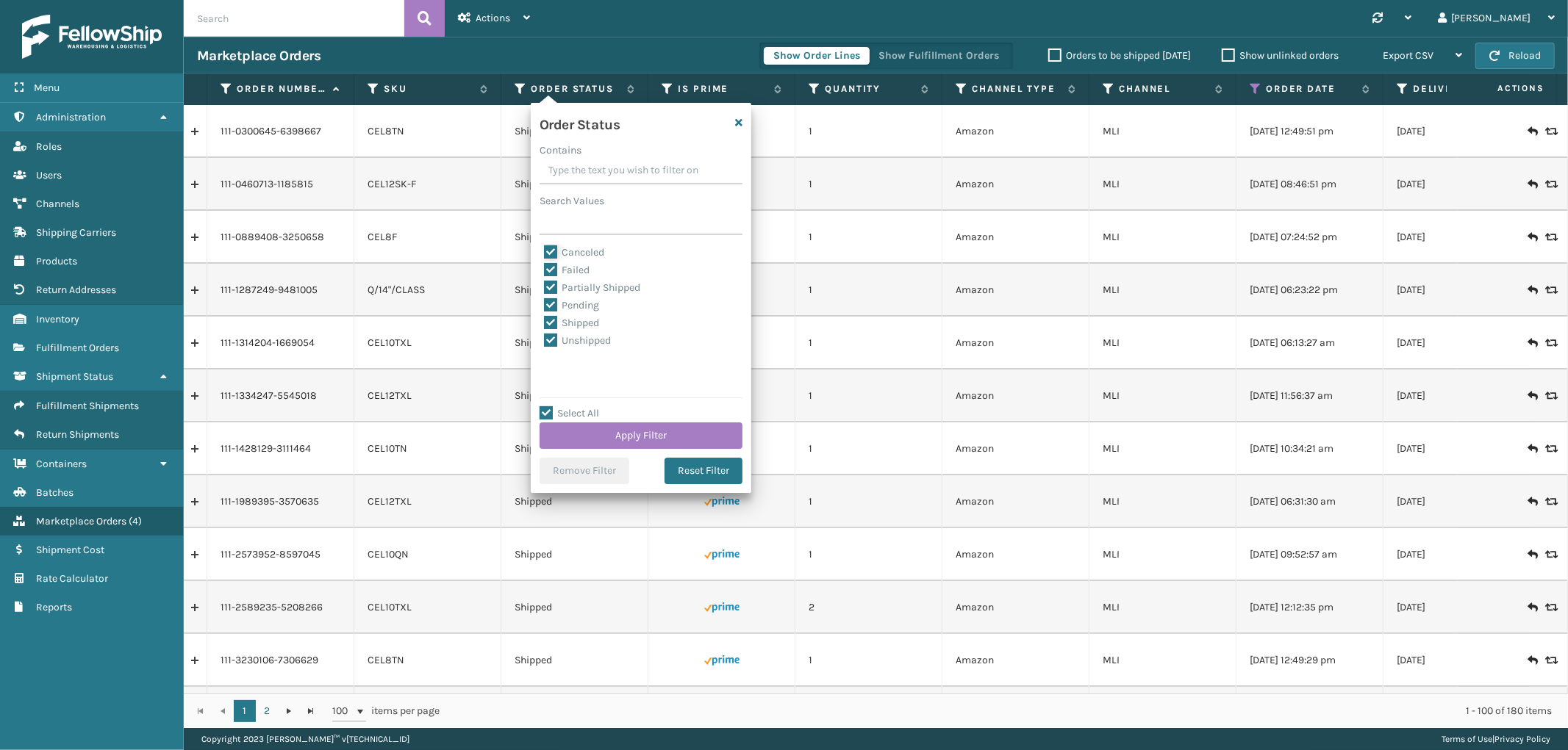
click at [545, 253] on input "Canceled" at bounding box center [544, 248] width 1 height 9
checkbox input "false"
click at [623, 431] on button "Apply Filter" at bounding box center [640, 435] width 203 height 27
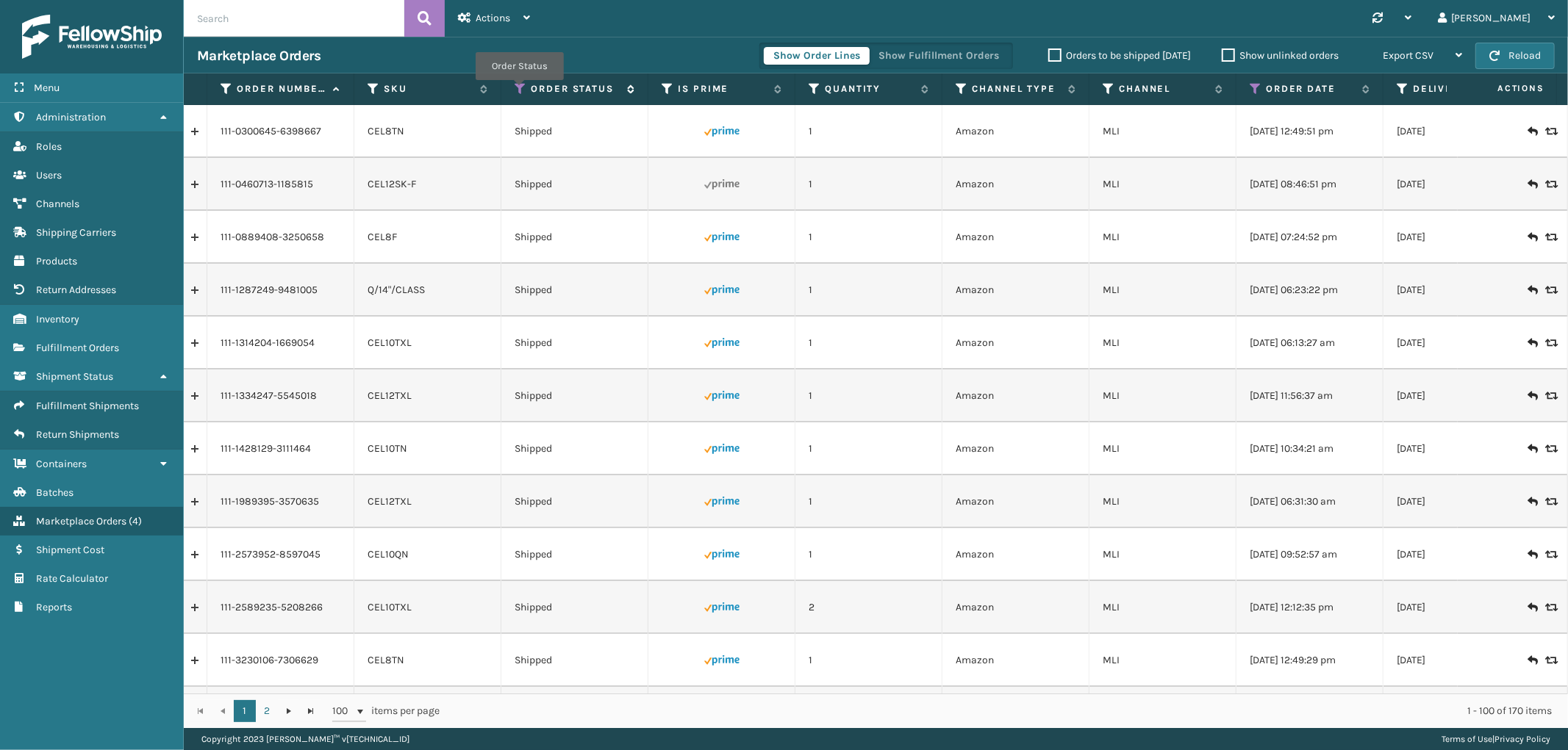
click at [519, 91] on icon at bounding box center [521, 89] width 12 height 13
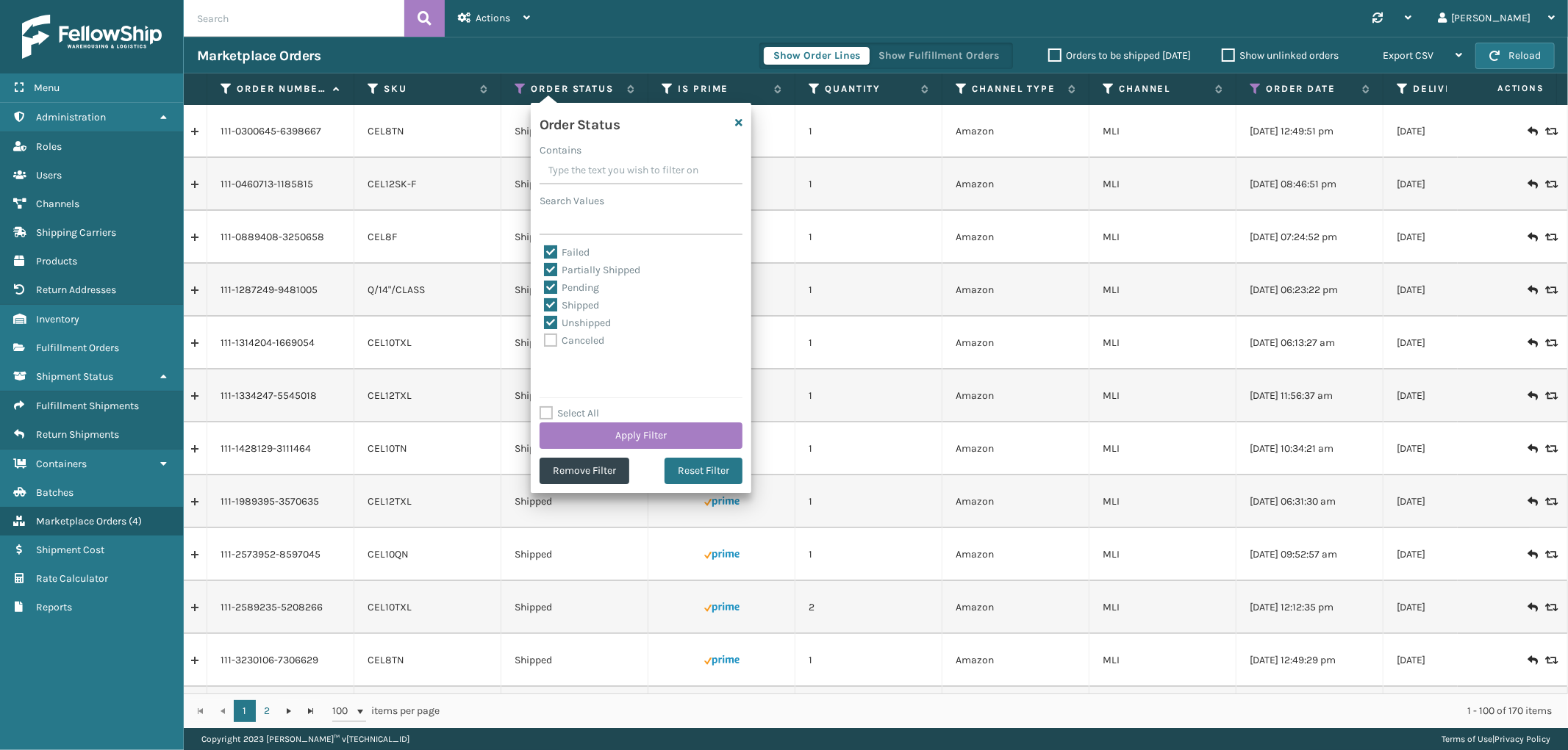
click at [552, 344] on label "Canceled" at bounding box center [573, 340] width 60 height 12
click at [545, 342] on input "Canceled" at bounding box center [544, 337] width 1 height 9
checkbox input "true"
click at [665, 438] on button "Apply Filter" at bounding box center [640, 435] width 203 height 27
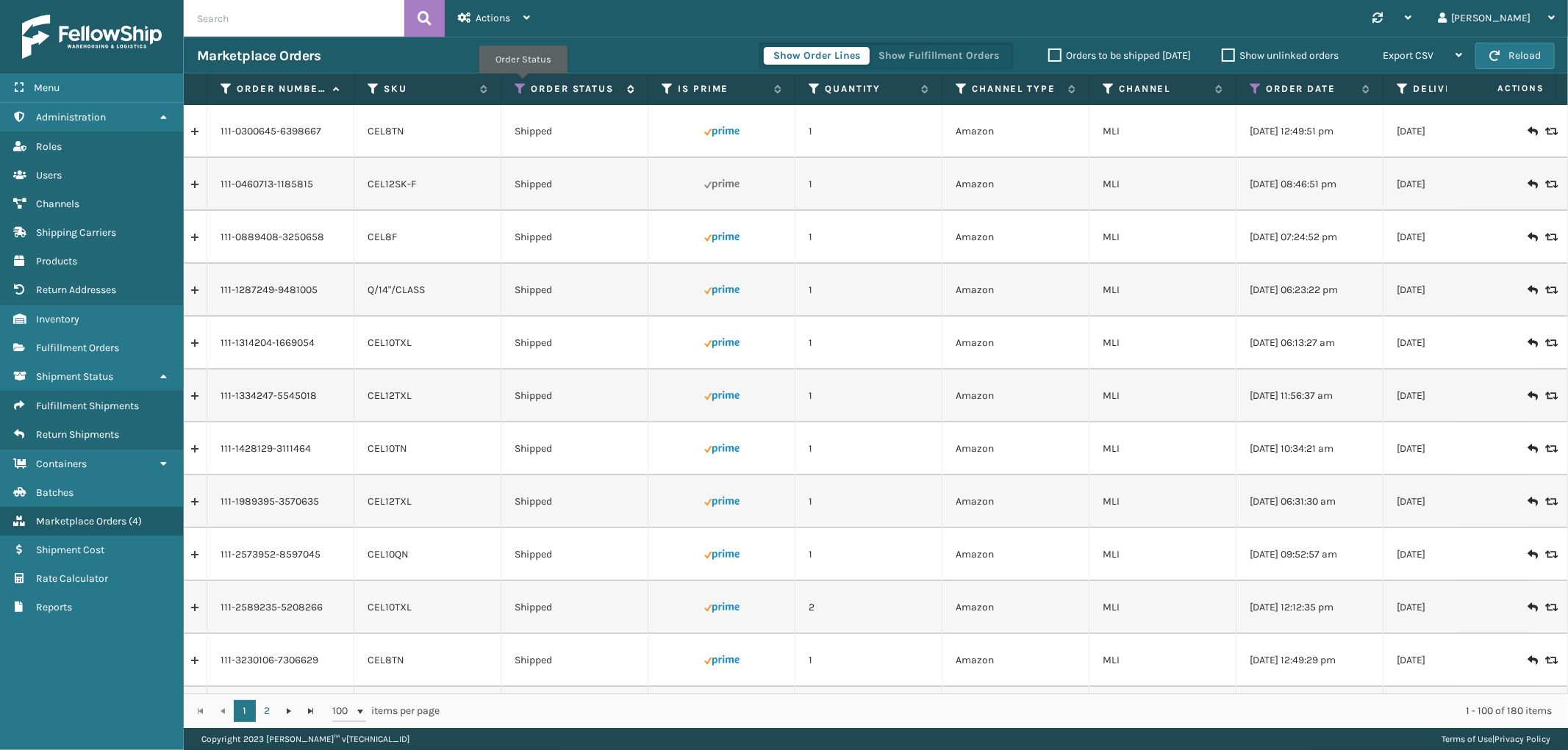
click at [522, 83] on icon at bounding box center [521, 89] width 12 height 13
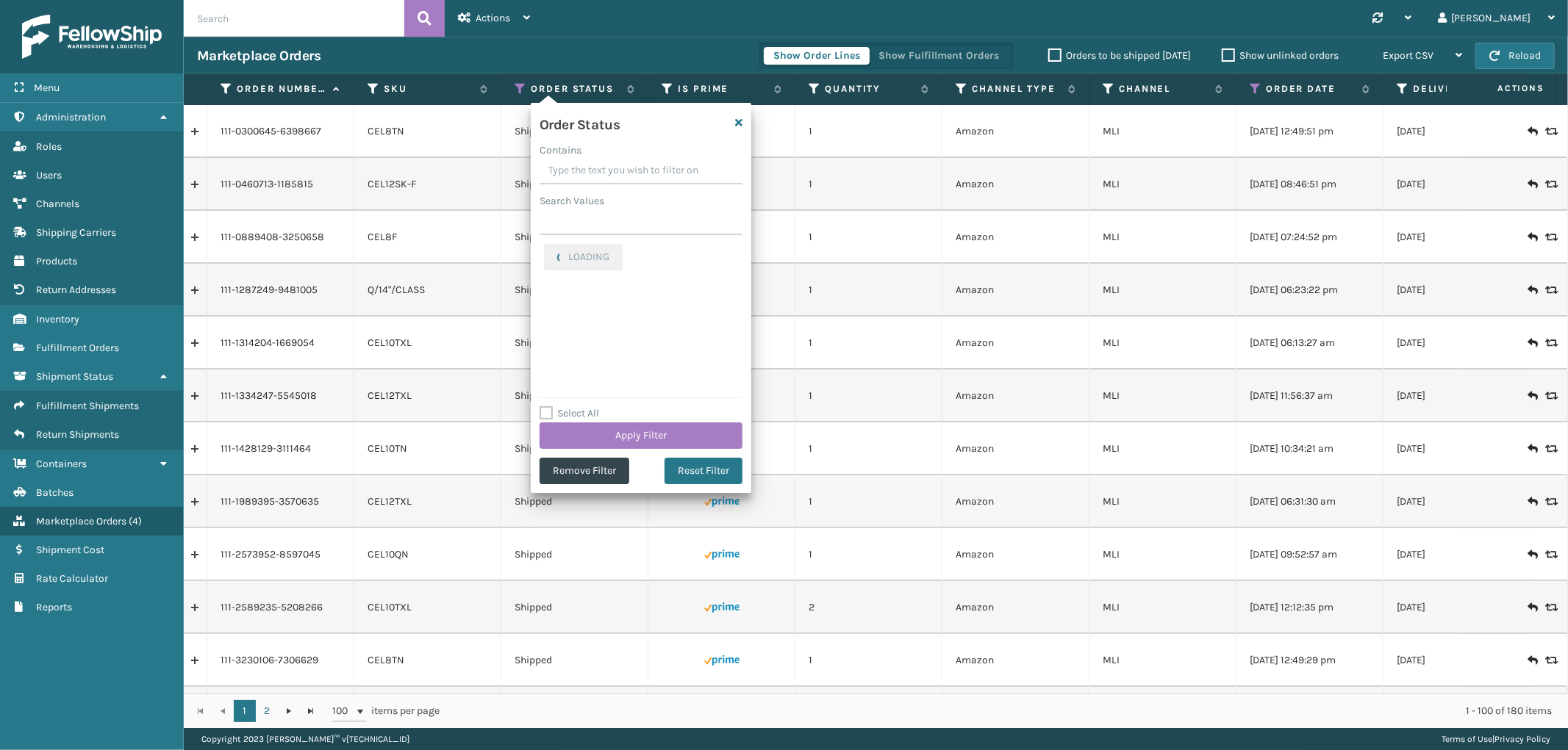
checkbox input "true"
click at [547, 251] on label "Canceled" at bounding box center [573, 252] width 60 height 12
click at [545, 251] on input "Canceled" at bounding box center [544, 248] width 1 height 9
checkbox input "false"
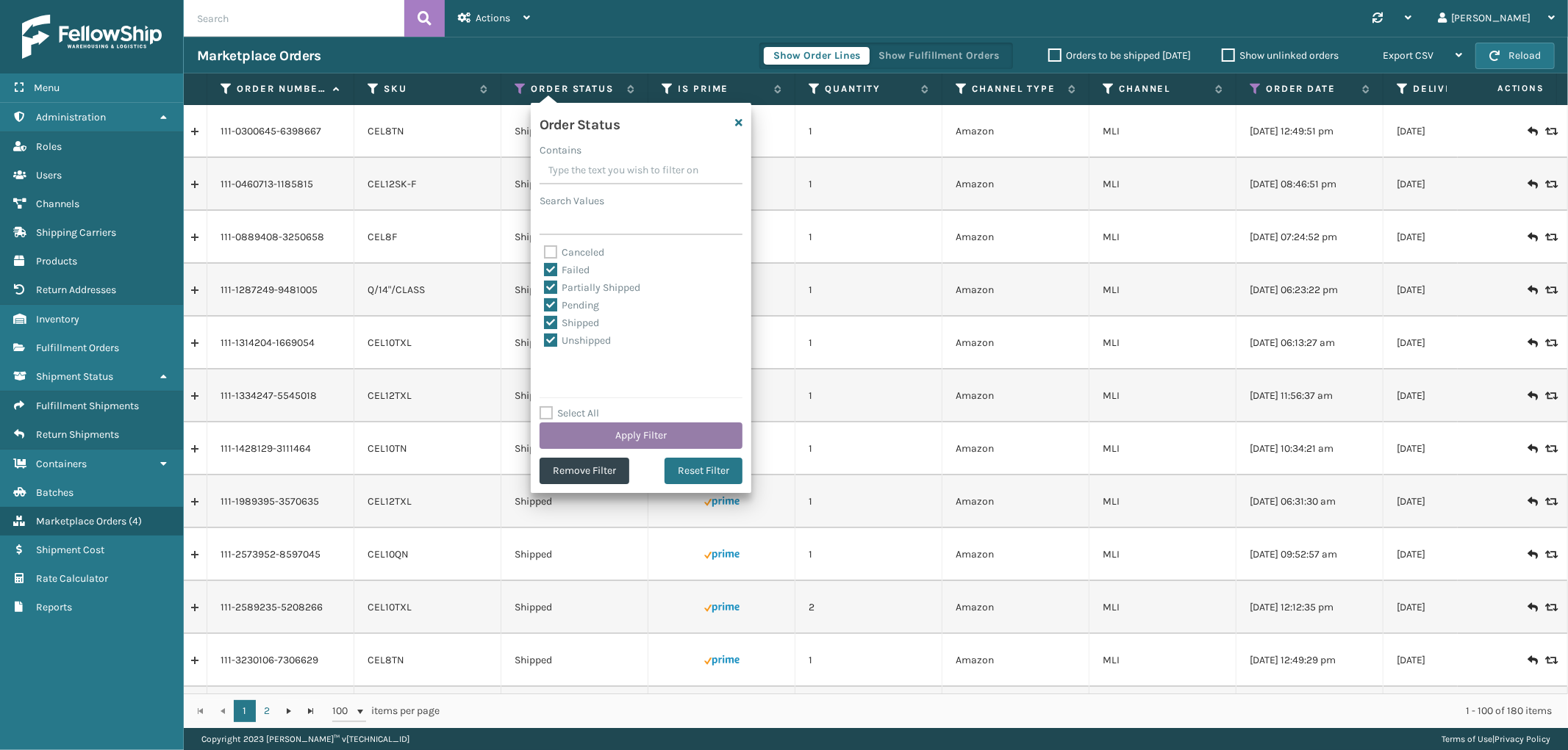
click at [612, 432] on button "Apply Filter" at bounding box center [640, 435] width 203 height 27
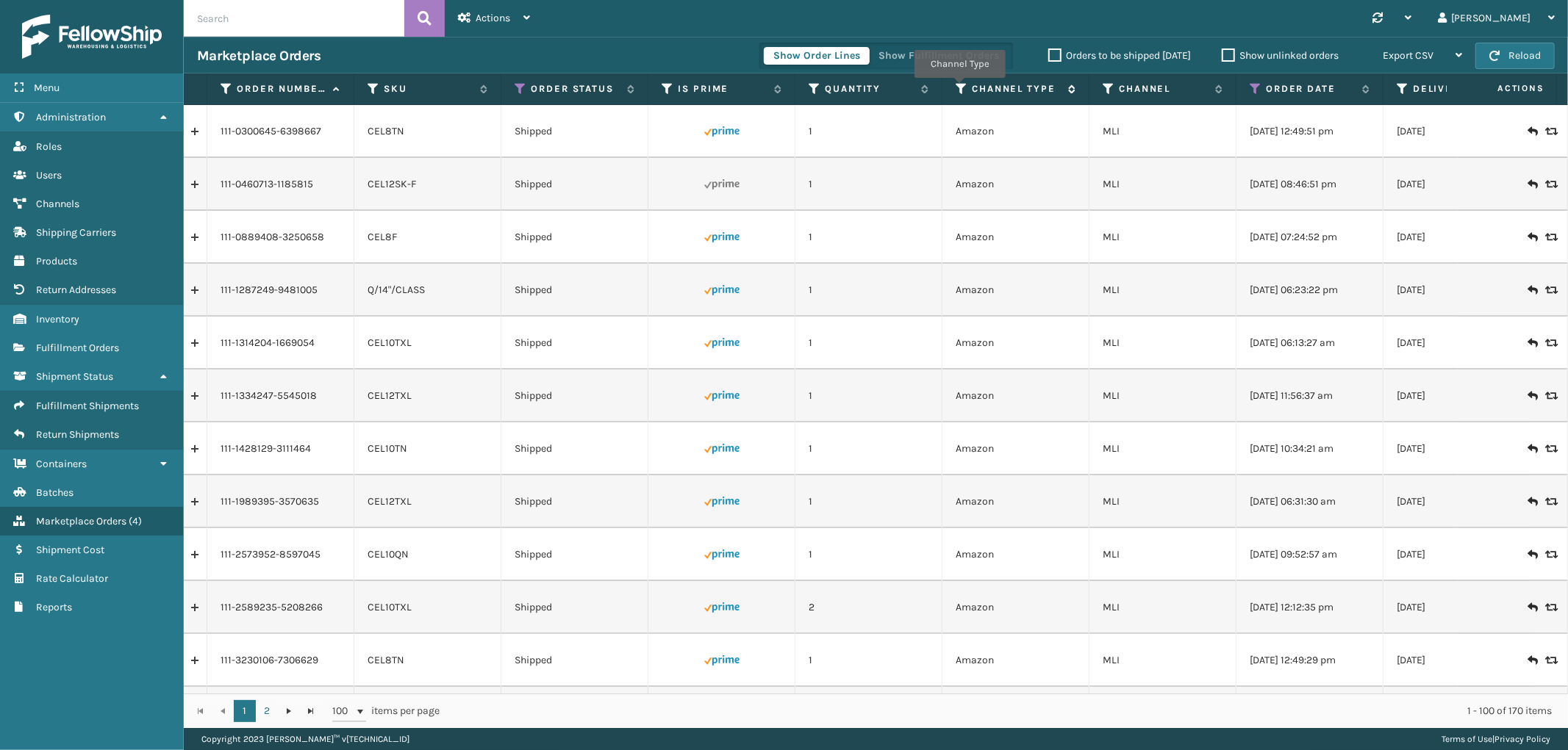
click at [960, 88] on icon at bounding box center [961, 89] width 12 height 13
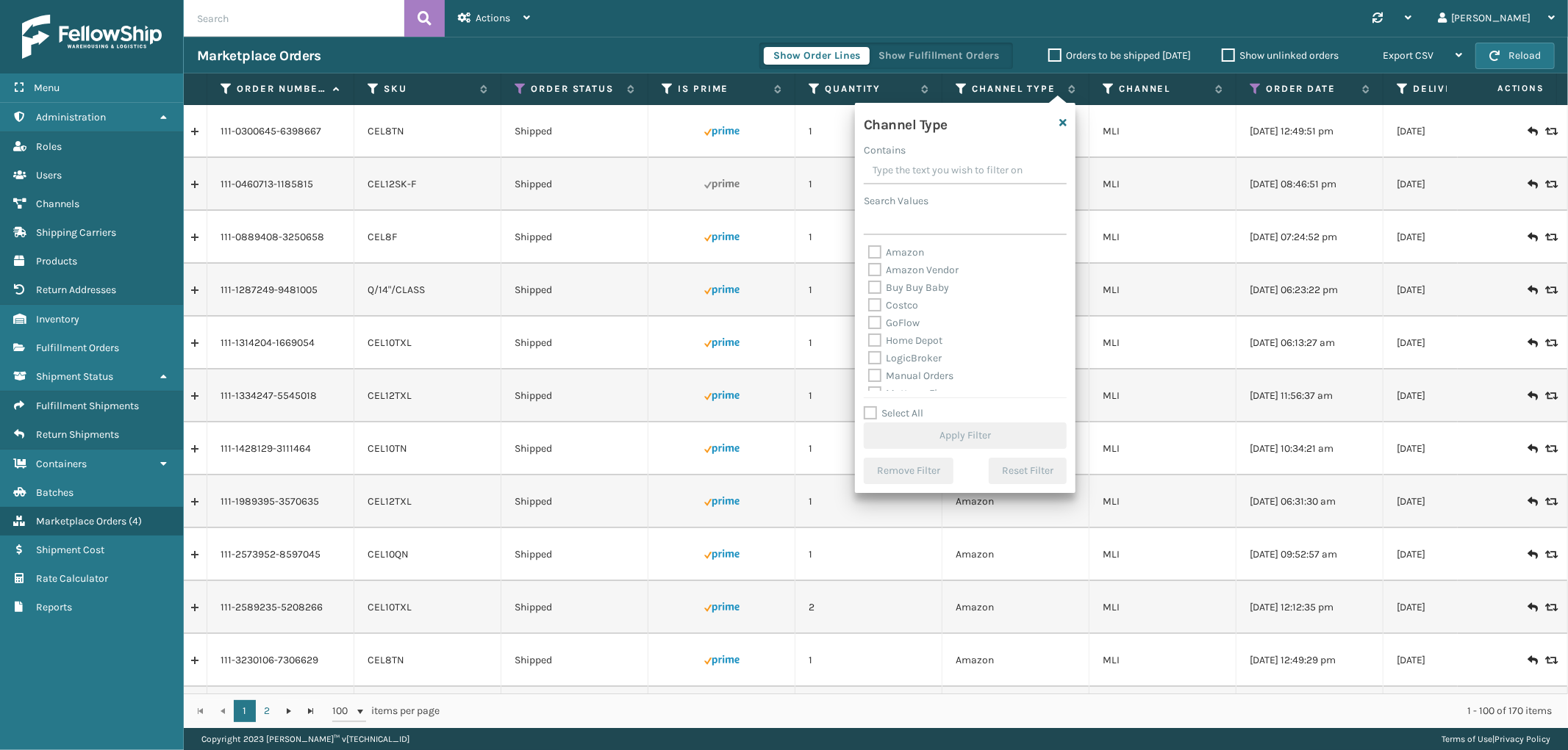
click at [877, 252] on label "Amazon" at bounding box center [896, 252] width 56 height 12
click at [869, 252] on input "Amazon" at bounding box center [868, 248] width 1 height 9
checkbox input "true"
click at [967, 434] on button "Apply Filter" at bounding box center [964, 435] width 203 height 27
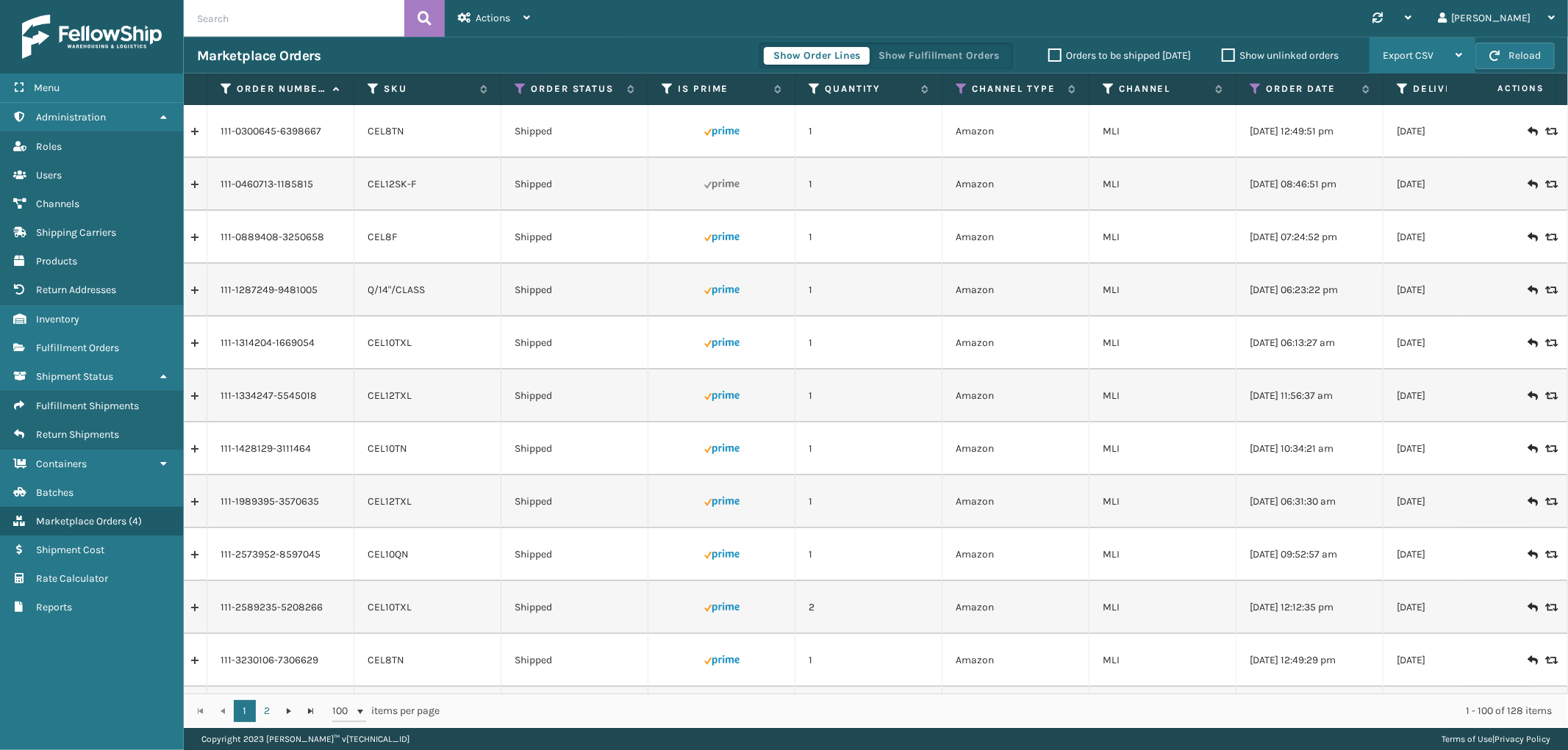
click at [1422, 56] on span "Export CSV" at bounding box center [1408, 55] width 51 height 12
click at [1332, 129] on li "Export All Pages" at bounding box center [1375, 134] width 197 height 40
click at [491, 15] on span "Actions" at bounding box center [492, 18] width 34 height 12
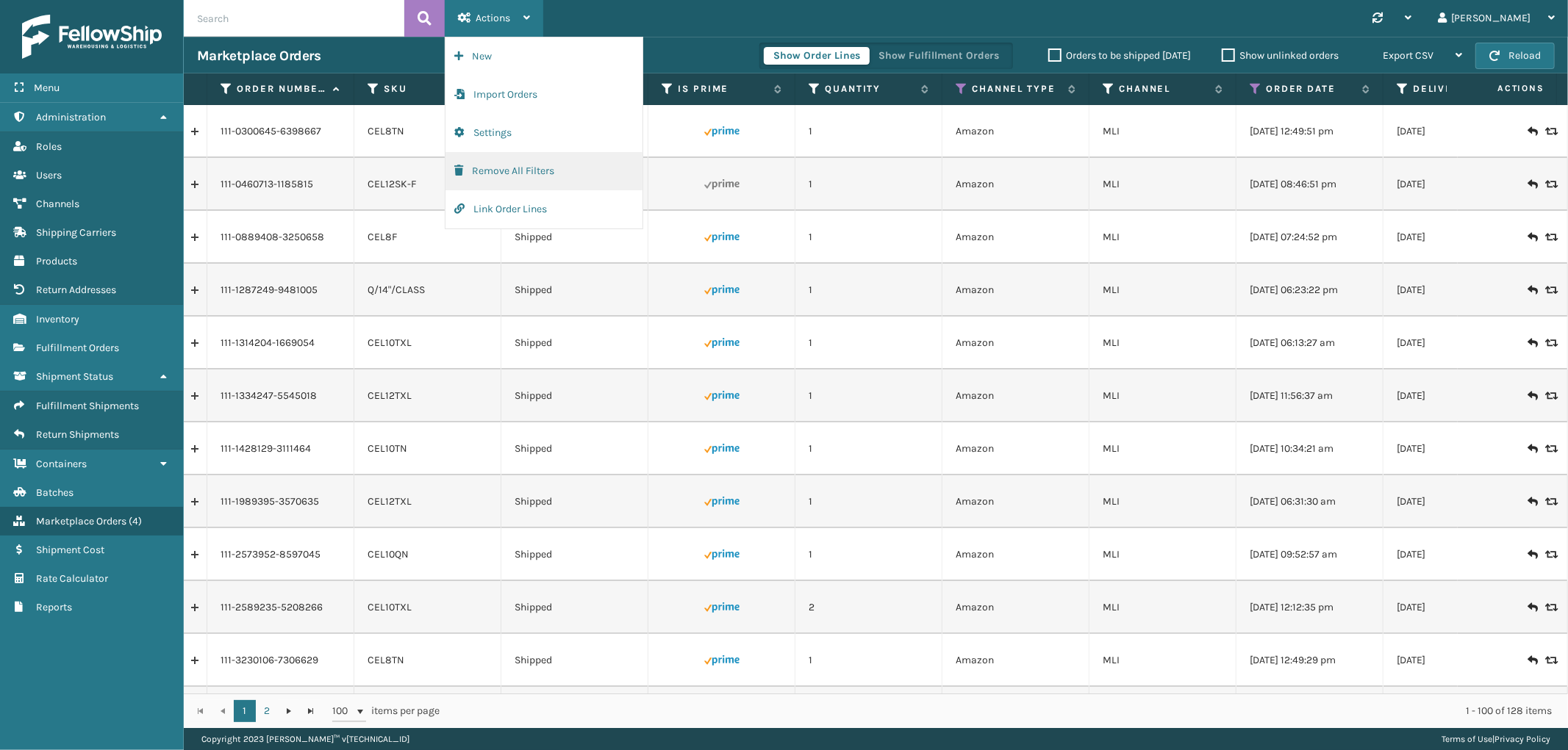
click at [489, 165] on button "Remove All Filters" at bounding box center [544, 170] width 197 height 38
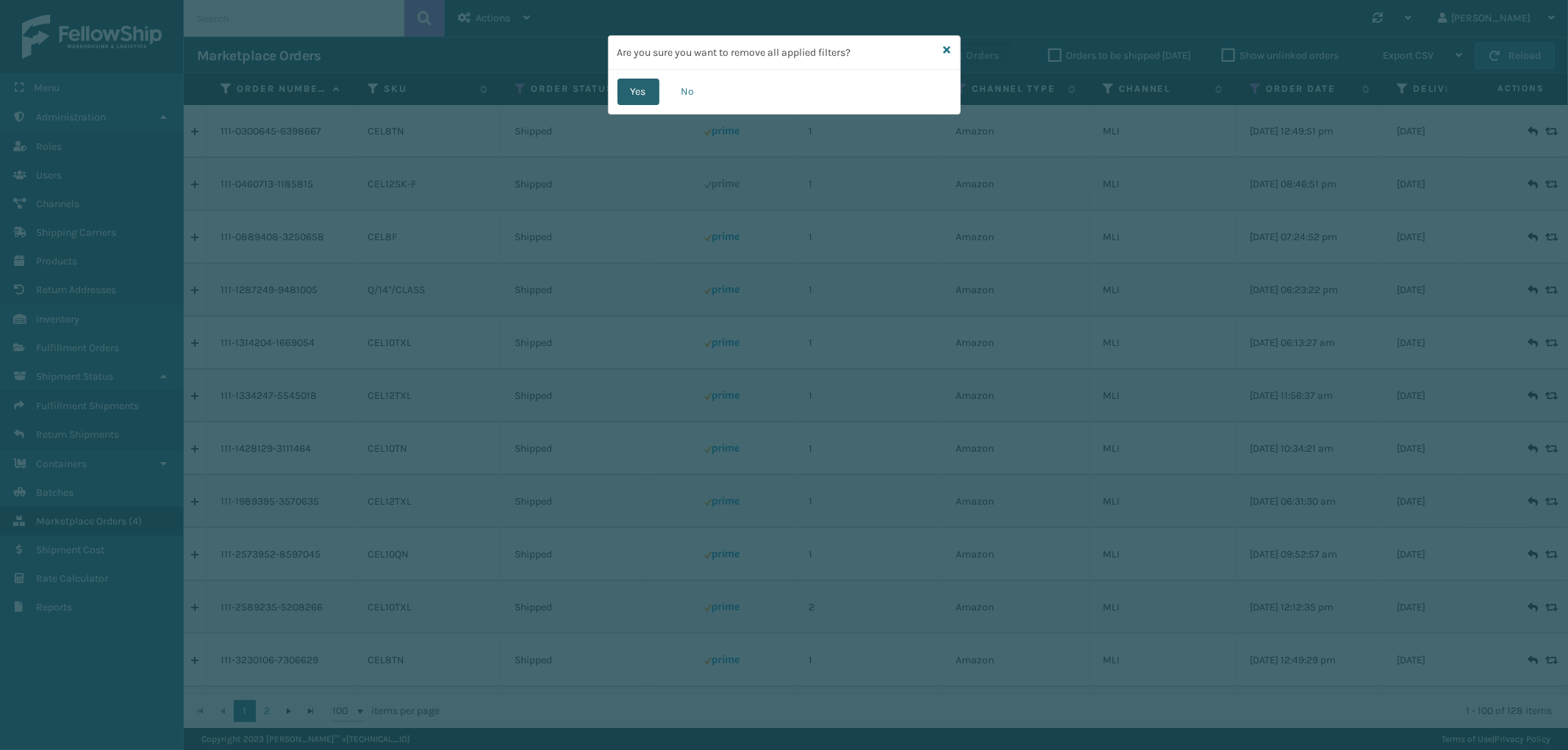
click at [621, 92] on button "Yes" at bounding box center [638, 92] width 42 height 27
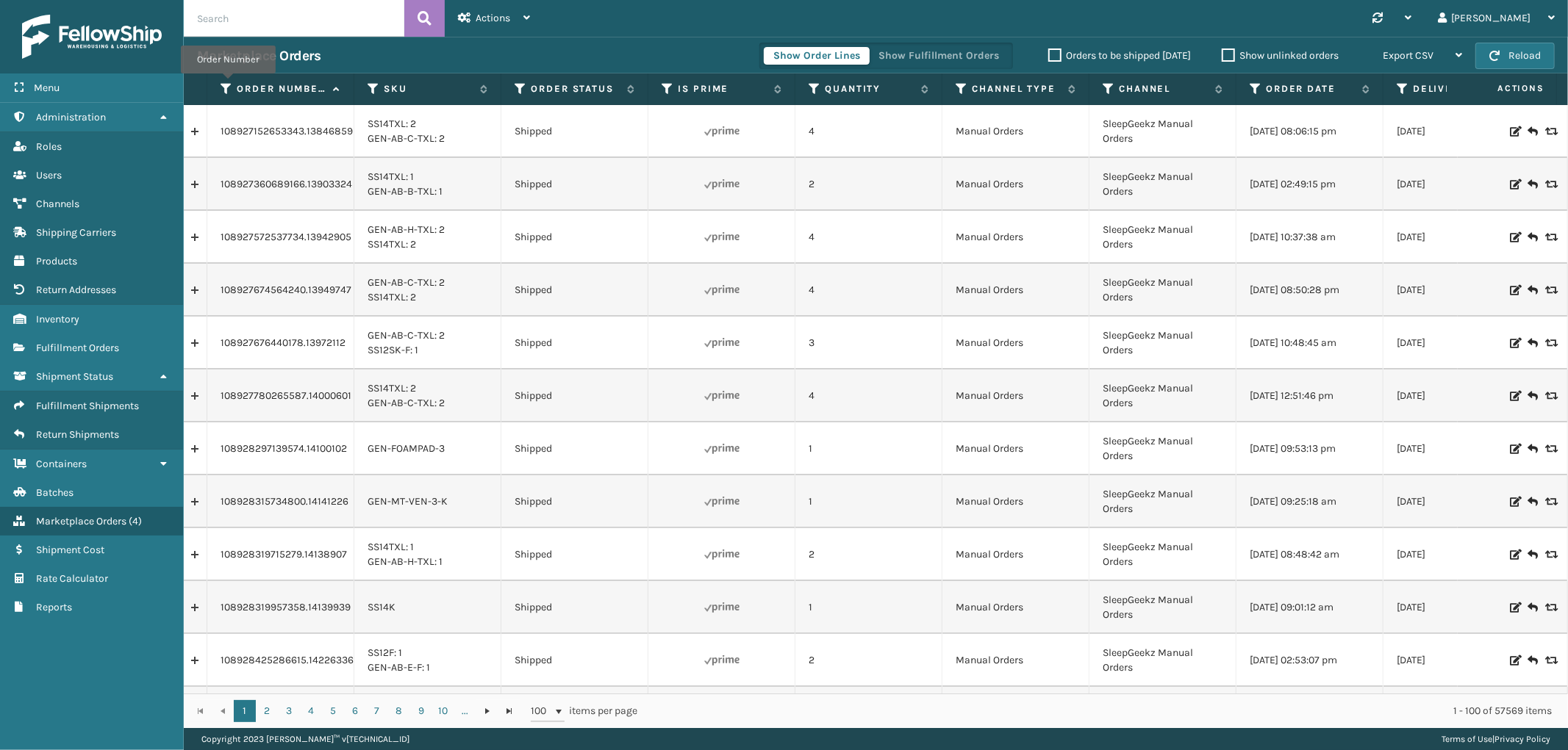
click at [228, 83] on icon at bounding box center [226, 89] width 12 height 13
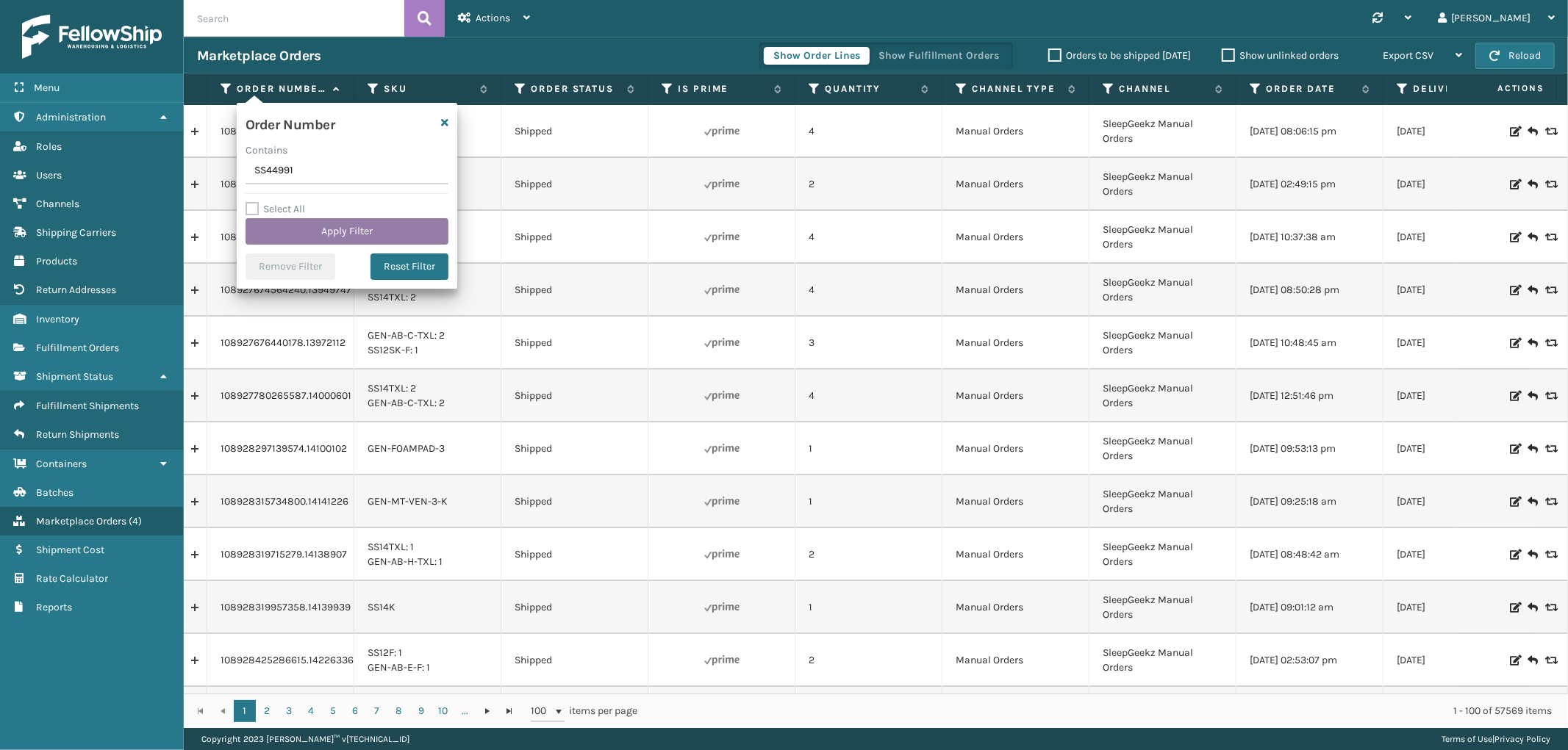
type input "SS44991"
click at [323, 232] on button "Apply Filter" at bounding box center [346, 231] width 203 height 27
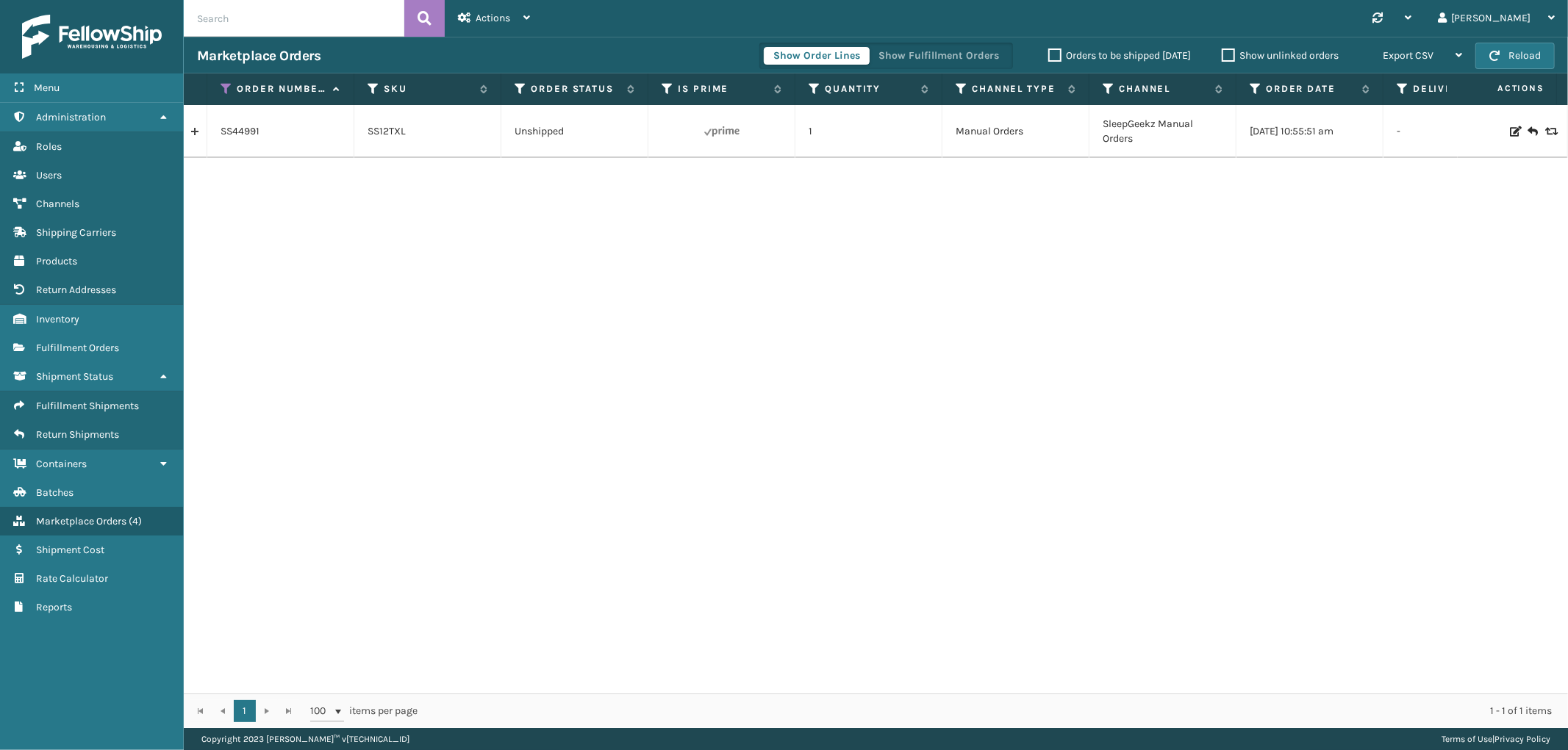
click at [190, 130] on link at bounding box center [194, 131] width 23 height 23
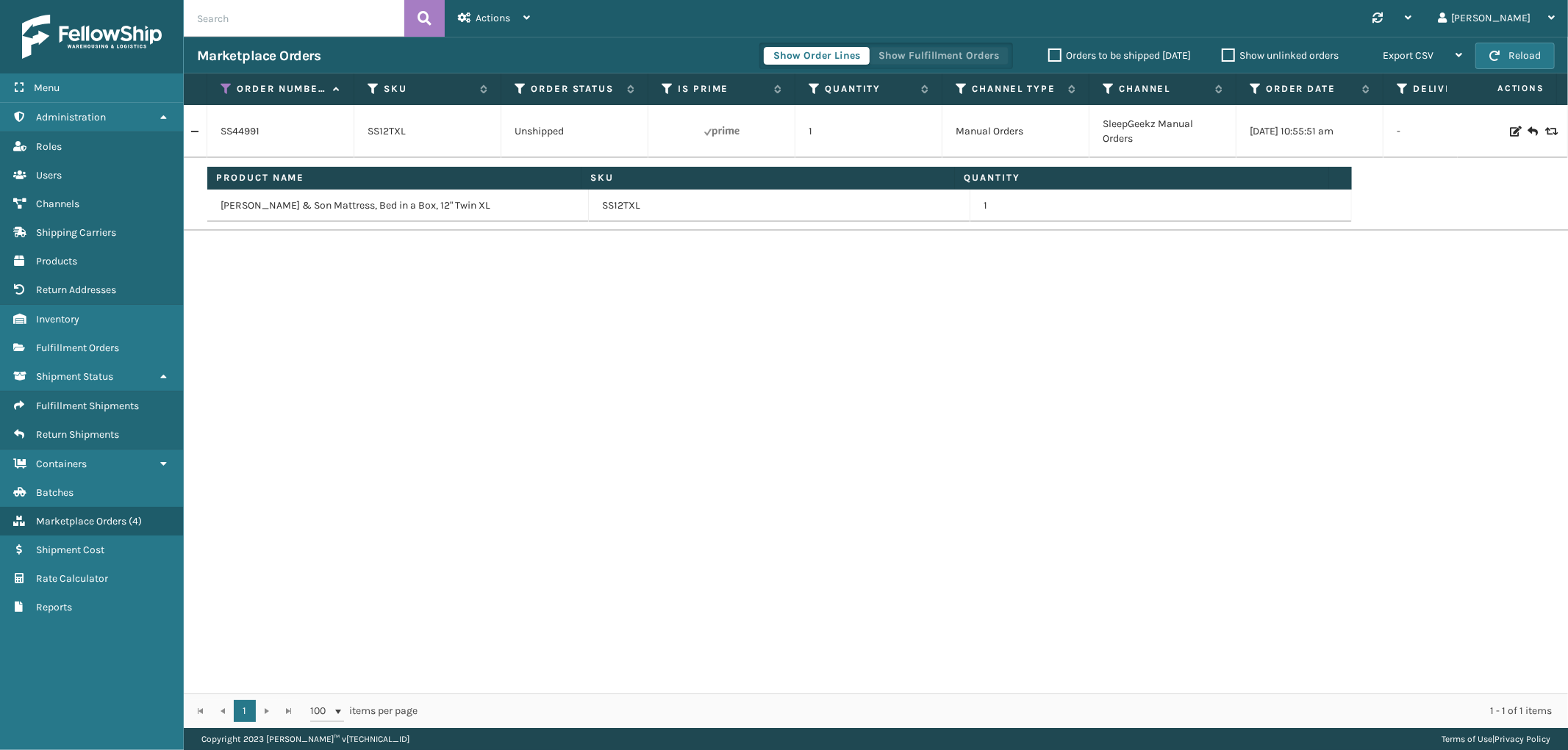
click at [960, 53] on button "Show Fulfillment Orders" at bounding box center [938, 56] width 140 height 18
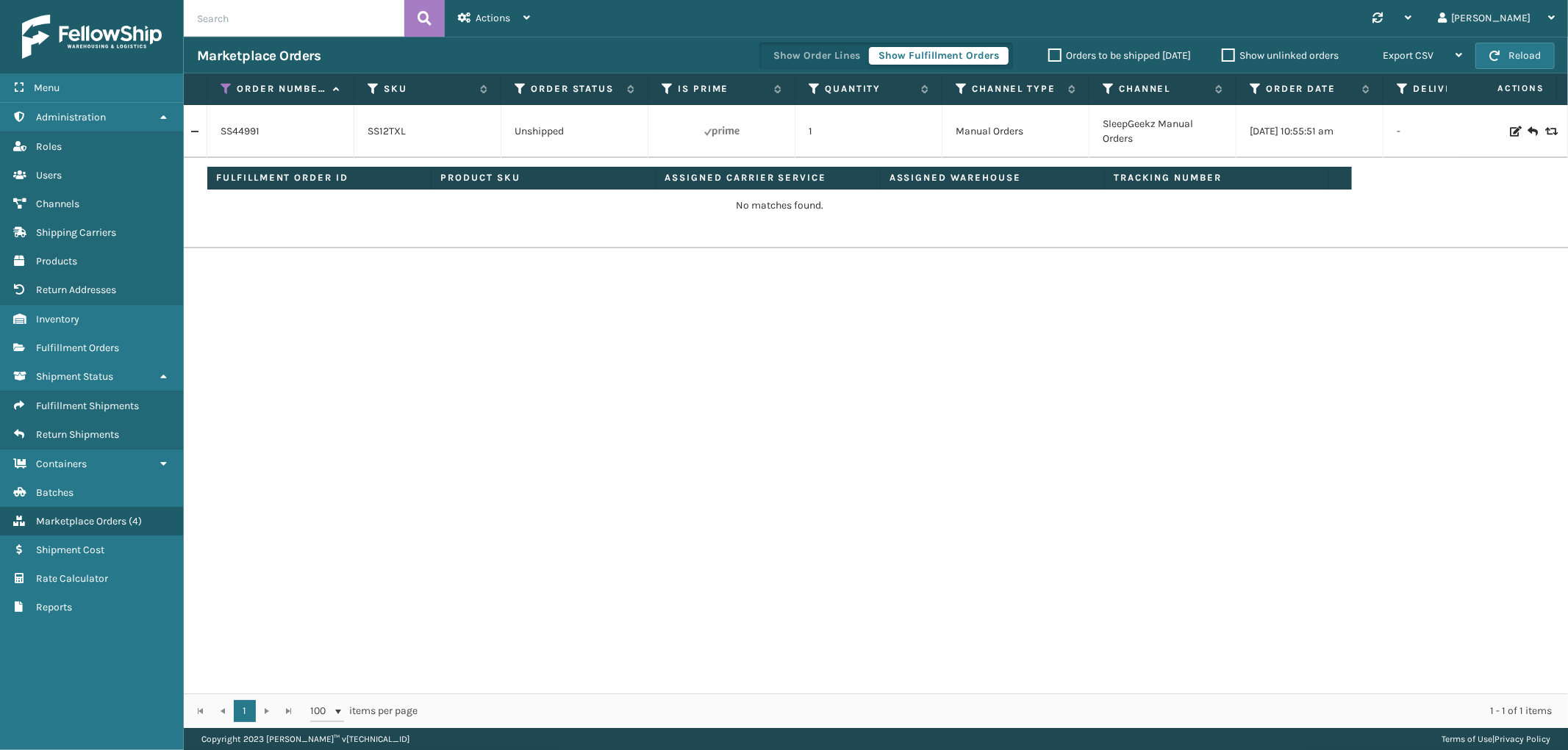
drag, startPoint x: 1504, startPoint y: 130, endPoint x: 1434, endPoint y: 162, distance: 77.0
click at [1510, 130] on icon at bounding box center [1514, 131] width 9 height 10
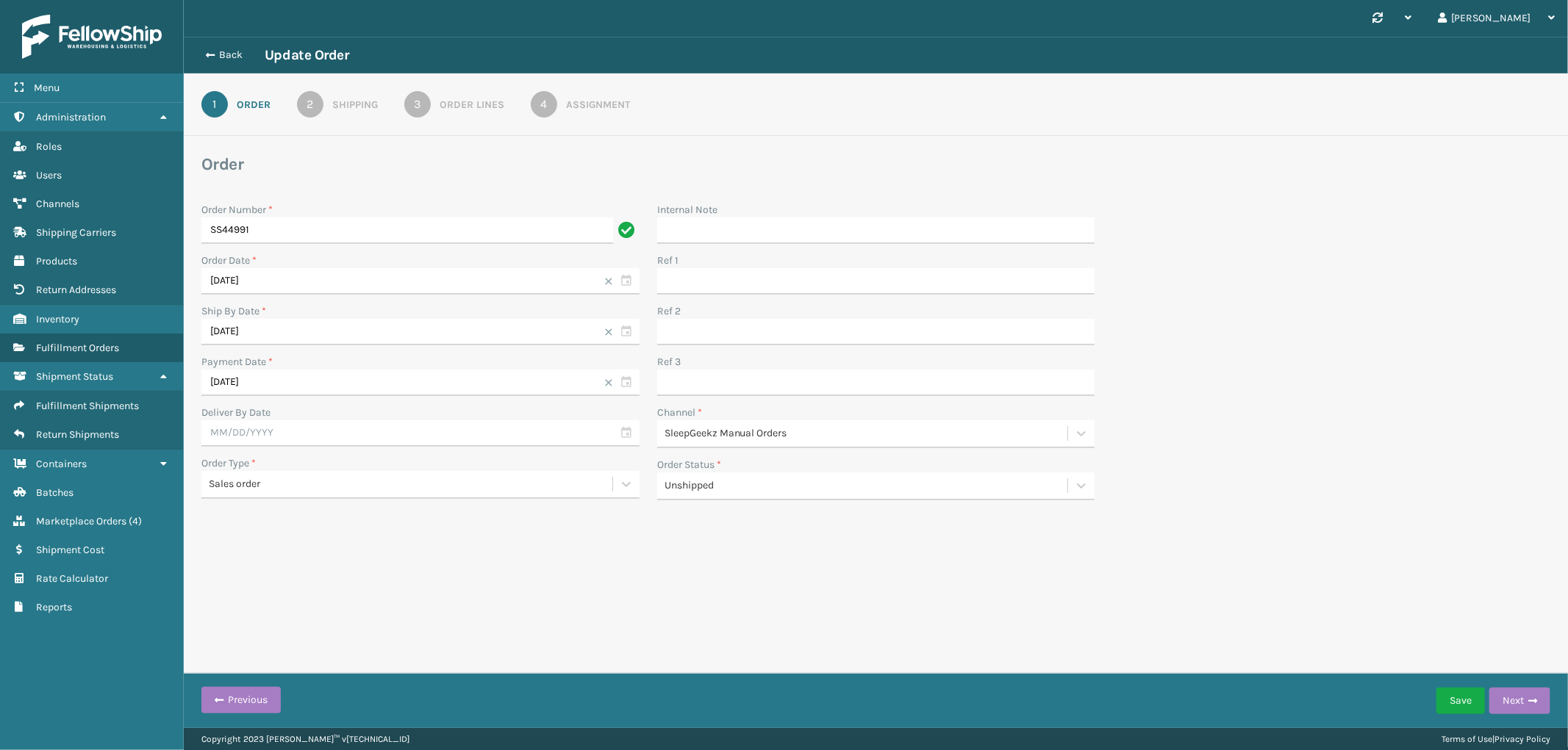
click at [586, 98] on div "Assignment" at bounding box center [597, 105] width 64 height 16
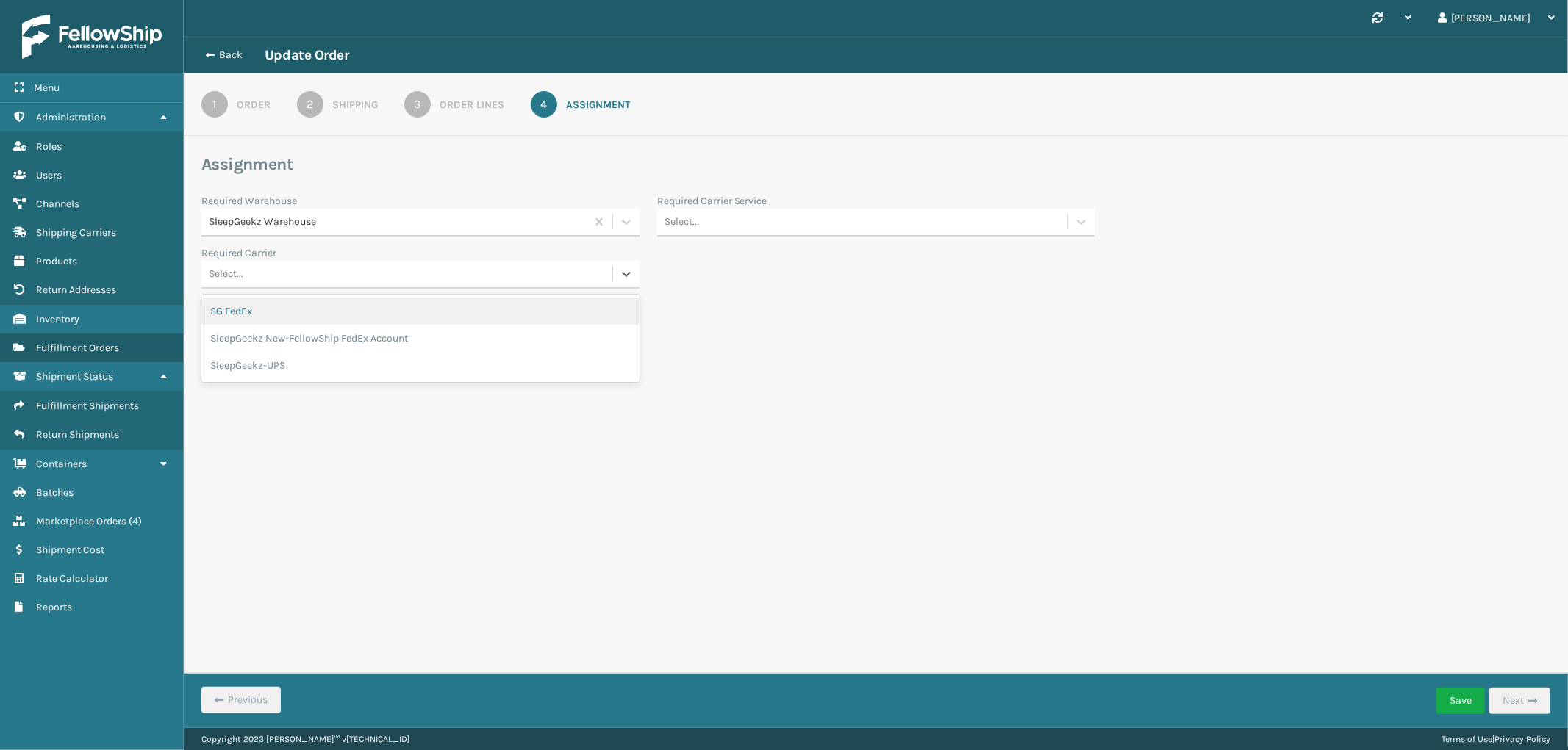
click at [376, 270] on div "Select..." at bounding box center [407, 274] width 411 height 24
click at [823, 236] on div "Select..." at bounding box center [875, 222] width 438 height 28
click at [789, 393] on div "FedEx Home Delivery" at bounding box center [875, 394] width 438 height 27
click at [1462, 700] on button "Save" at bounding box center [1461, 701] width 48 height 27
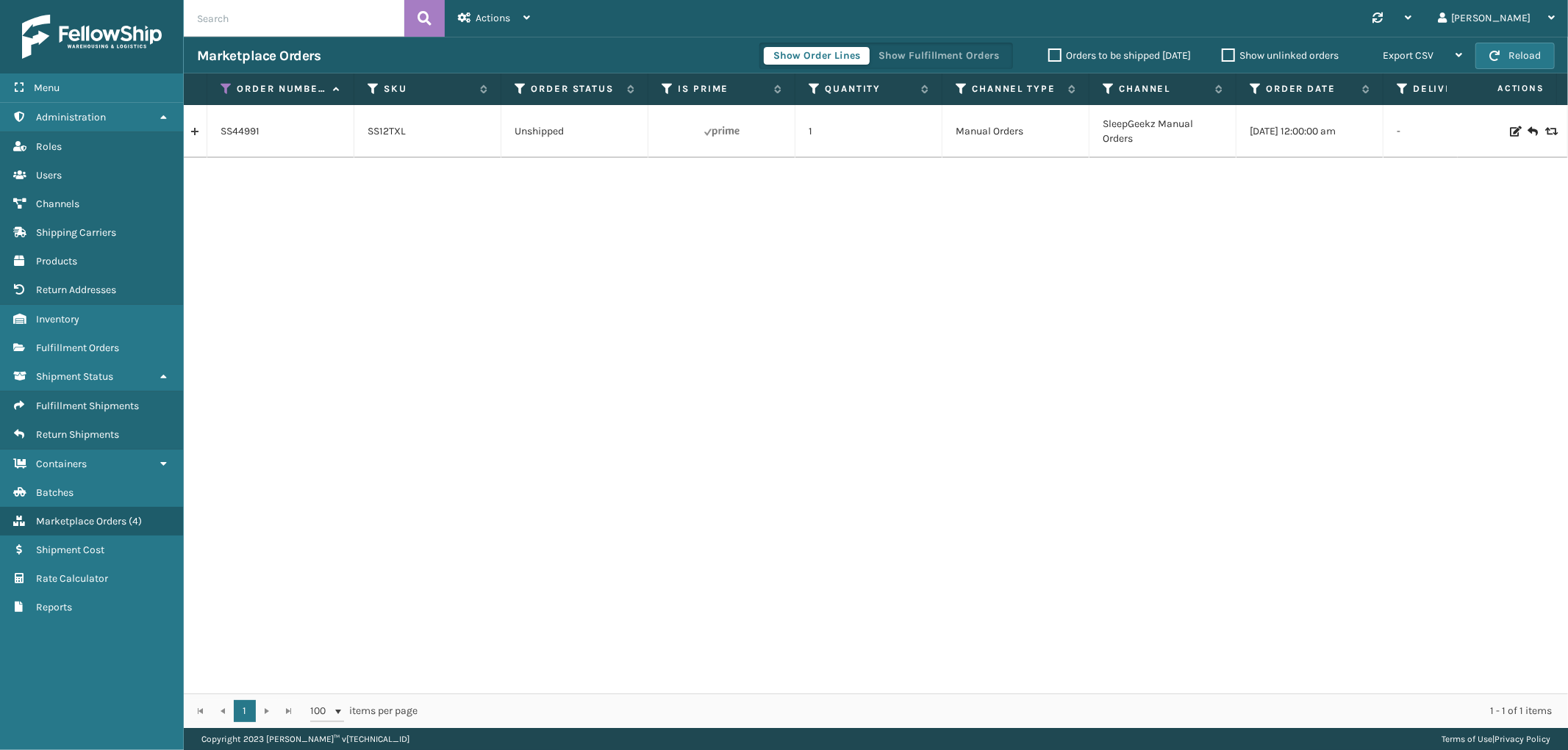
click at [223, 81] on th "Order Number" at bounding box center [281, 89] width 147 height 31
click at [222, 88] on icon at bounding box center [226, 89] width 12 height 13
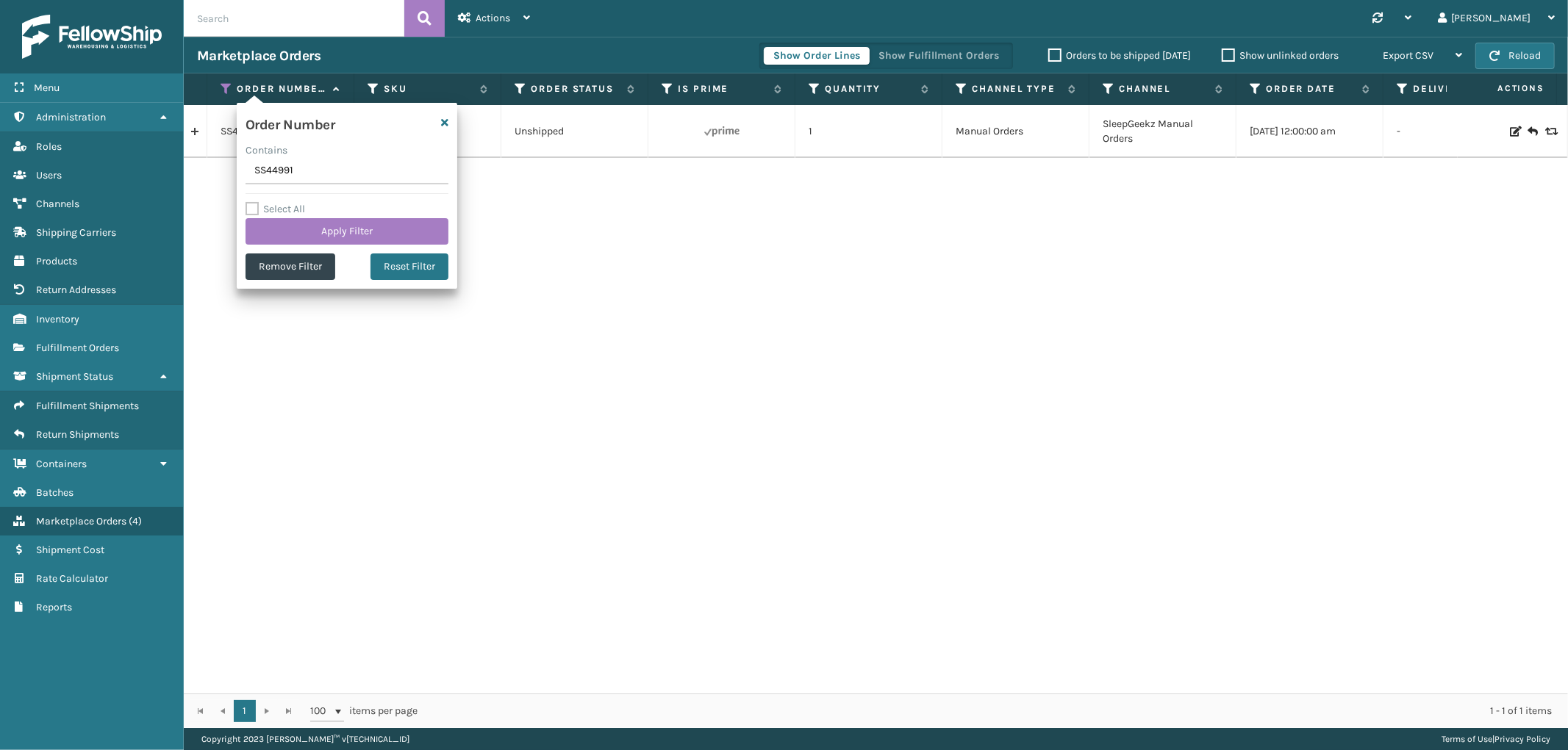
click at [261, 170] on input "SS44991" at bounding box center [346, 171] width 203 height 27
type input "SG12465"
click at [282, 218] on div "Select All Apply Filter" at bounding box center [346, 223] width 203 height 44
click at [283, 228] on button "Apply Filter" at bounding box center [346, 231] width 203 height 27
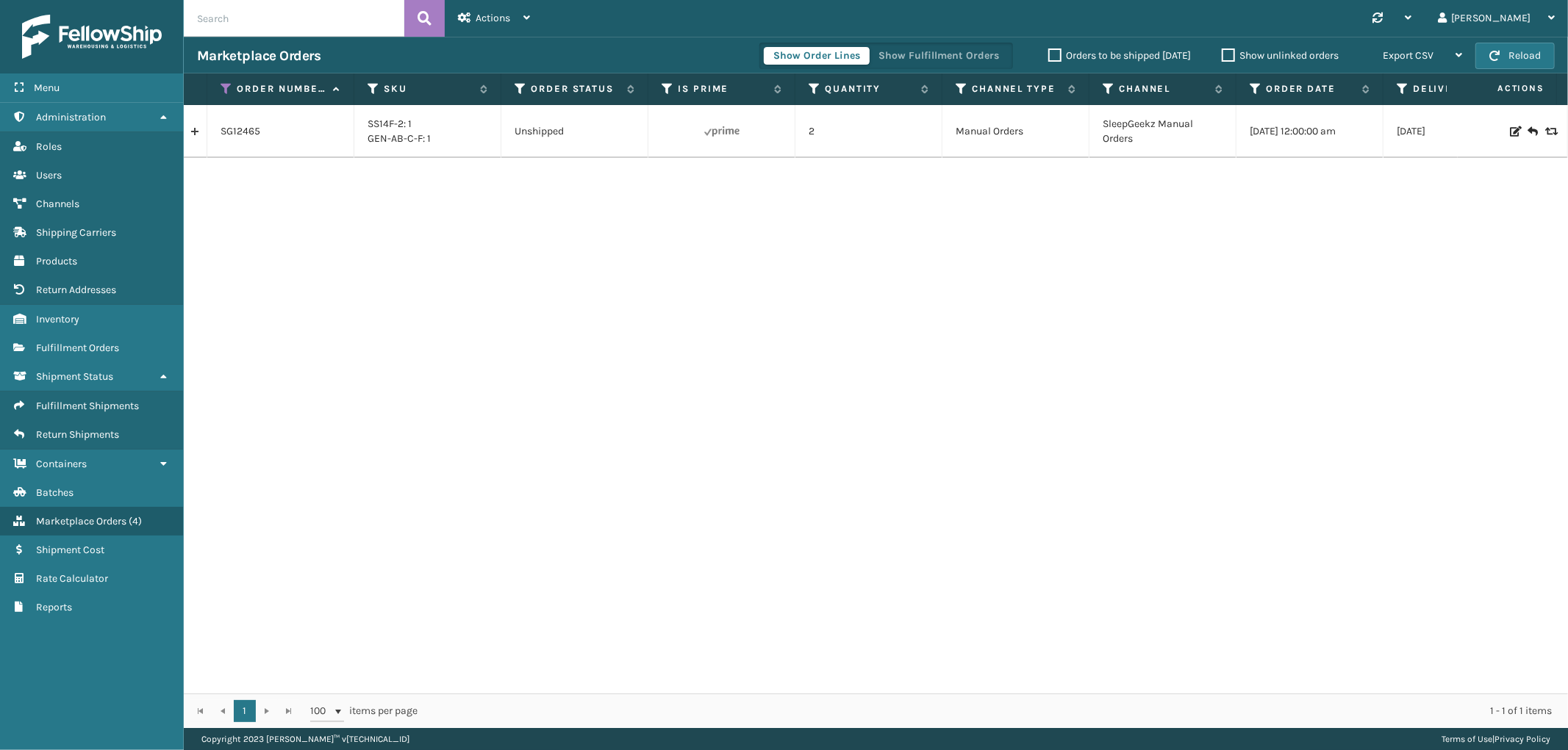
click at [194, 135] on link at bounding box center [194, 131] width 23 height 23
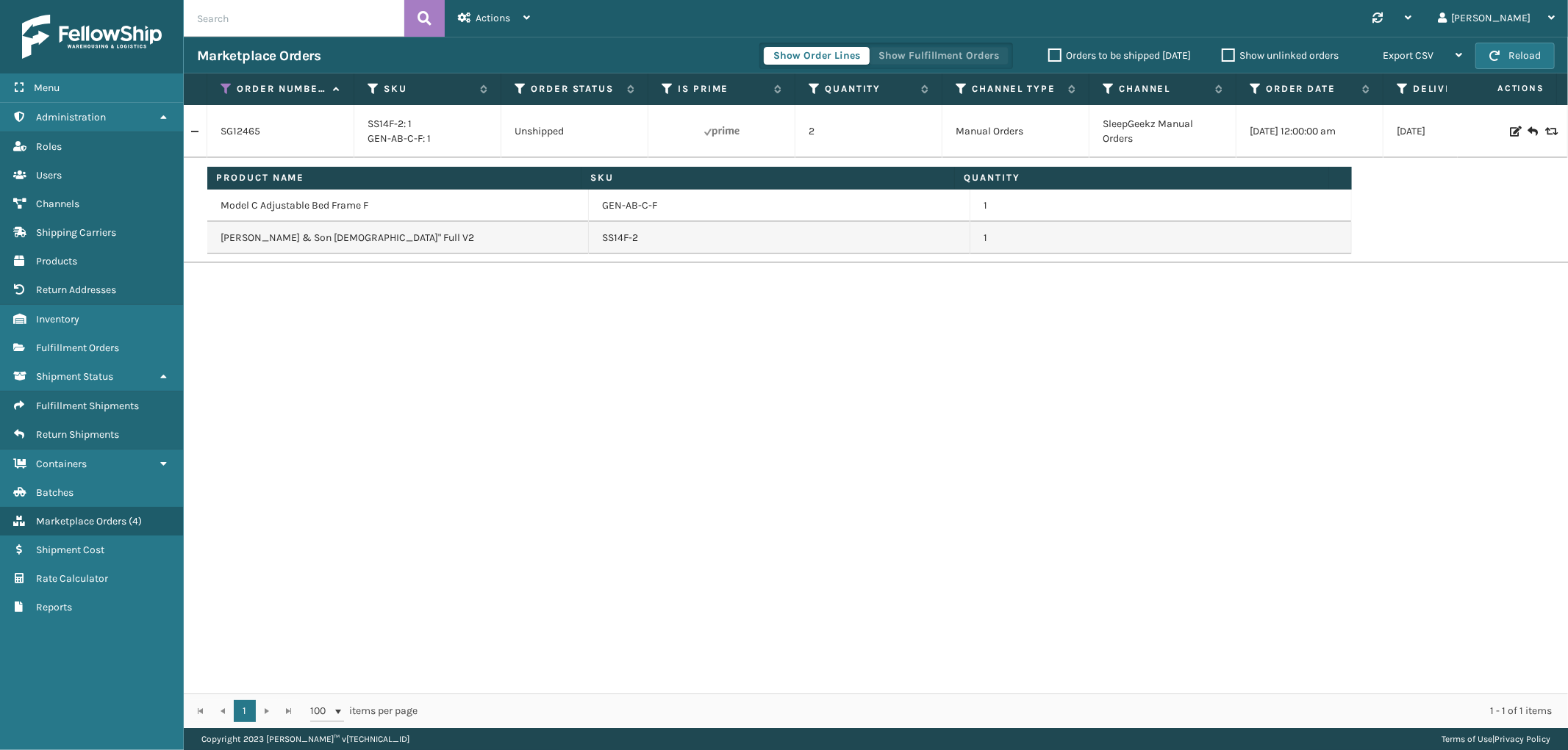
click at [960, 56] on button "Show Fulfillment Orders" at bounding box center [938, 56] width 140 height 18
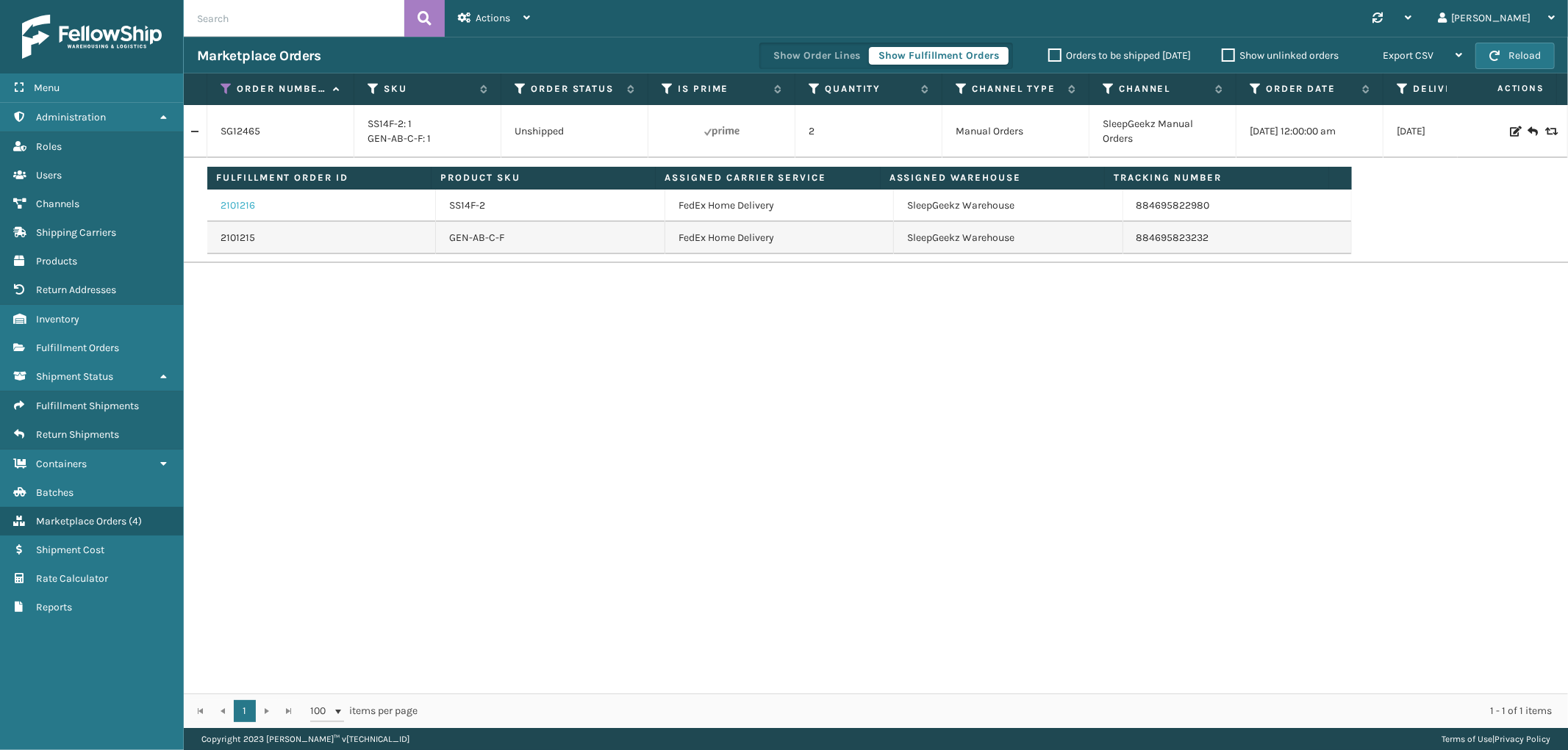
click at [243, 208] on link "2101216" at bounding box center [237, 206] width 34 height 15
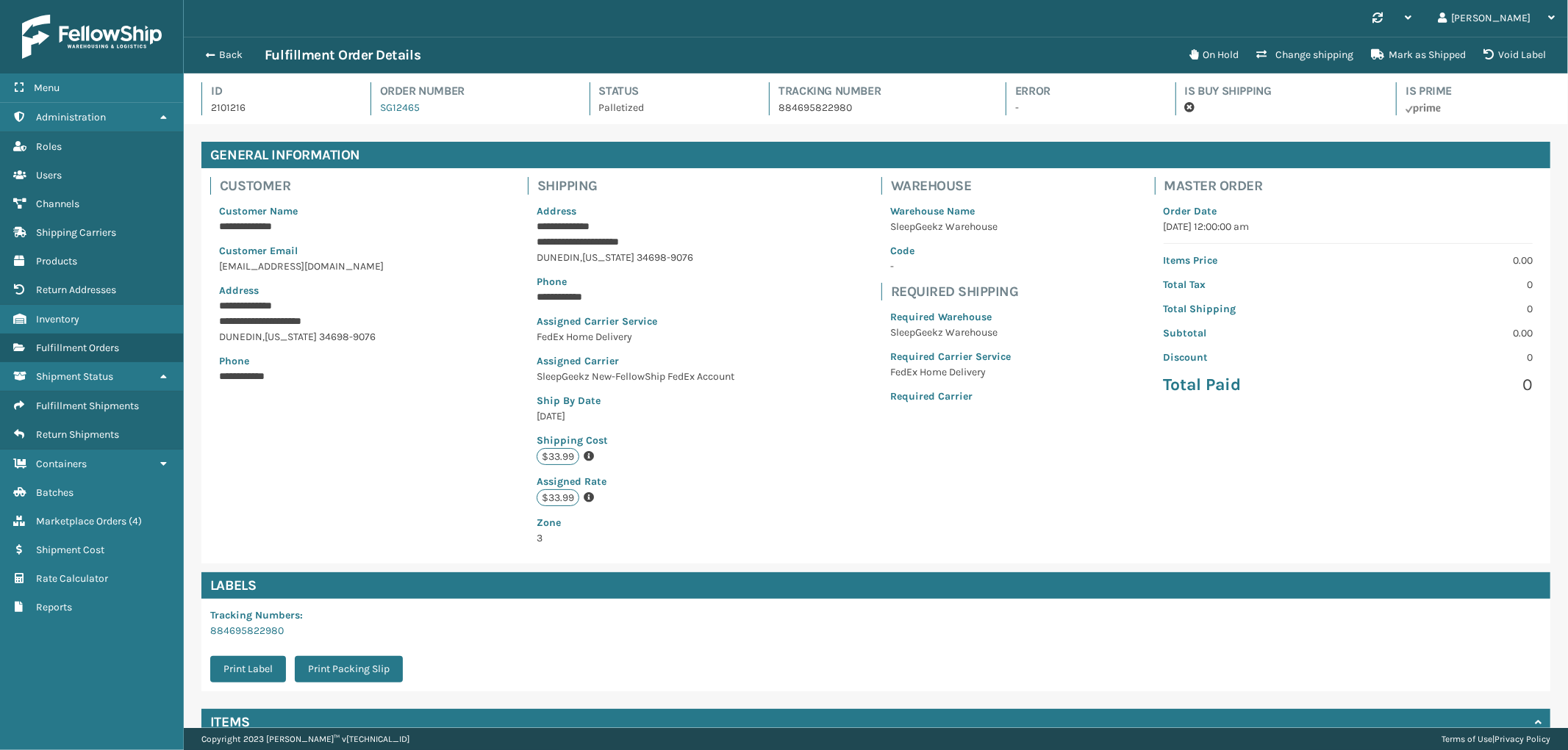
scroll to position [34, 1384]
click at [265, 496] on div "**********" at bounding box center [875, 366] width 1348 height 395
click at [225, 65] on div "Back Fulfillment Order Details On Hold Change shipping Mark as Shipped Void Lab…" at bounding box center [875, 56] width 1384 height 37
click at [223, 59] on button "Back" at bounding box center [231, 55] width 68 height 13
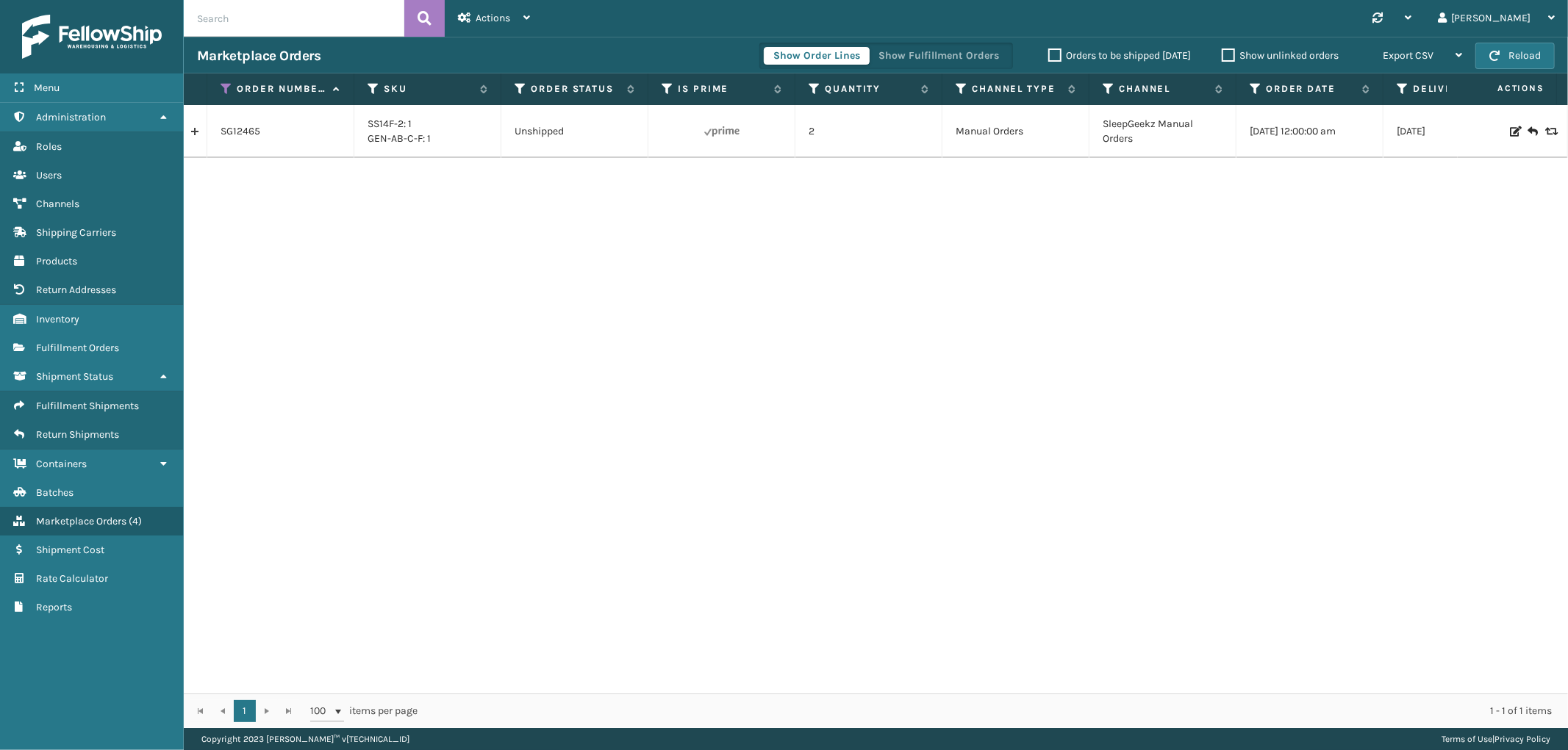
click at [194, 131] on link at bounding box center [194, 131] width 23 height 23
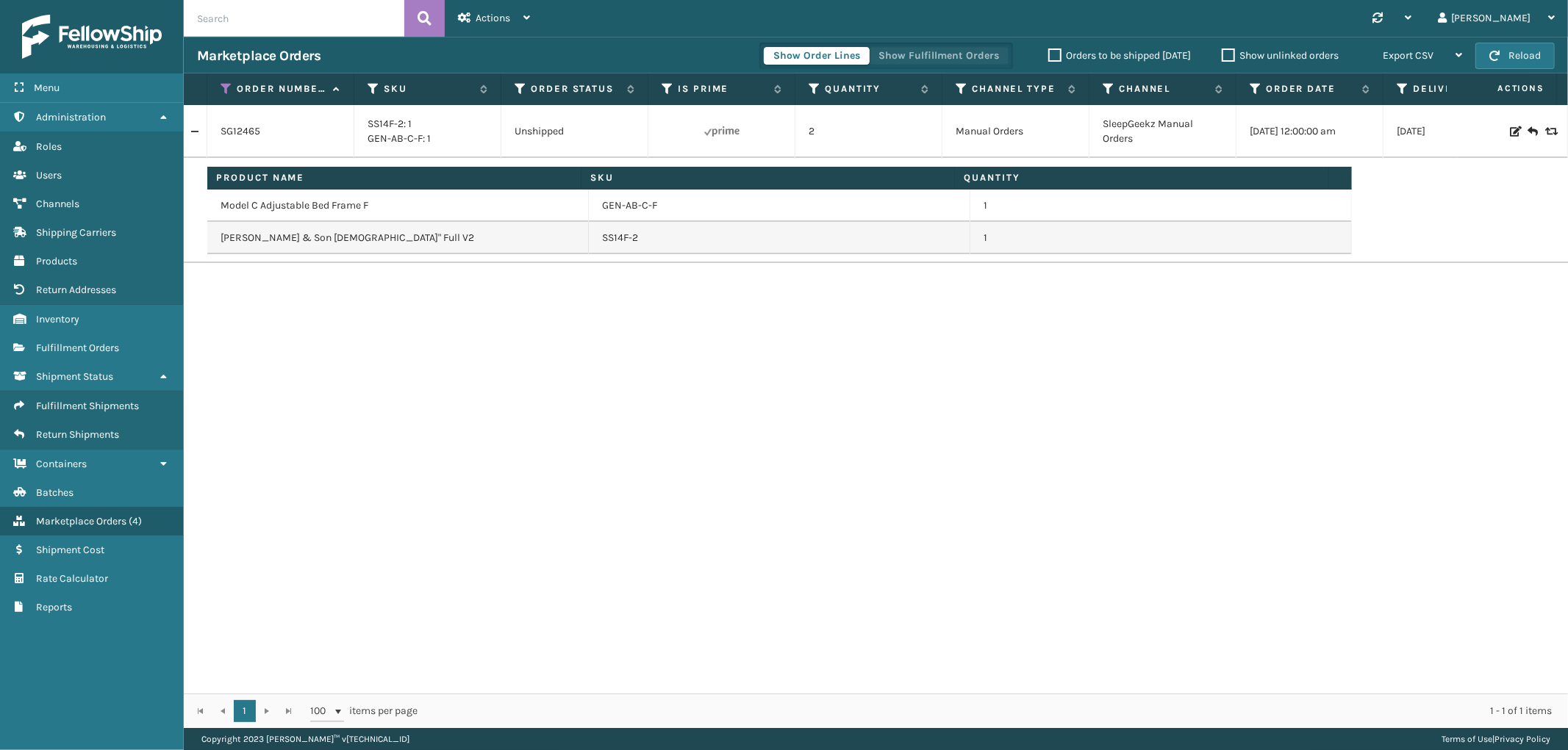
click at [972, 56] on button "Show Fulfillment Orders" at bounding box center [938, 56] width 140 height 18
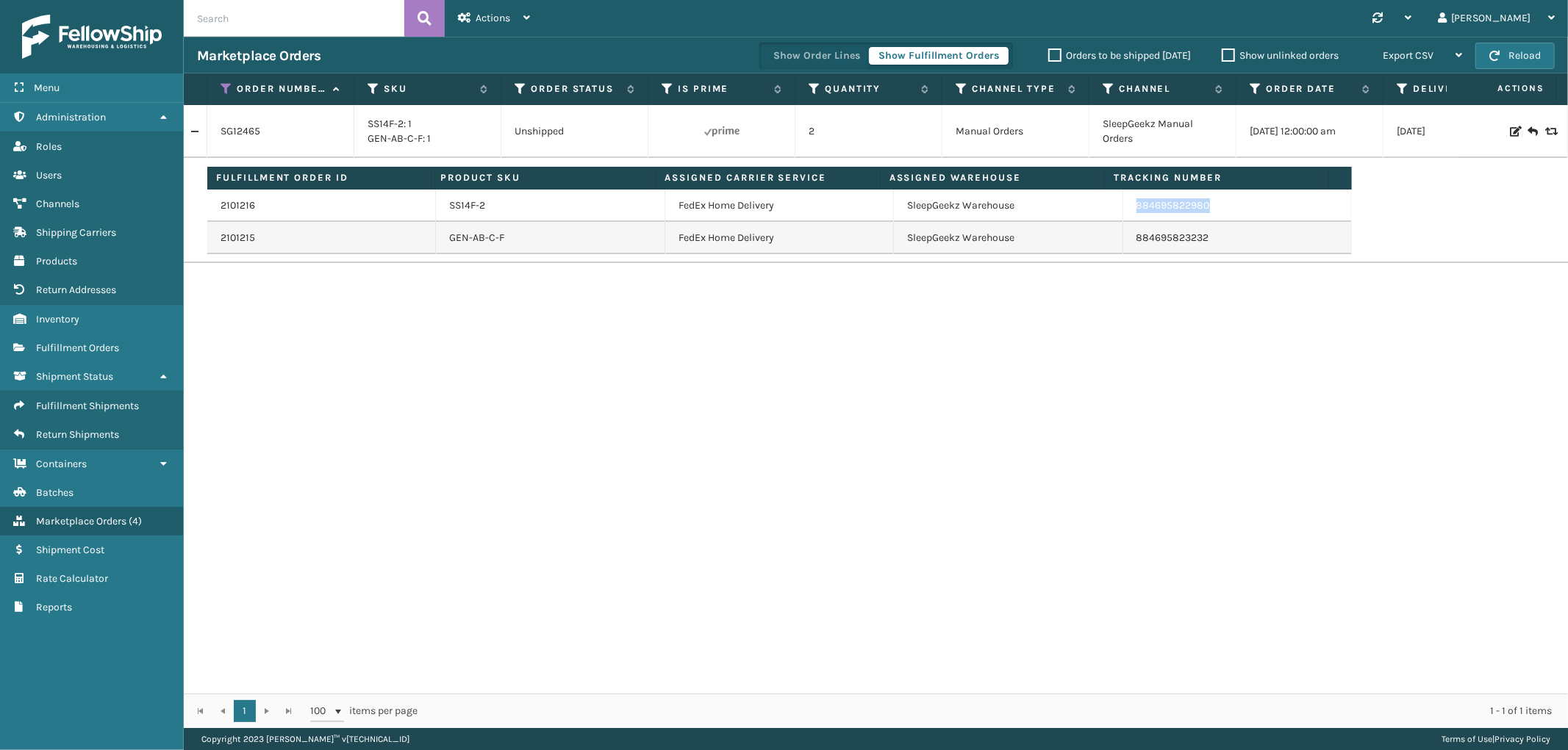
drag, startPoint x: 1236, startPoint y: 205, endPoint x: 1129, endPoint y: 208, distance: 107.0
click at [1129, 208] on td "884695822980" at bounding box center [1237, 206] width 229 height 32
copy link "884695822980"
drag, startPoint x: 1194, startPoint y: 243, endPoint x: 1081, endPoint y: 250, distance: 113.2
click at [1081, 250] on tr "2101215 GEN-AB-C-F FedEx Home Delivery SleepGeekz Warehouse 884695823232" at bounding box center [780, 238] width 1145 height 32
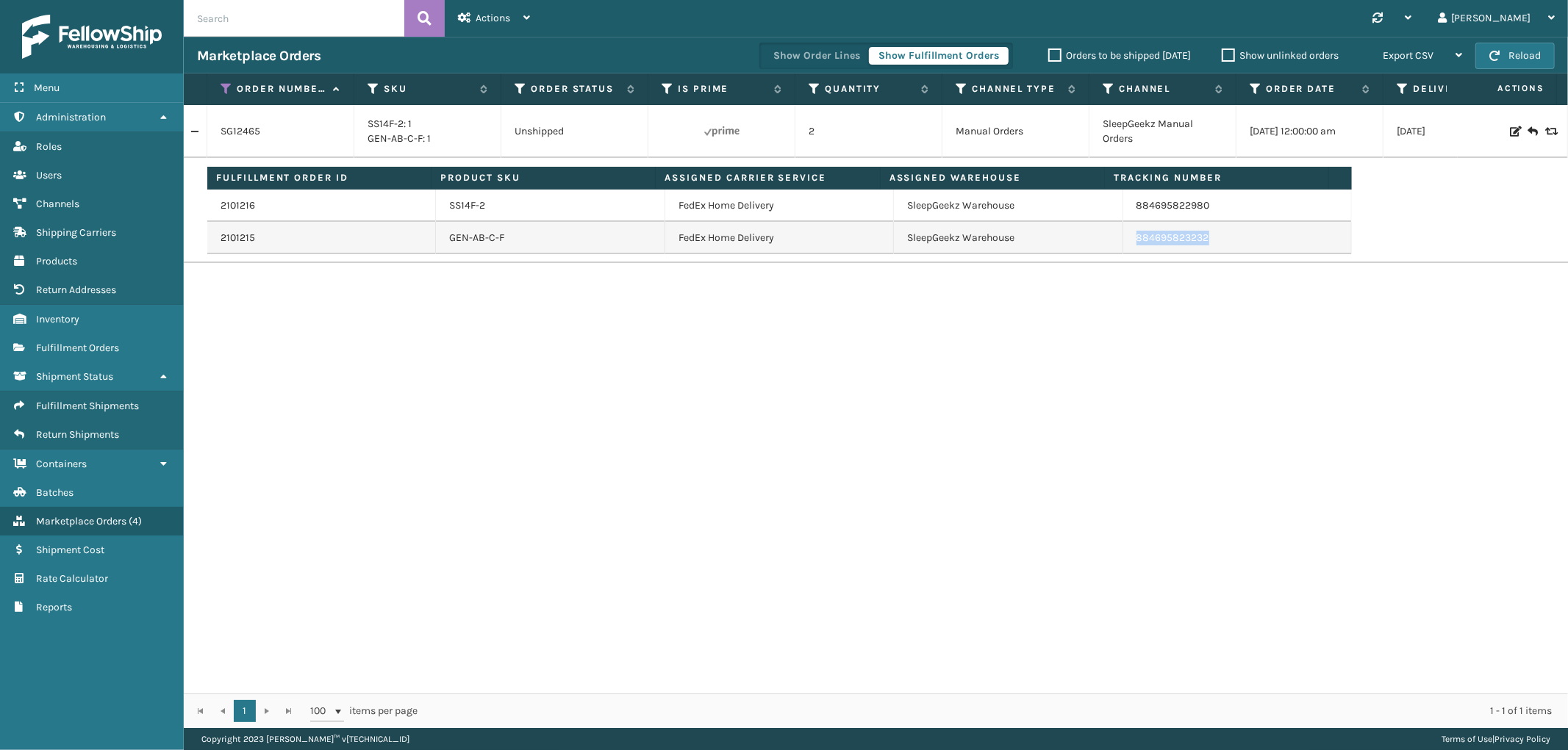
copy tr "884695823232"
